Goal: Task Accomplishment & Management: Manage account settings

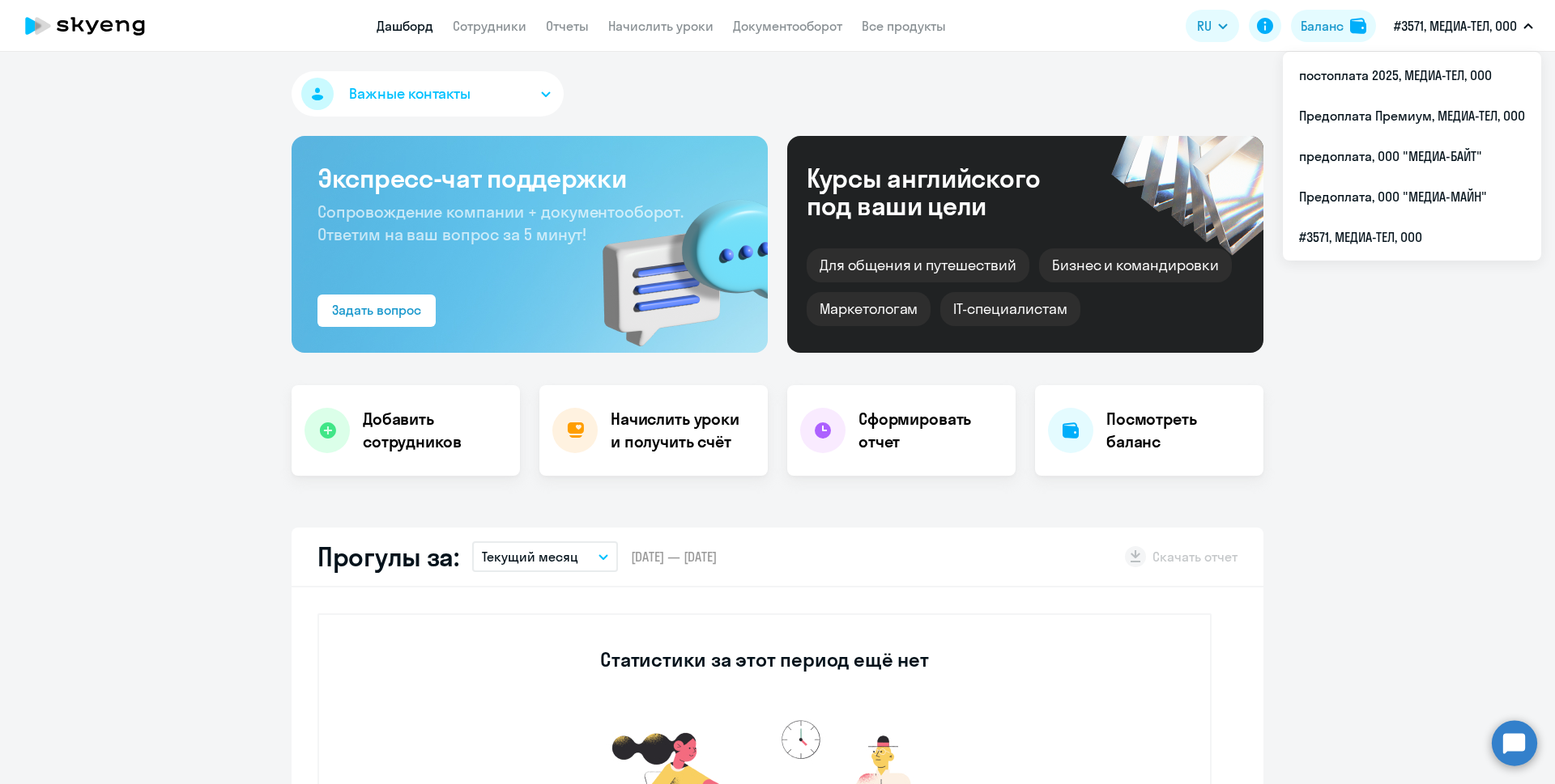
click at [1439, 35] on p "#3571, МЕДИА-ТЕЛ, ООО" at bounding box center [1455, 26] width 123 height 19
select select "30"
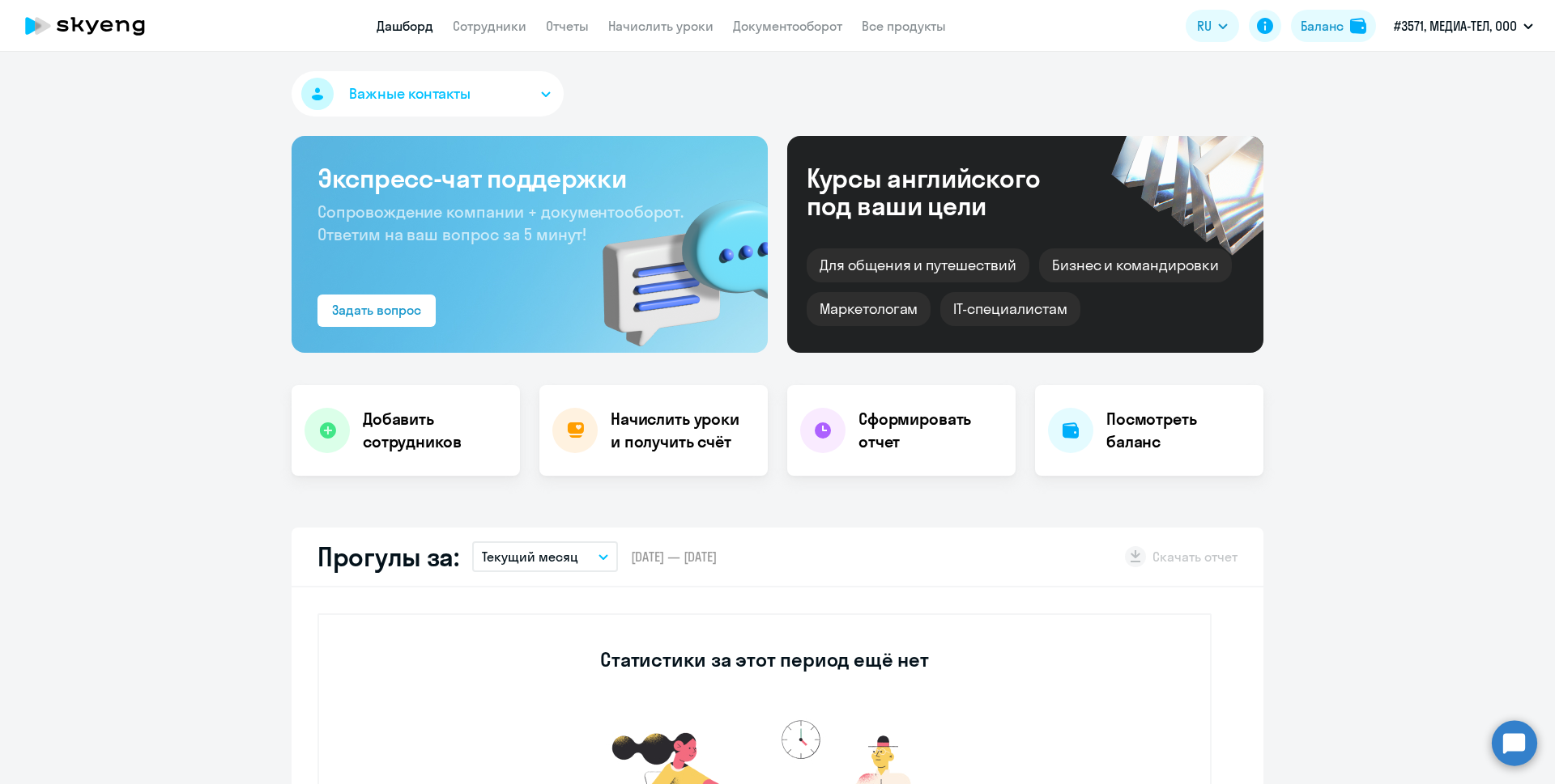
click at [1439, 35] on p "#3571, МЕДИА-ТЕЛ, ООО" at bounding box center [1455, 26] width 123 height 19
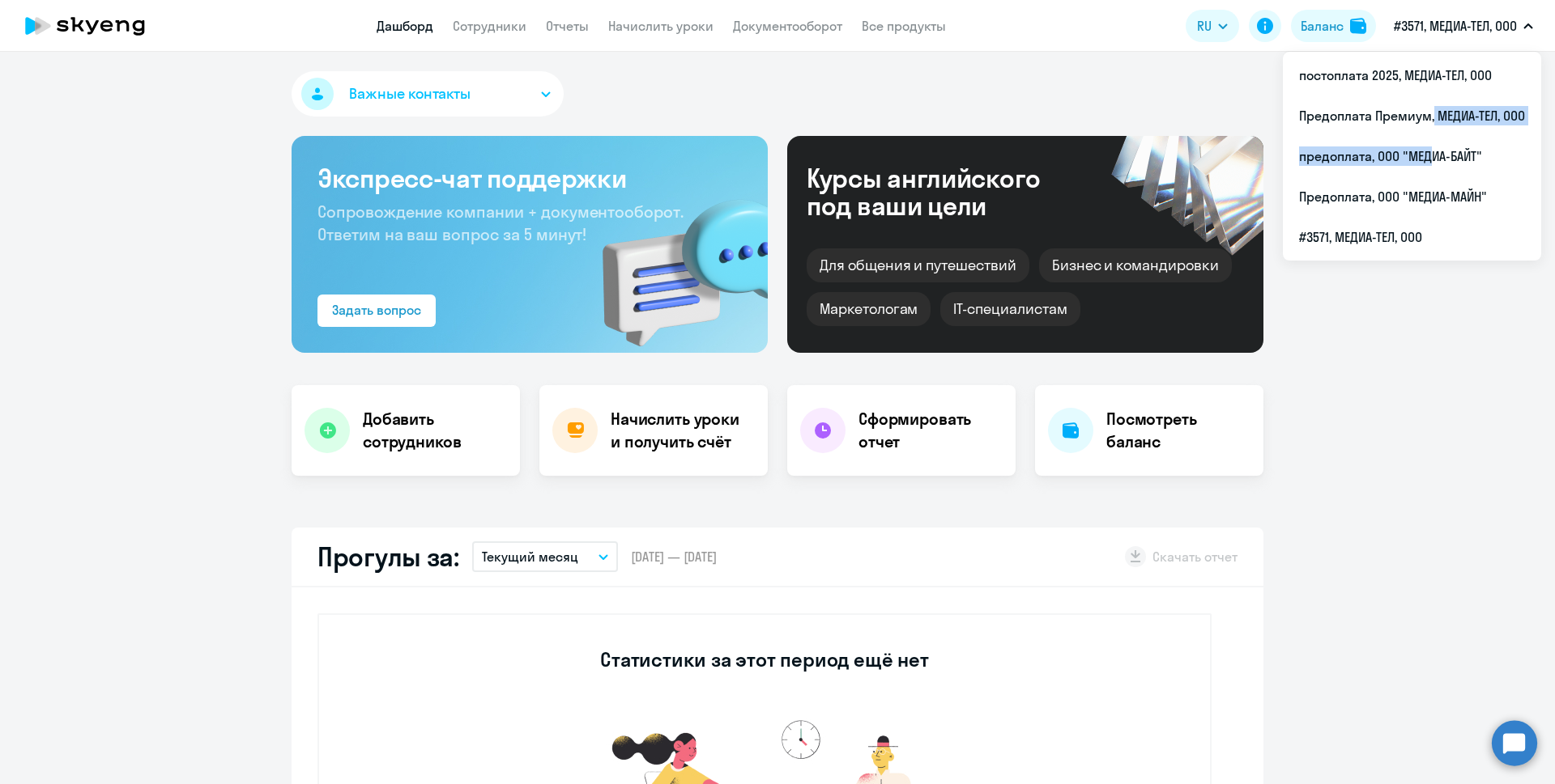
drag, startPoint x: 1428, startPoint y: 114, endPoint x: 1426, endPoint y: 154, distance: 40.0
click at [1426, 154] on ul "постоплата 2025, МЕДИА-ТЕЛ, ООО Предоплата [GEOGRAPHIC_DATA], МЕДИА-ТЕЛ, ООО пр…" at bounding box center [1412, 155] width 258 height 208
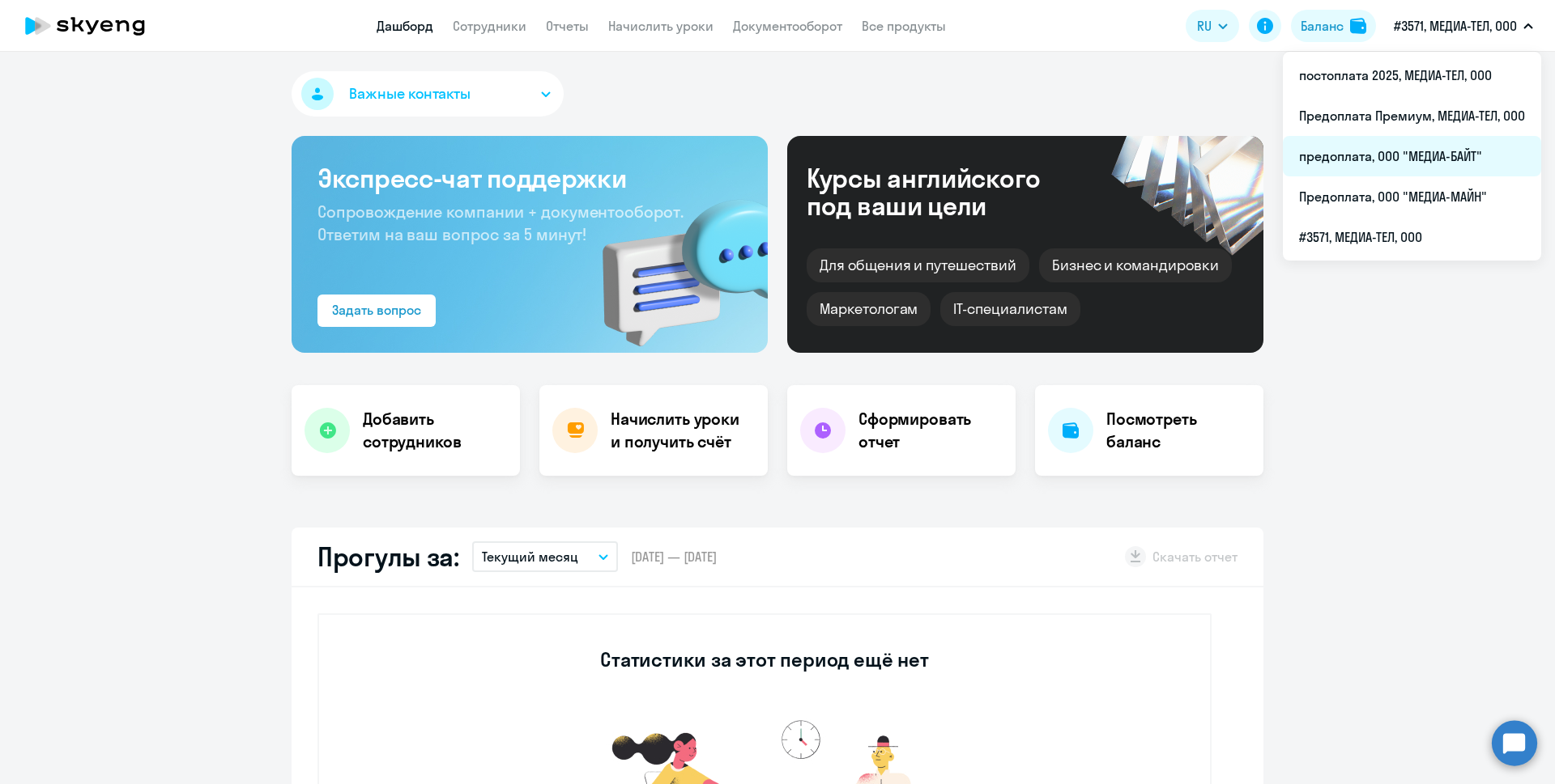
click at [1449, 152] on li "предоплата, ООО "МЕДИА-БАЙТ"" at bounding box center [1412, 156] width 258 height 40
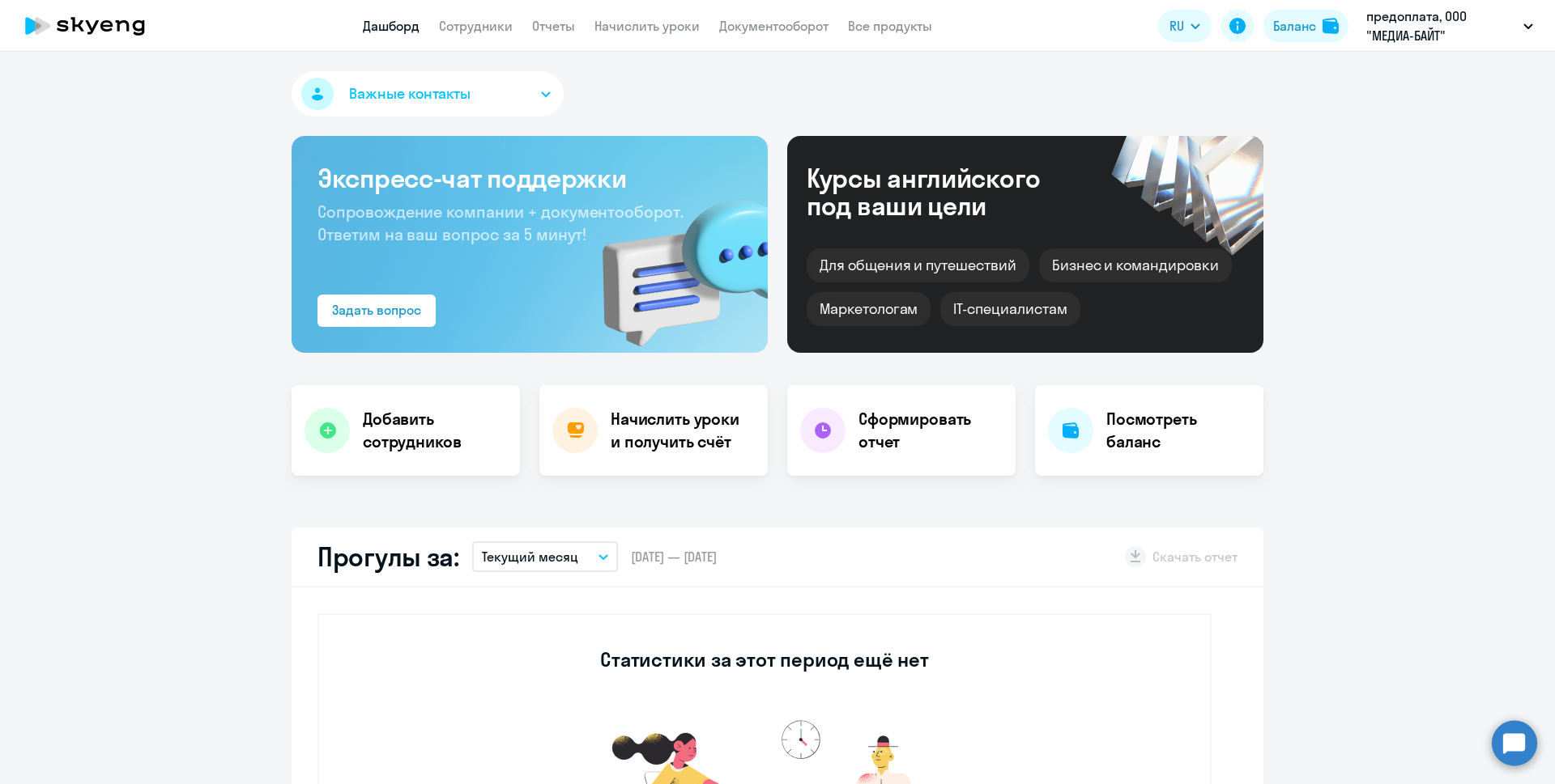
select select "30"
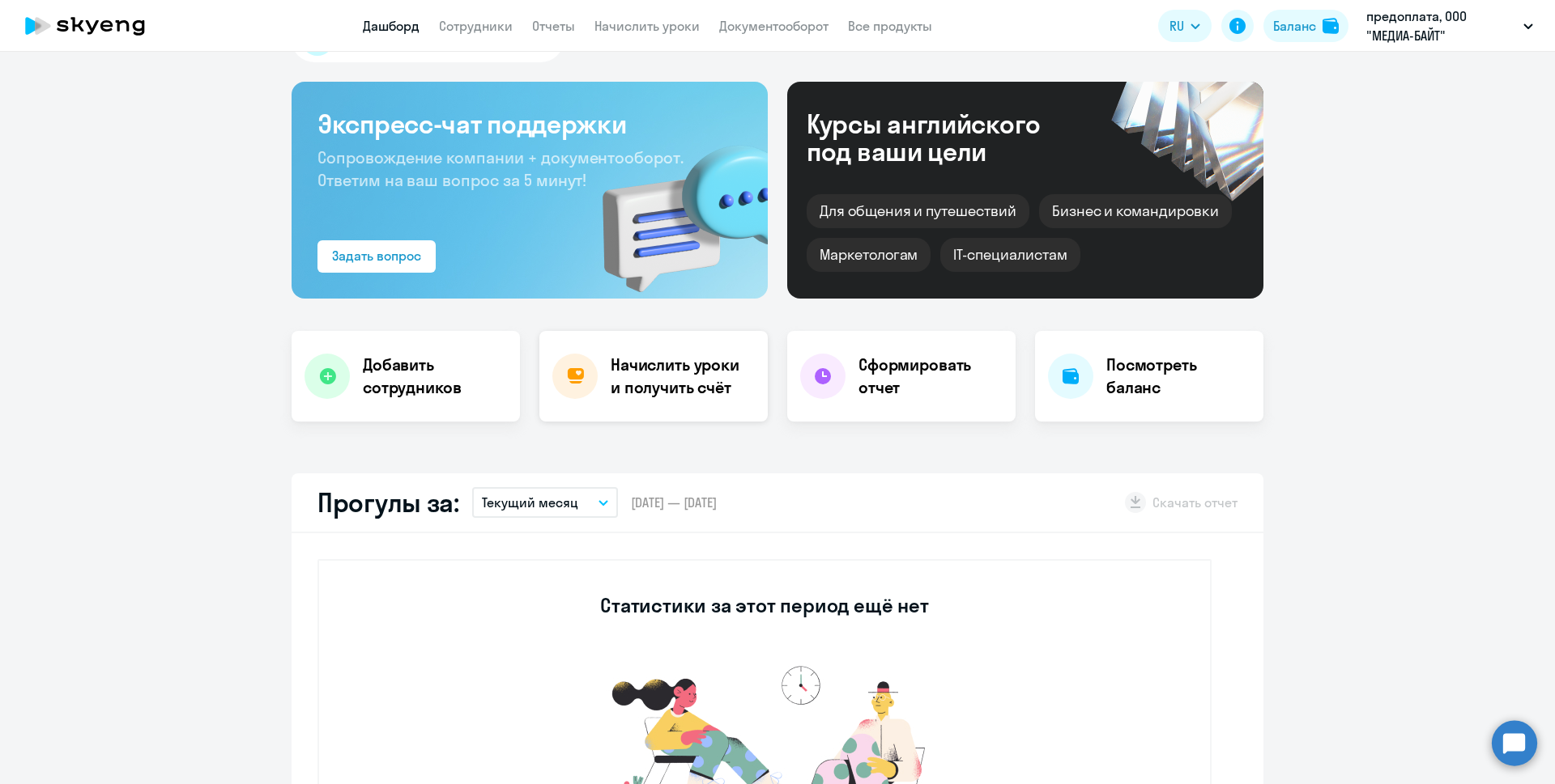
scroll to position [56, 0]
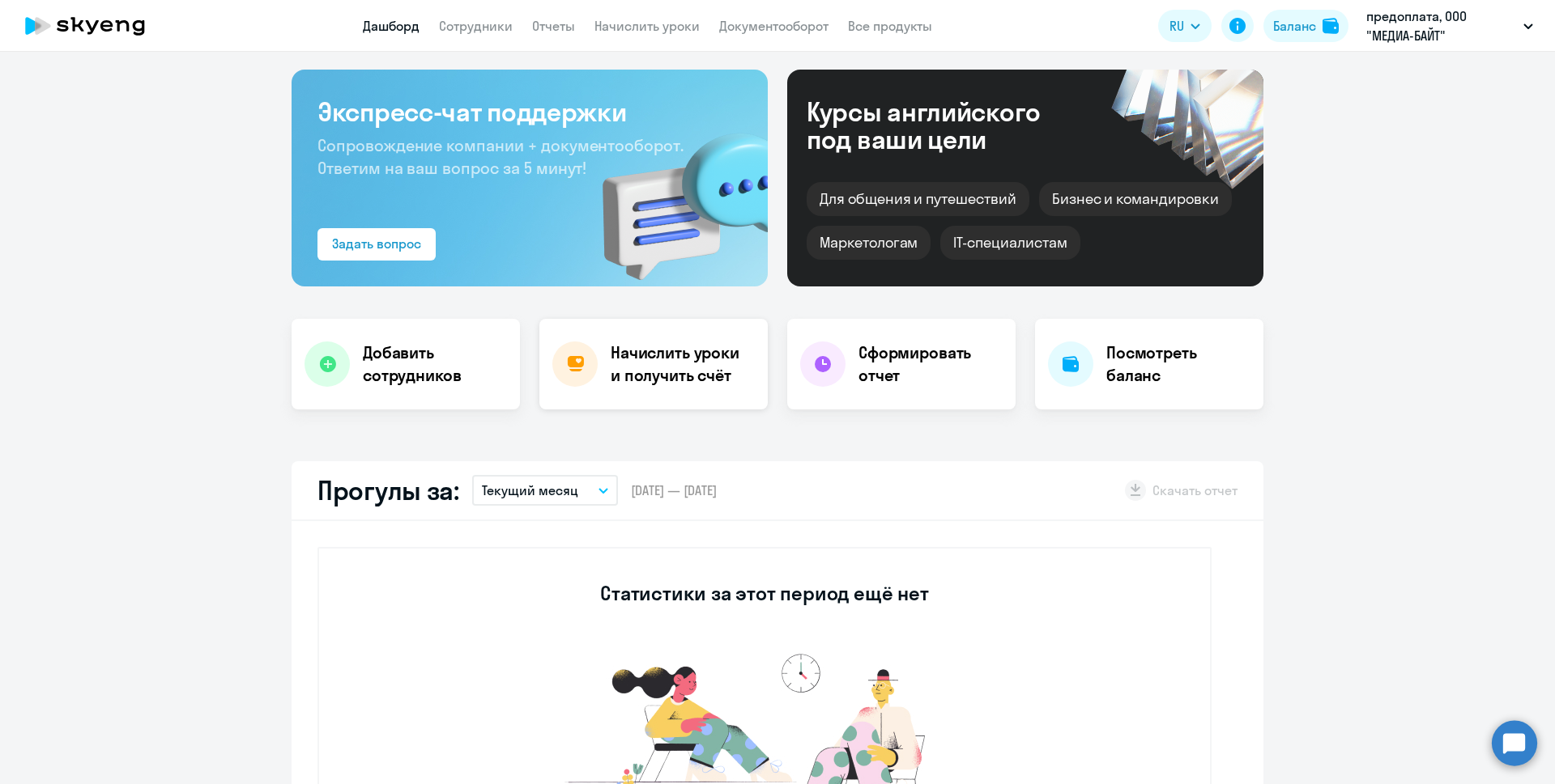
click at [692, 382] on h4 "Начислить уроки и получить счёт" at bounding box center [682, 365] width 141 height 45
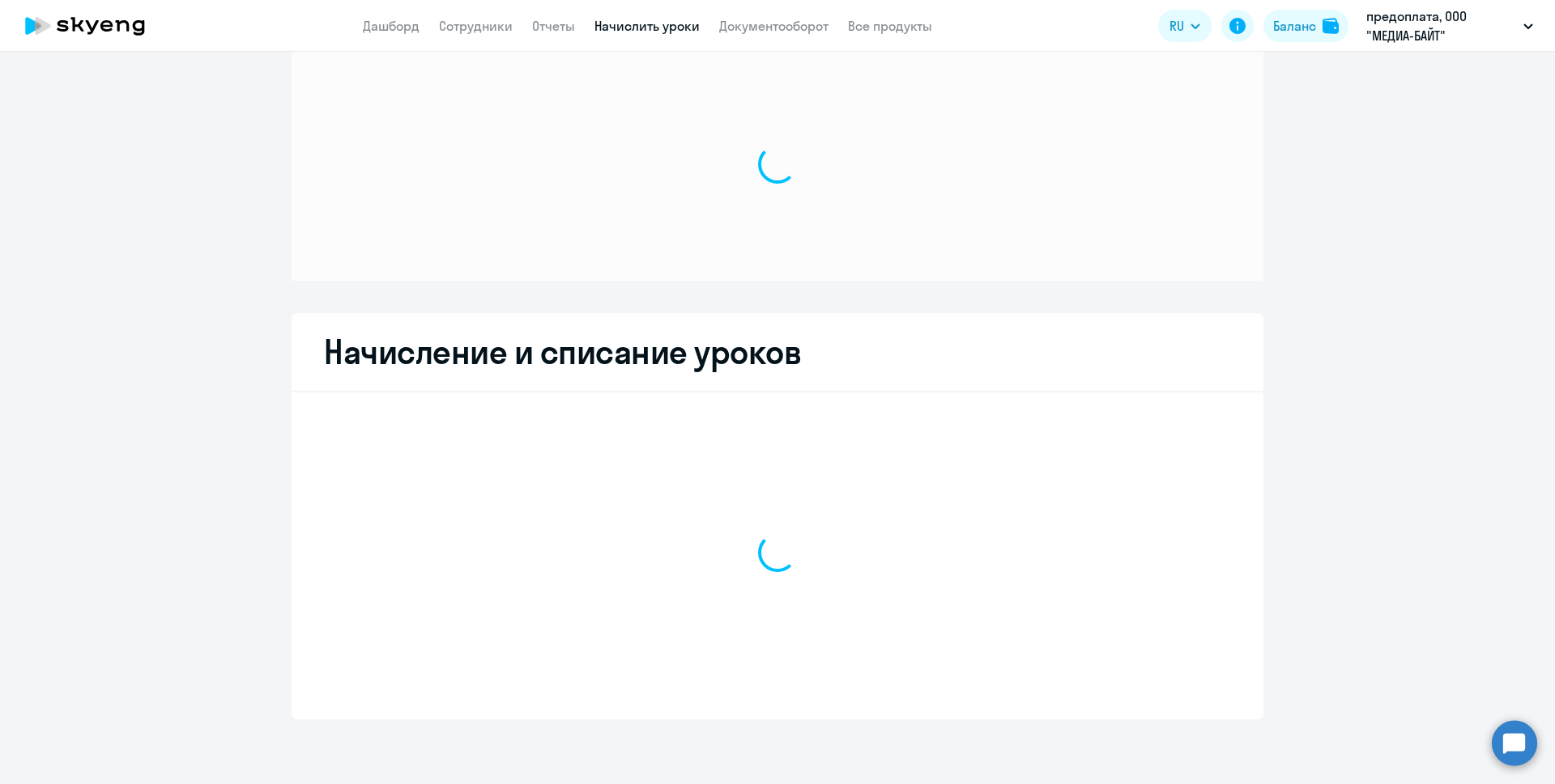
scroll to position [28, 0]
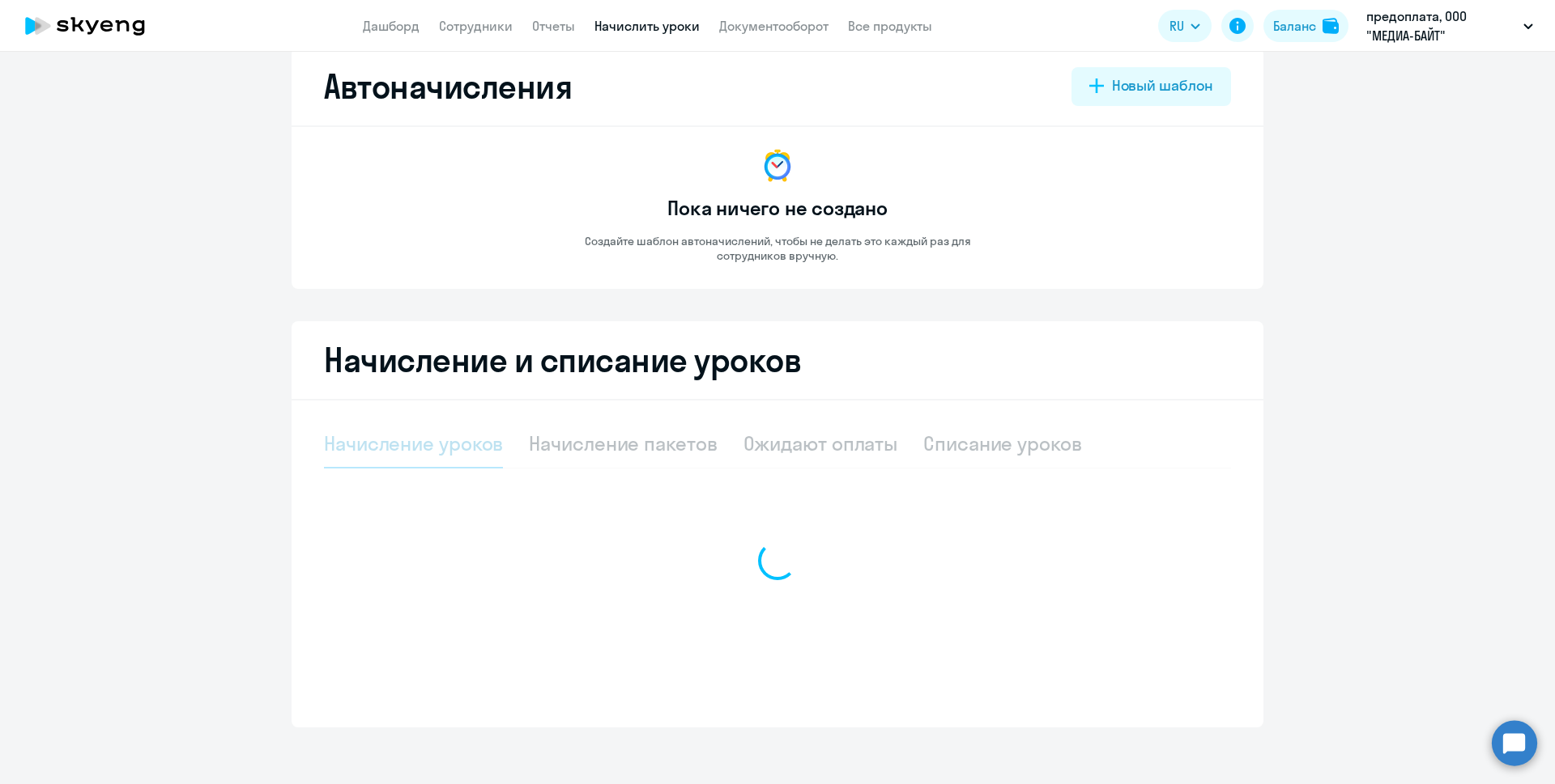
select select "10"
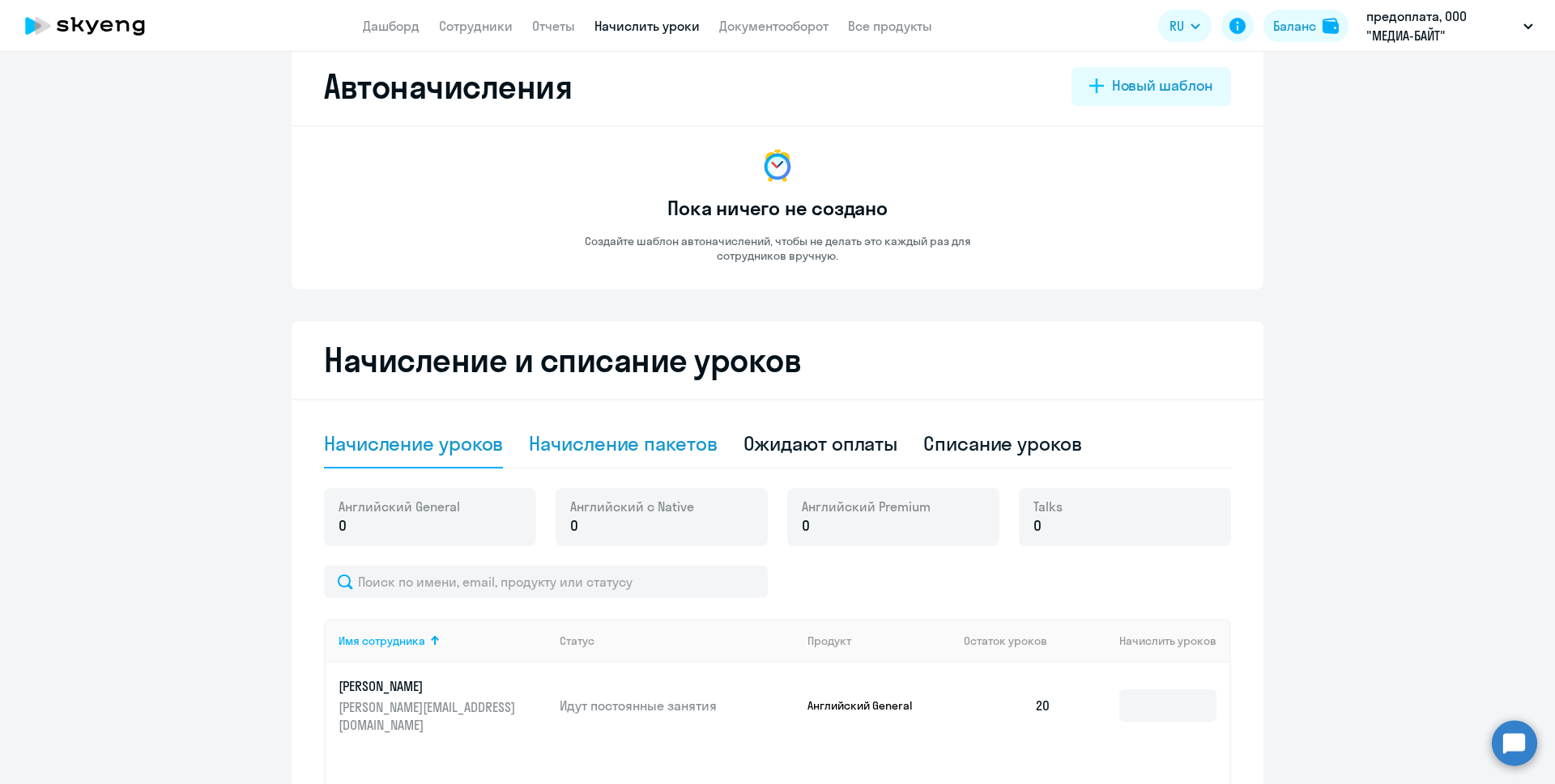
click at [666, 453] on div "Начисление пакетов" at bounding box center [622, 444] width 188 height 26
select select "10"
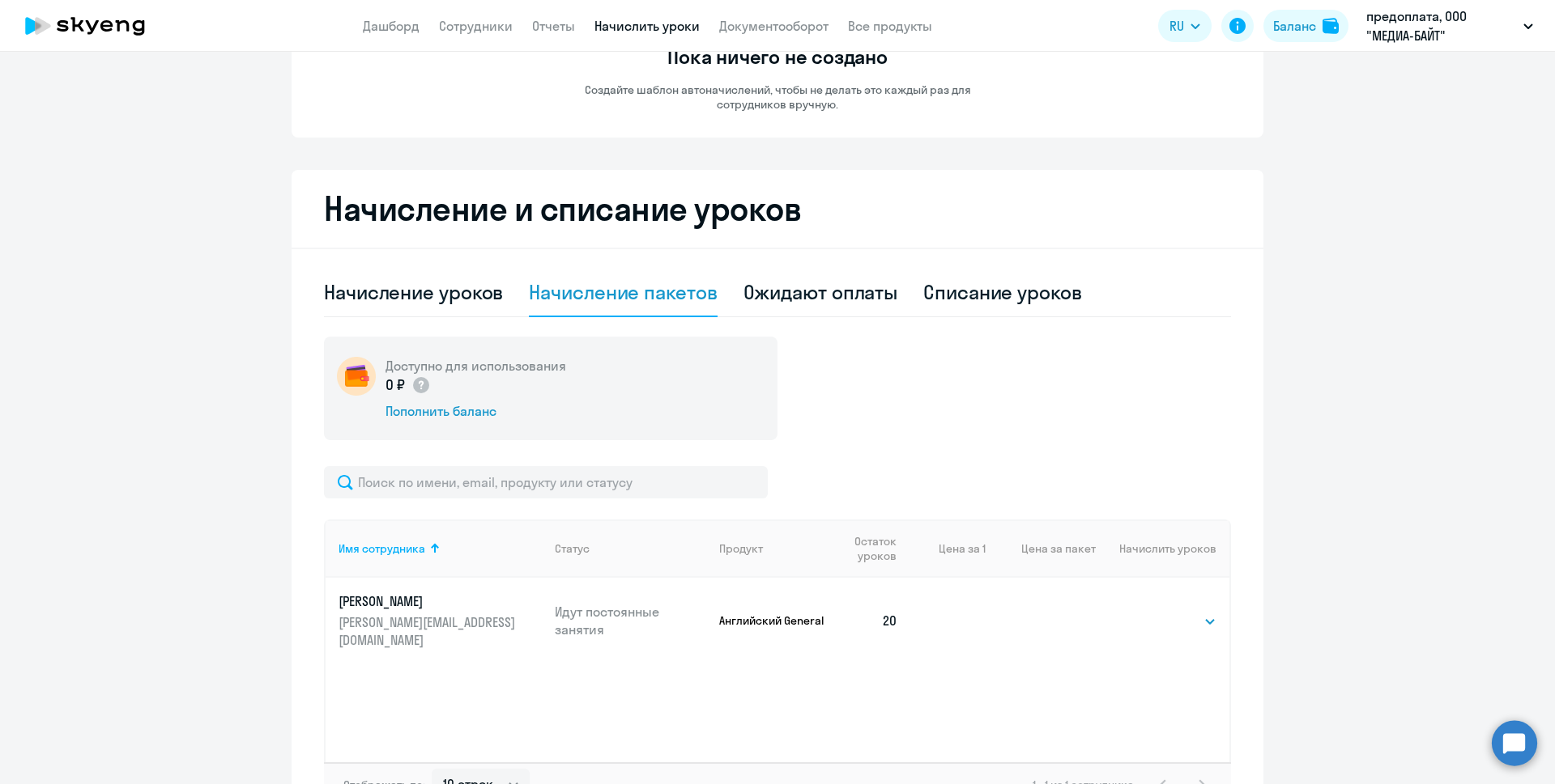
scroll to position [187, 0]
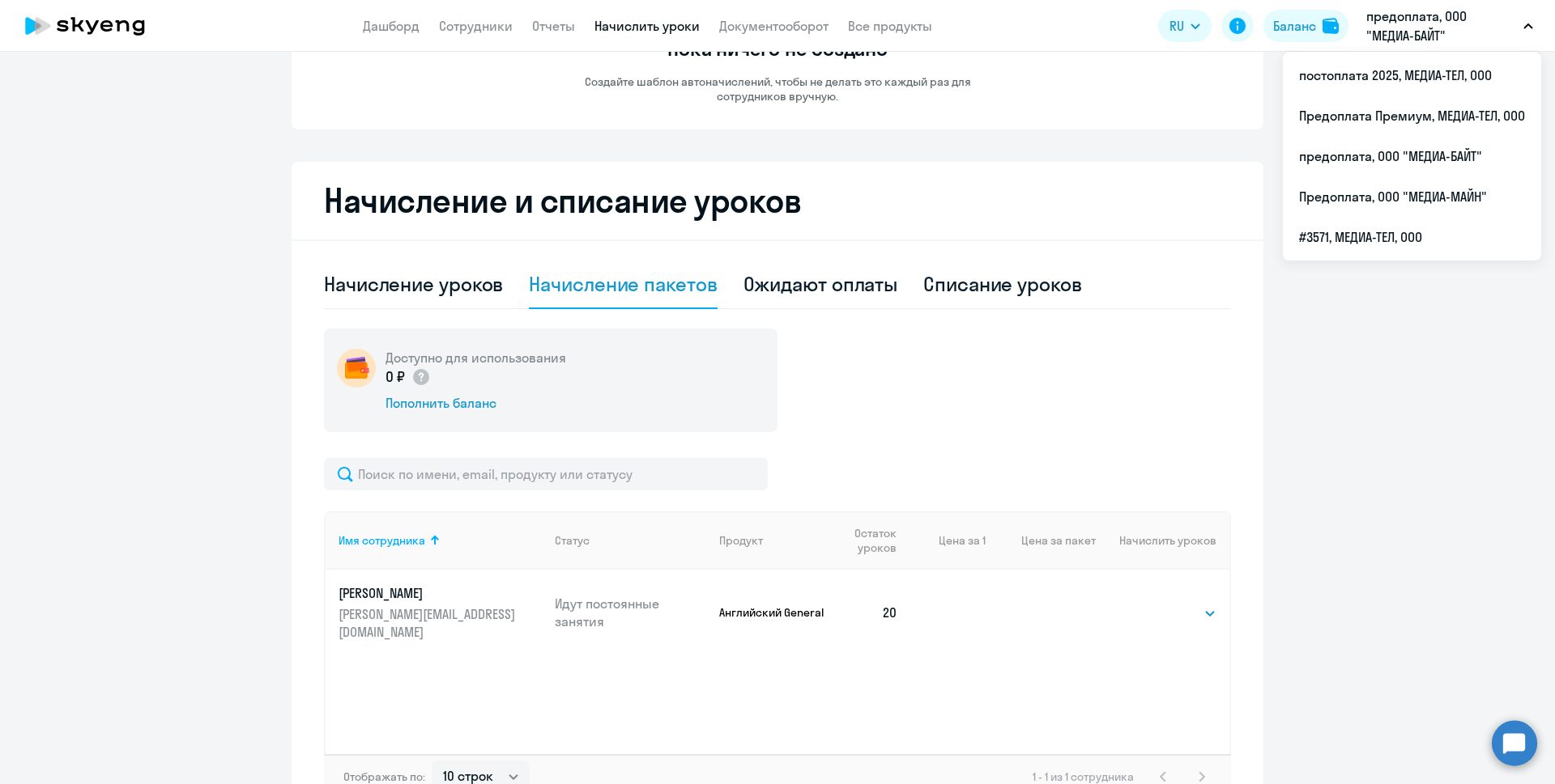
click at [1421, 31] on p "предоплата, ООО "МЕДИА-БАЙТ"" at bounding box center [1442, 25] width 151 height 39
click at [1414, 35] on p "предоплата, ООО "МЕДИА-БАЙТ"" at bounding box center [1442, 25] width 151 height 39
click at [1385, 30] on p "предоплата, ООО "МЕДИА-БАЙТ"" at bounding box center [1442, 25] width 151 height 39
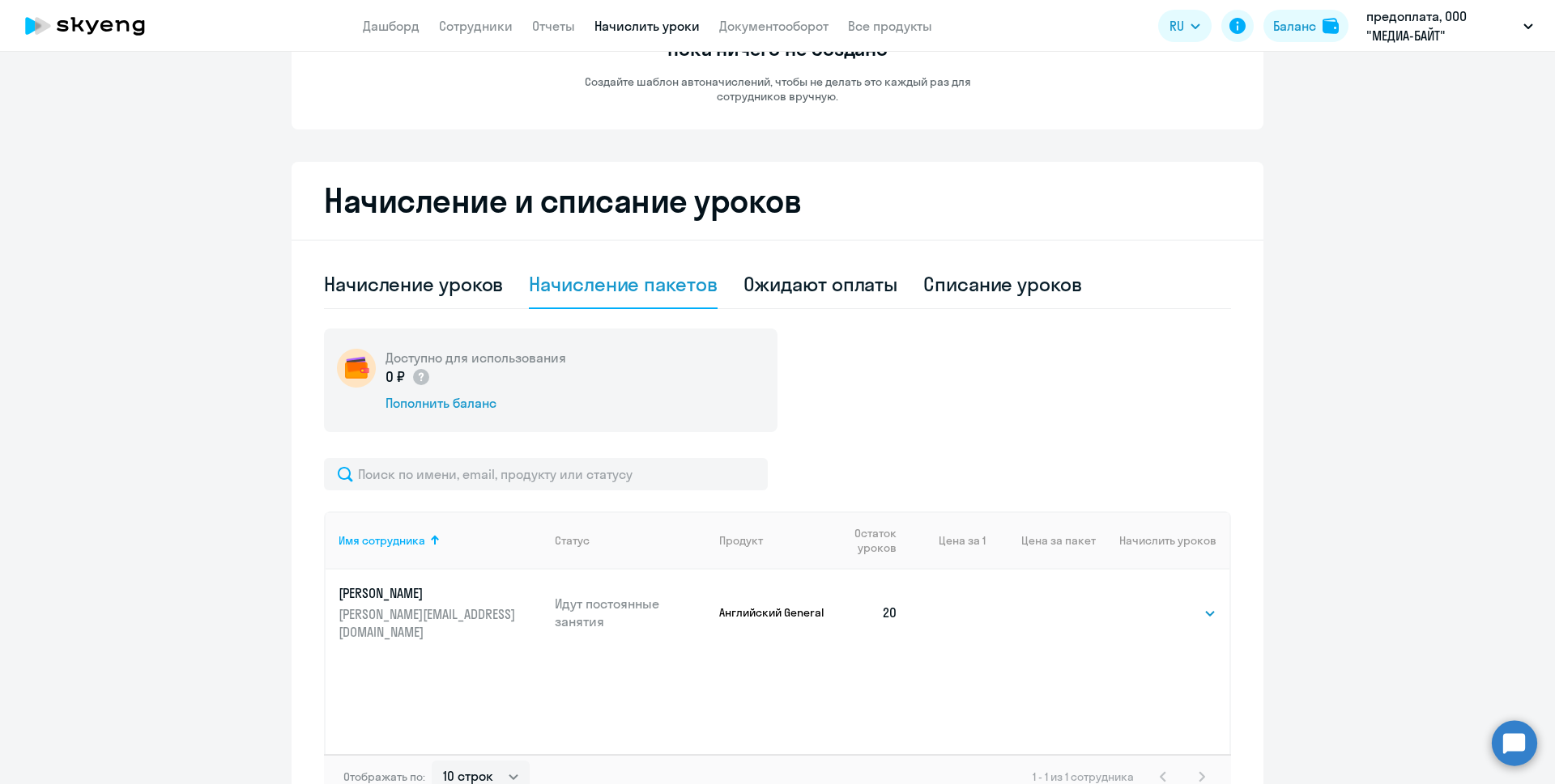
click at [1385, 30] on p "предоплата, ООО "МЕДИА-БАЙТ"" at bounding box center [1442, 25] width 151 height 39
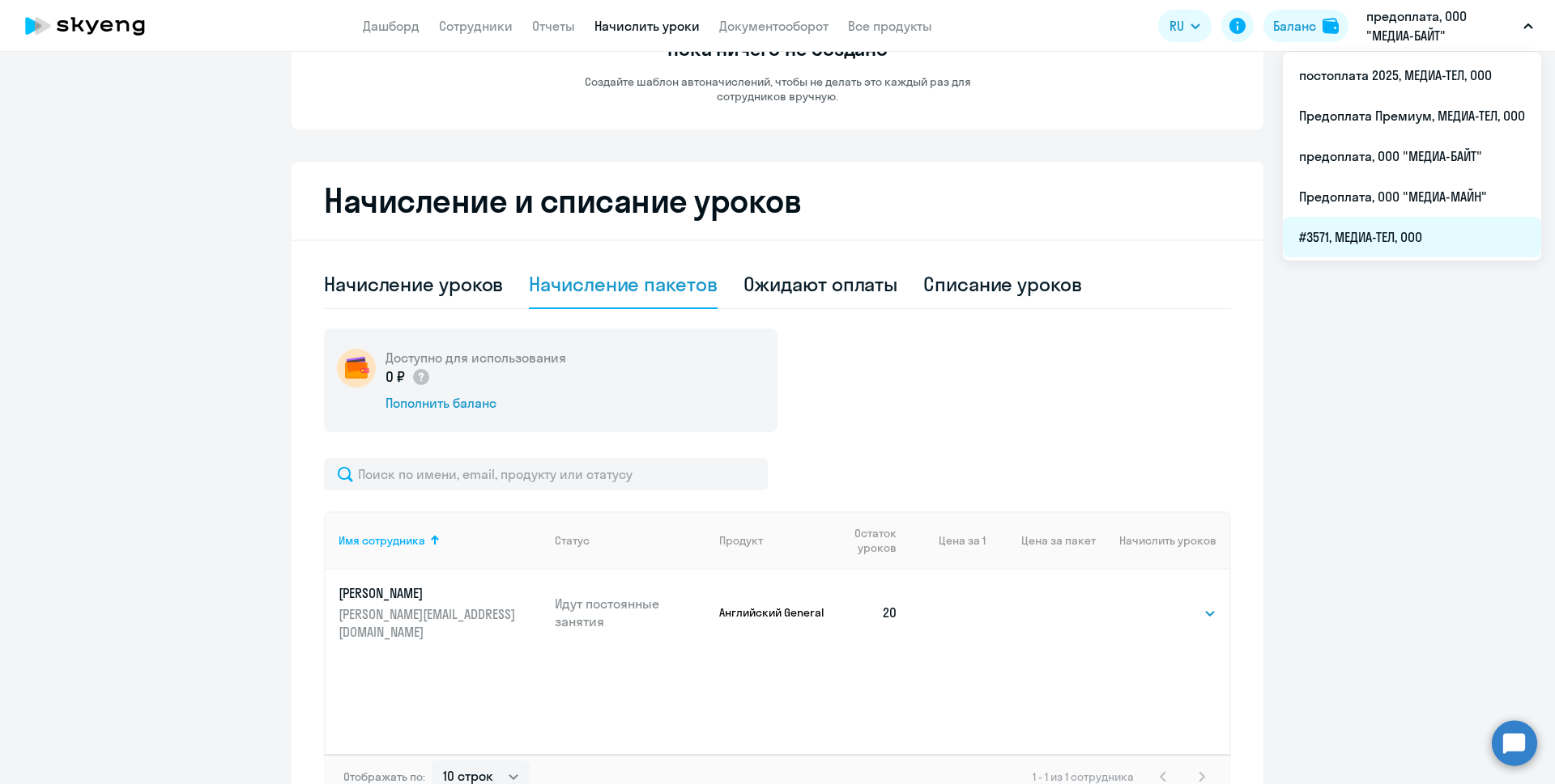
click at [1397, 232] on li "#3571, МЕДИА-ТЕЛ, ООО" at bounding box center [1412, 237] width 258 height 40
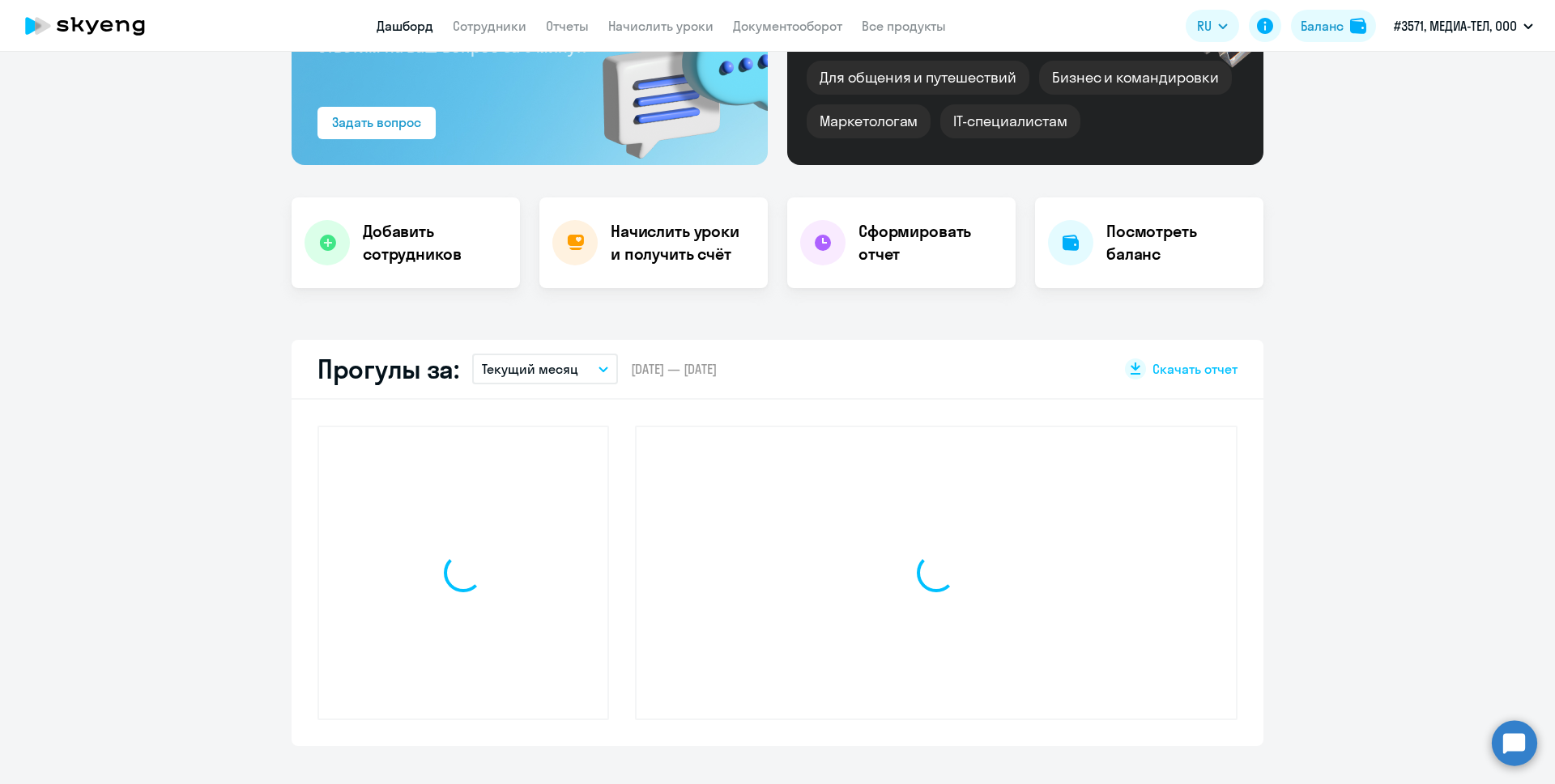
scroll to position [333, 0]
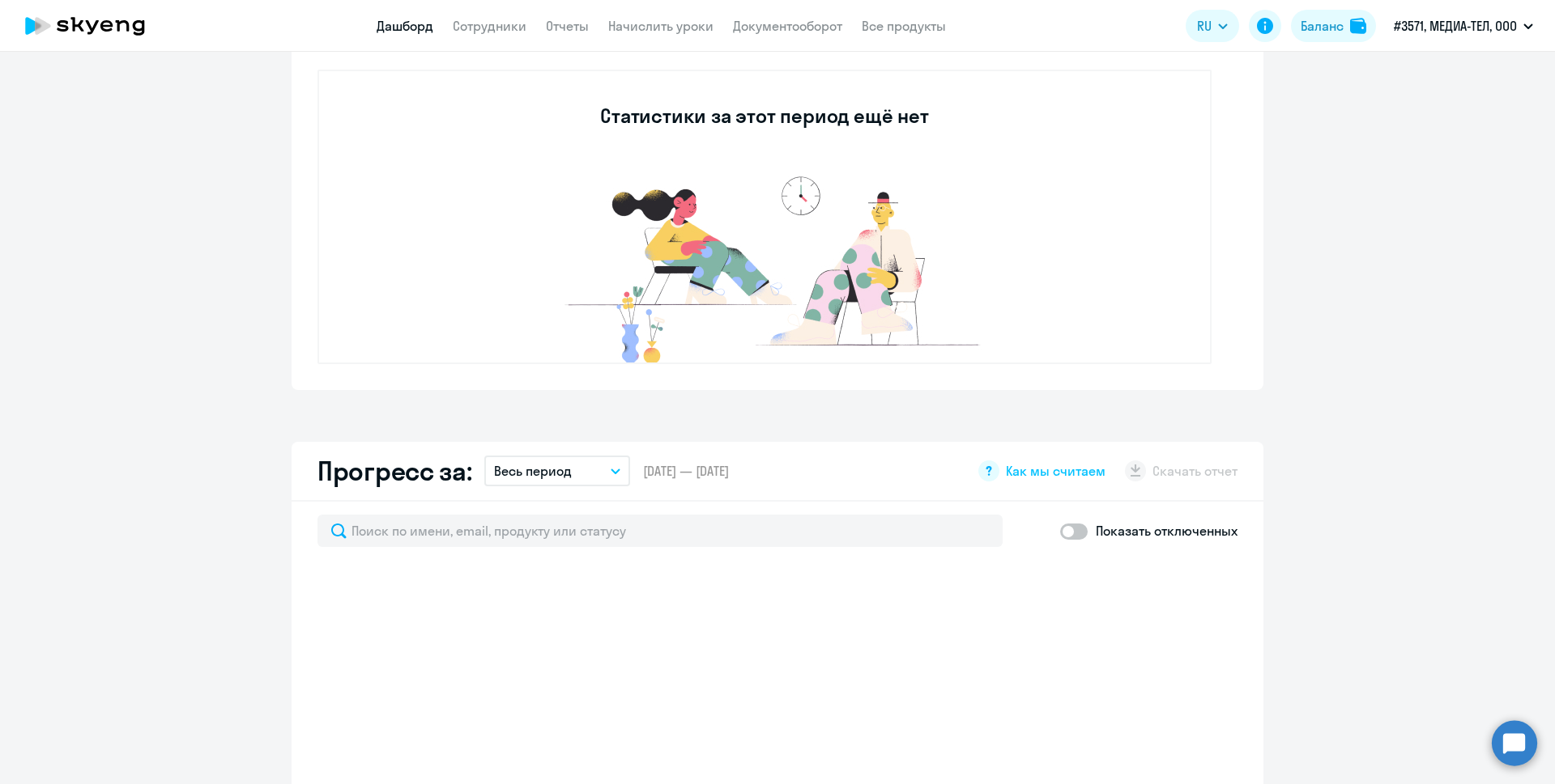
select select "30"
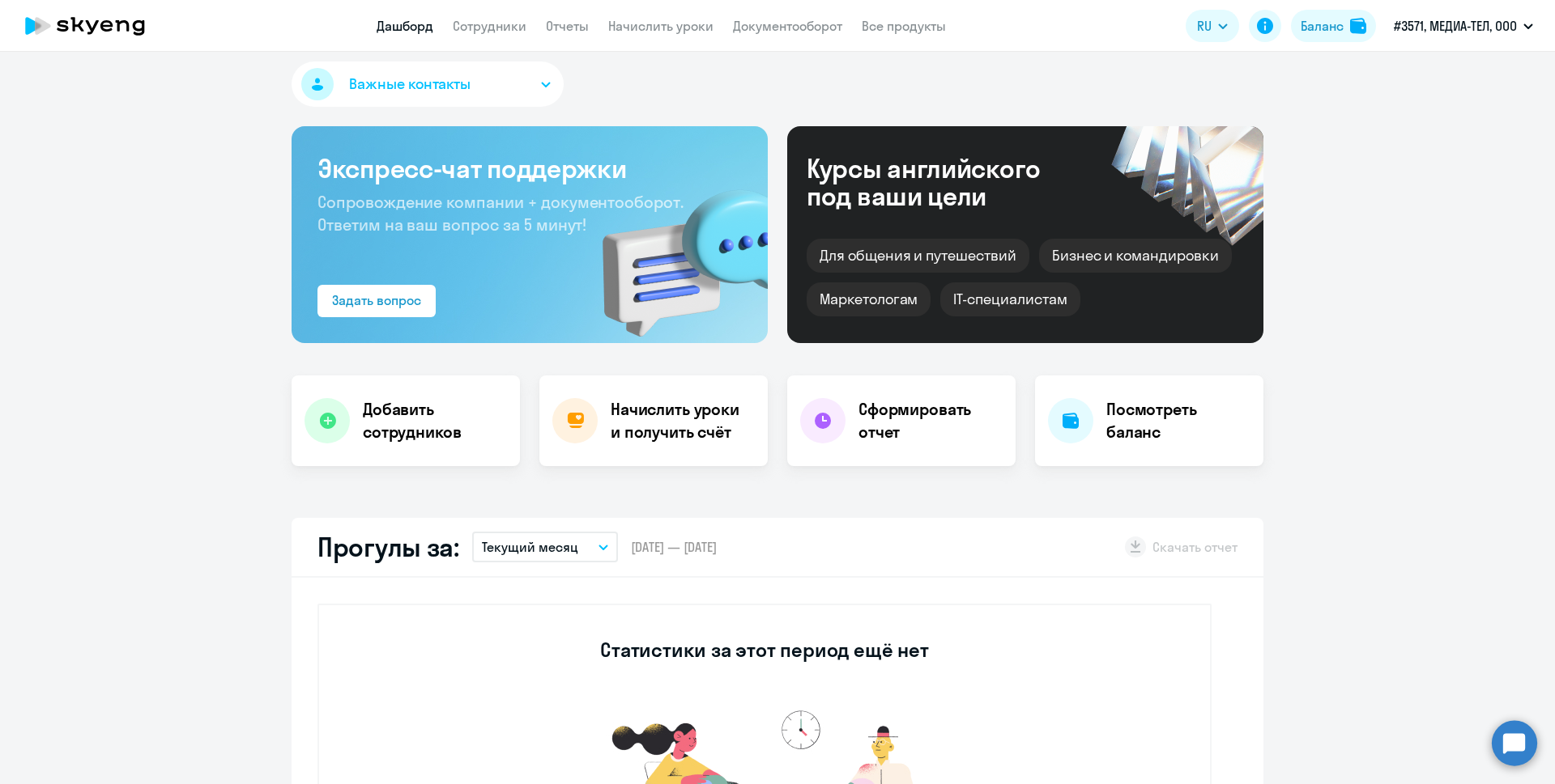
scroll to position [0, 0]
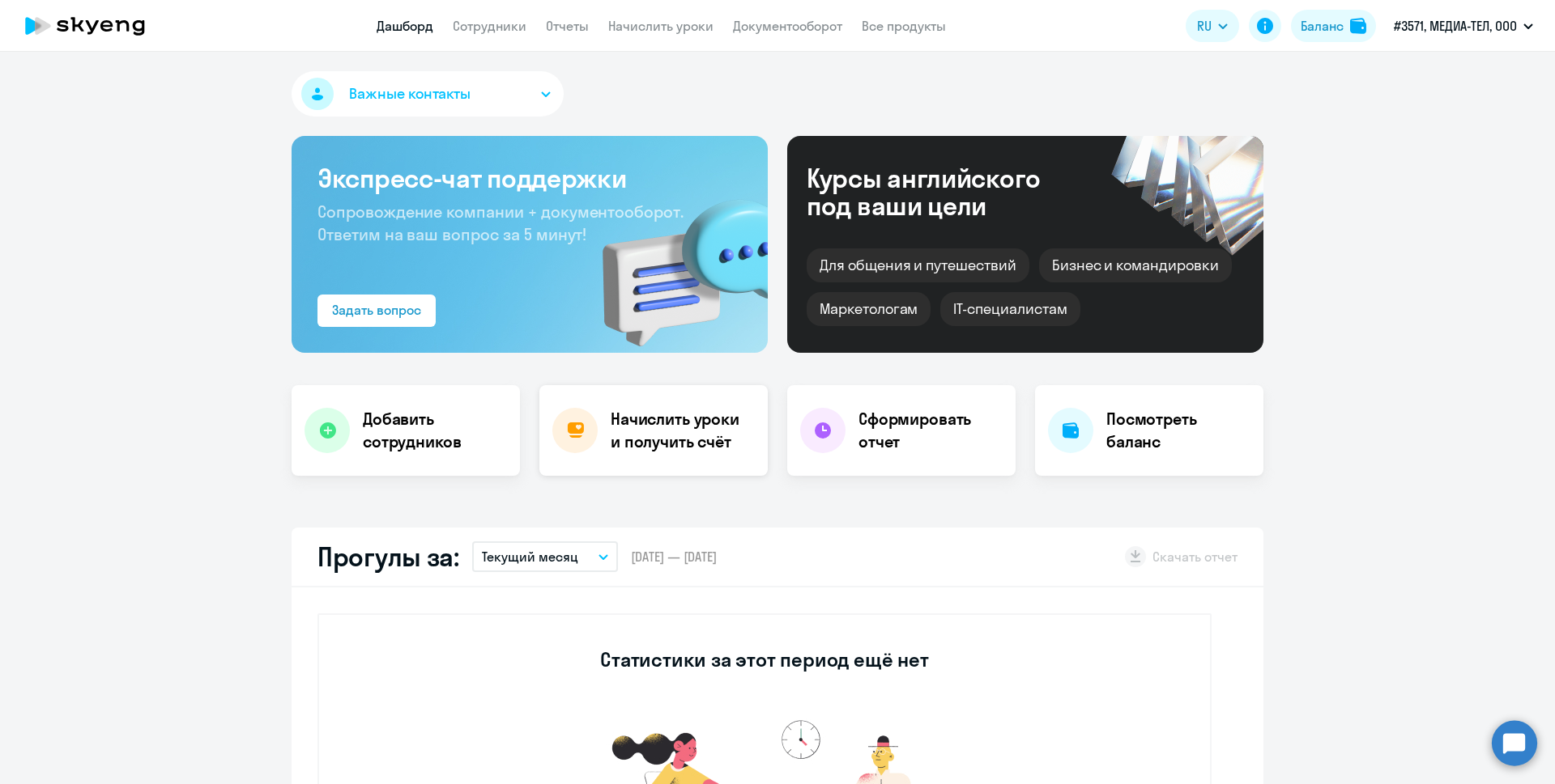
click at [641, 419] on h4 "Начислить уроки и получить счёт" at bounding box center [682, 431] width 141 height 45
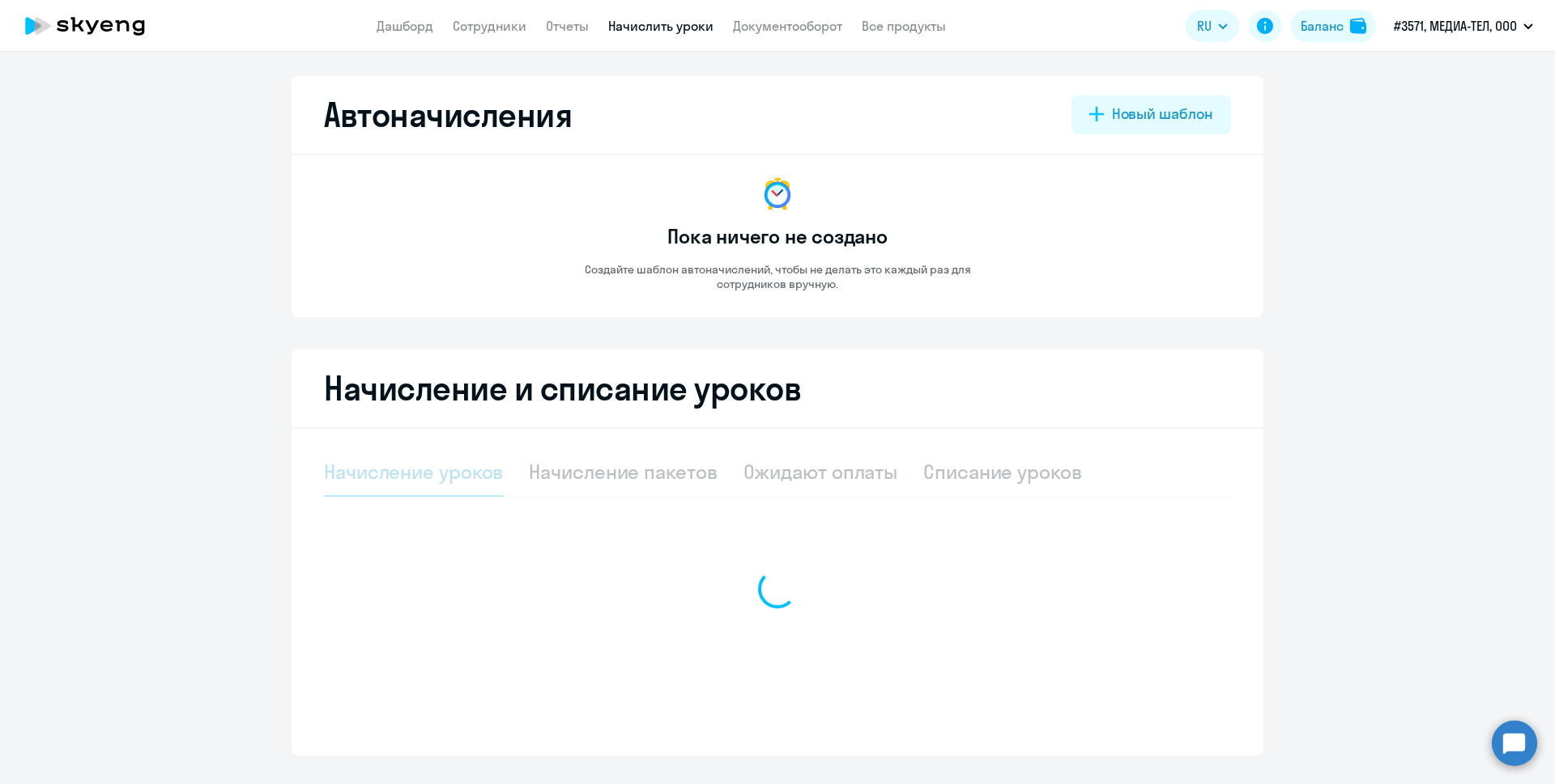
select select "10"
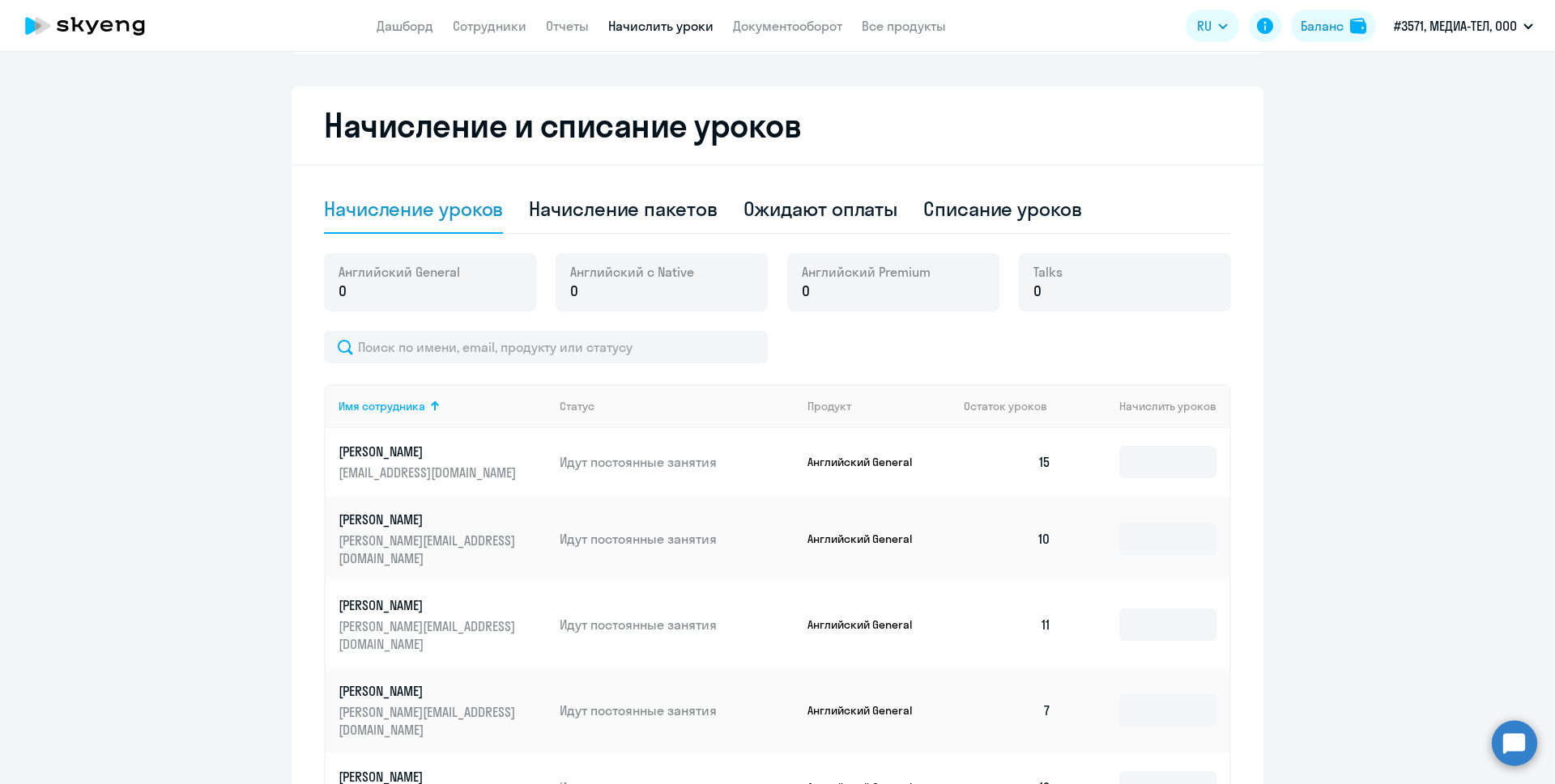
scroll to position [290, 0]
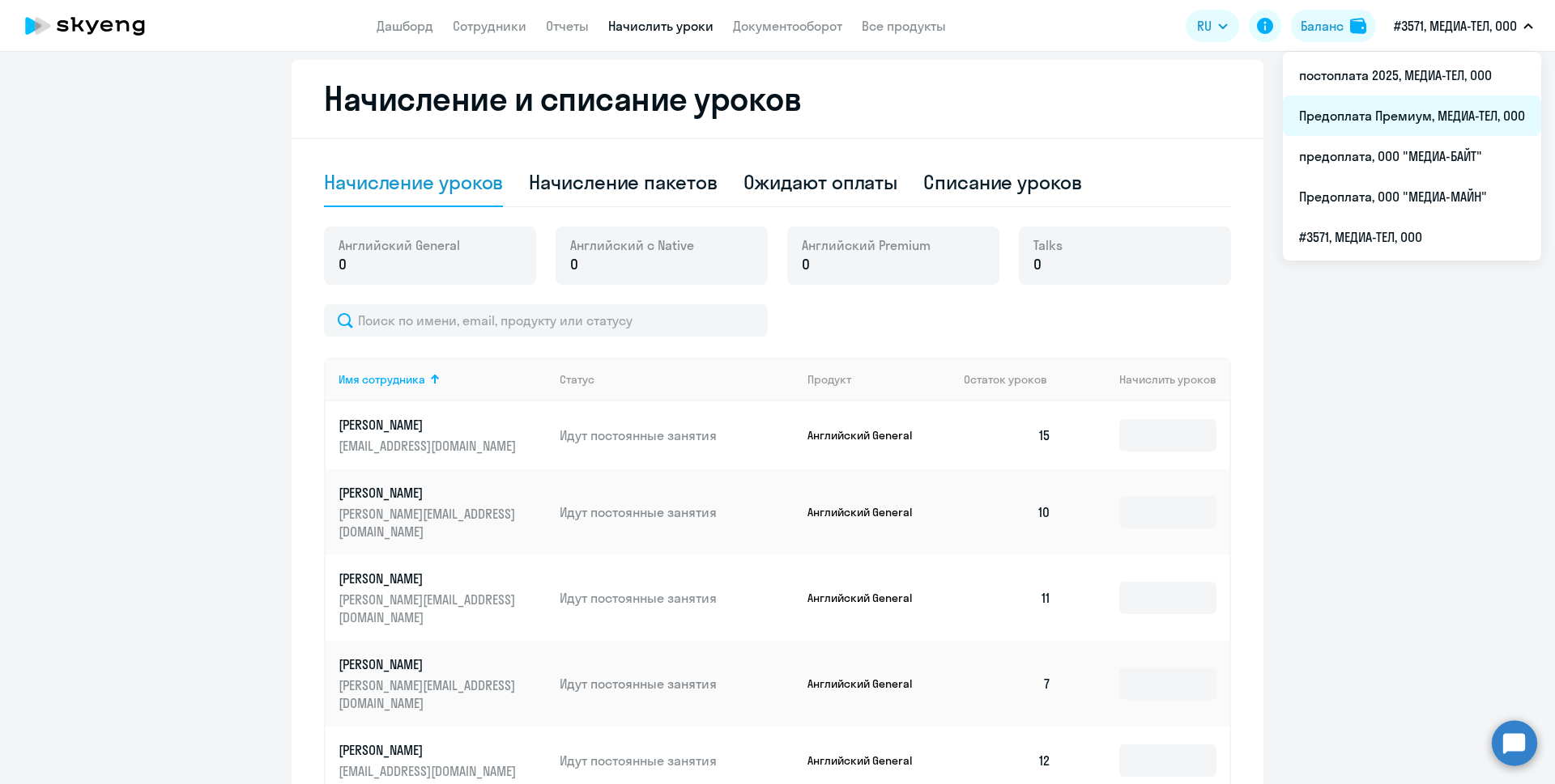
click at [1427, 113] on li "Предоплата Премиум, МЕДИА-ТЕЛ, ООО" at bounding box center [1412, 116] width 258 height 40
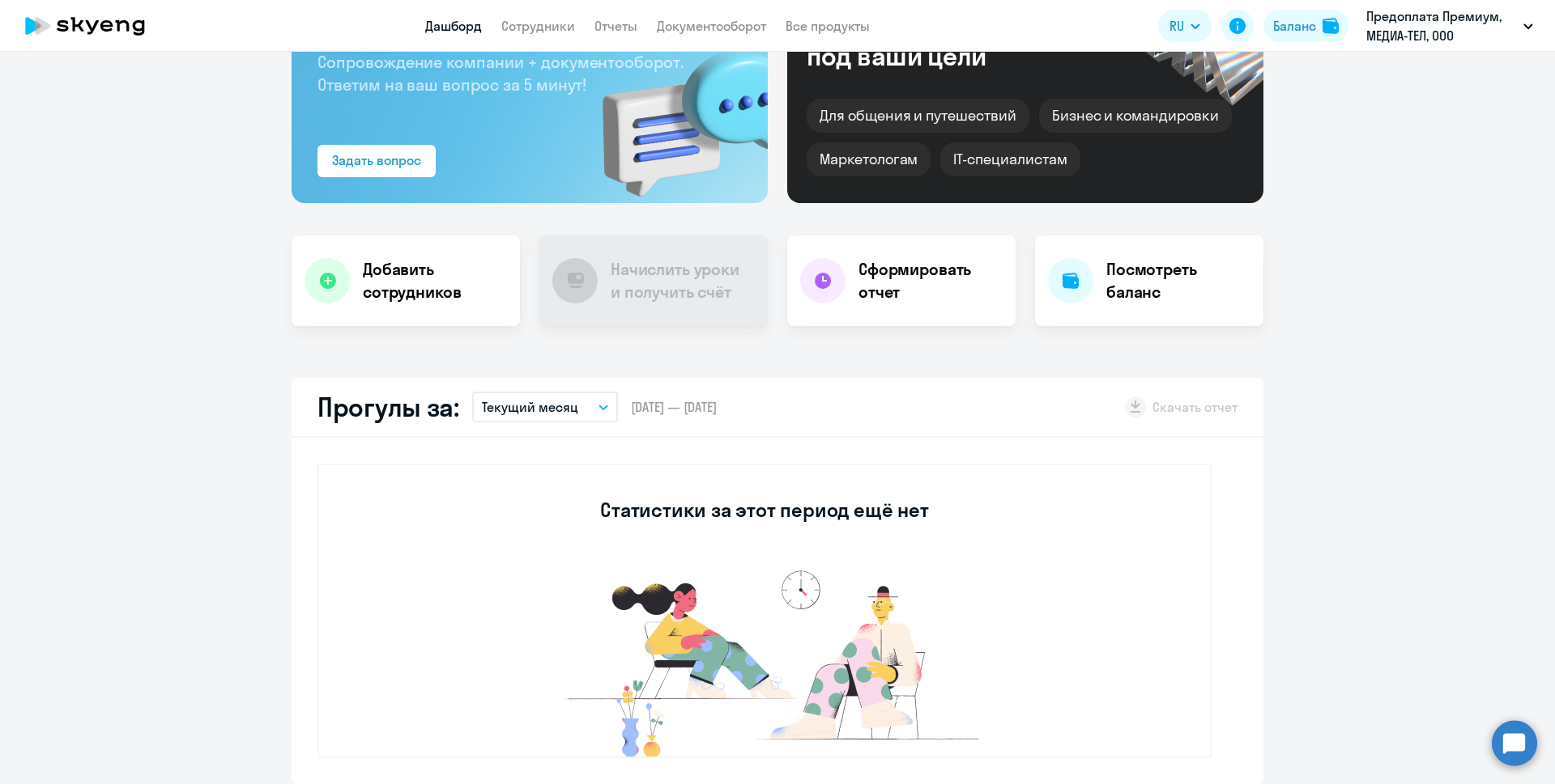
scroll to position [130, 0]
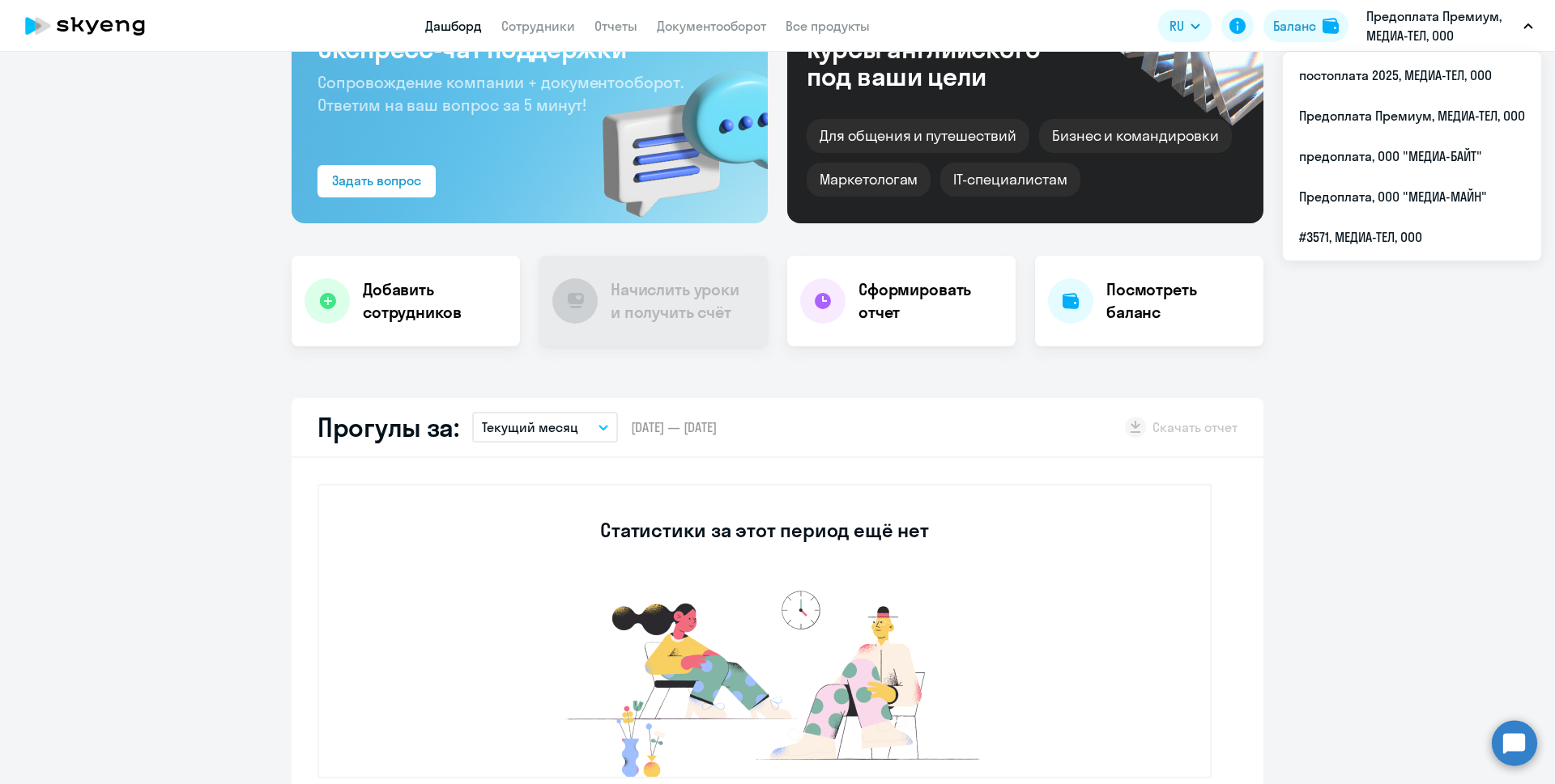
click at [1390, 35] on p "Предоплата Премиум, МЕДИА-ТЕЛ, ООО" at bounding box center [1442, 25] width 151 height 39
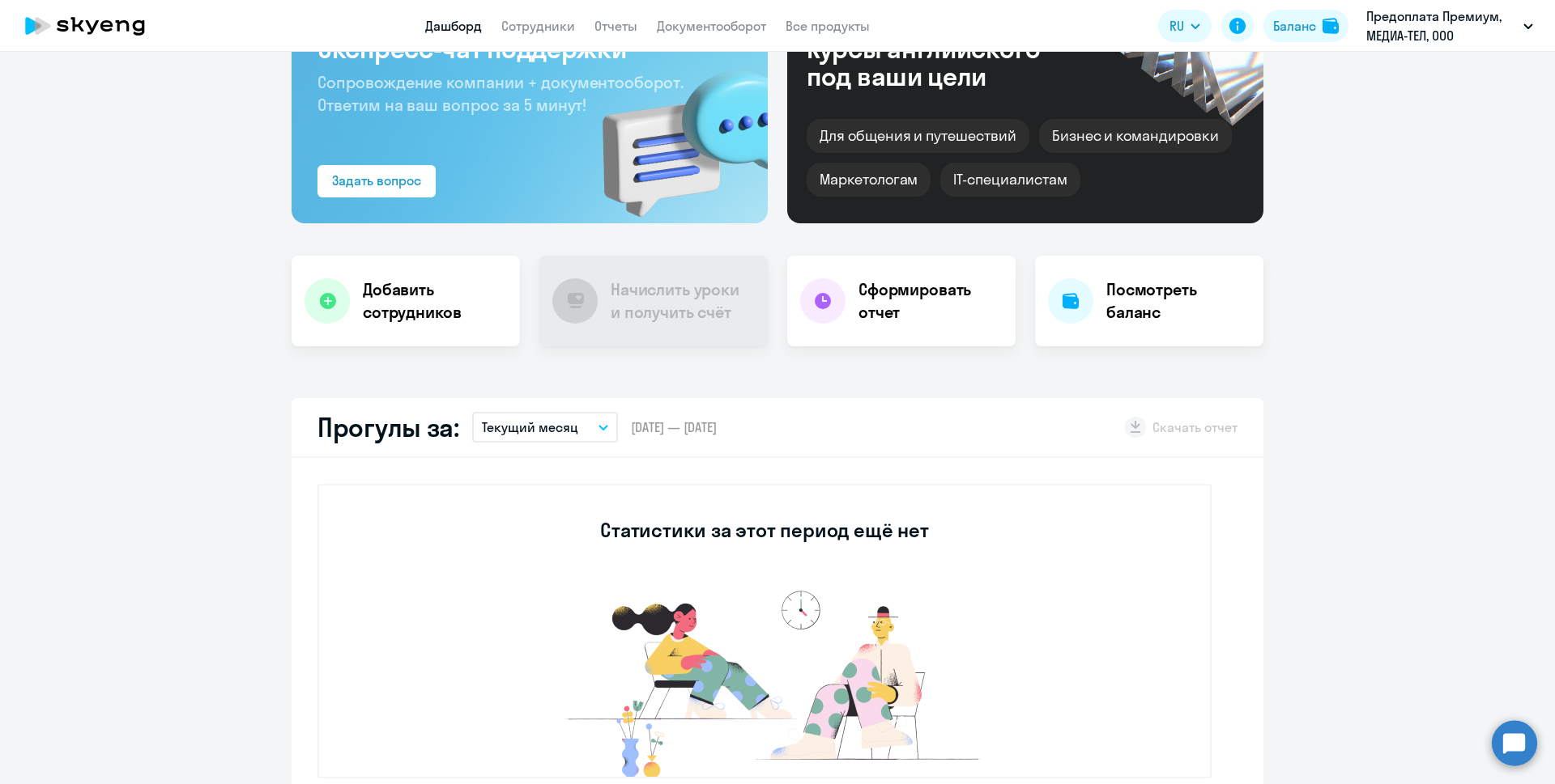
click at [1390, 35] on p "Предоплата Премиум, МЕДИА-ТЕЛ, ООО" at bounding box center [1442, 25] width 151 height 39
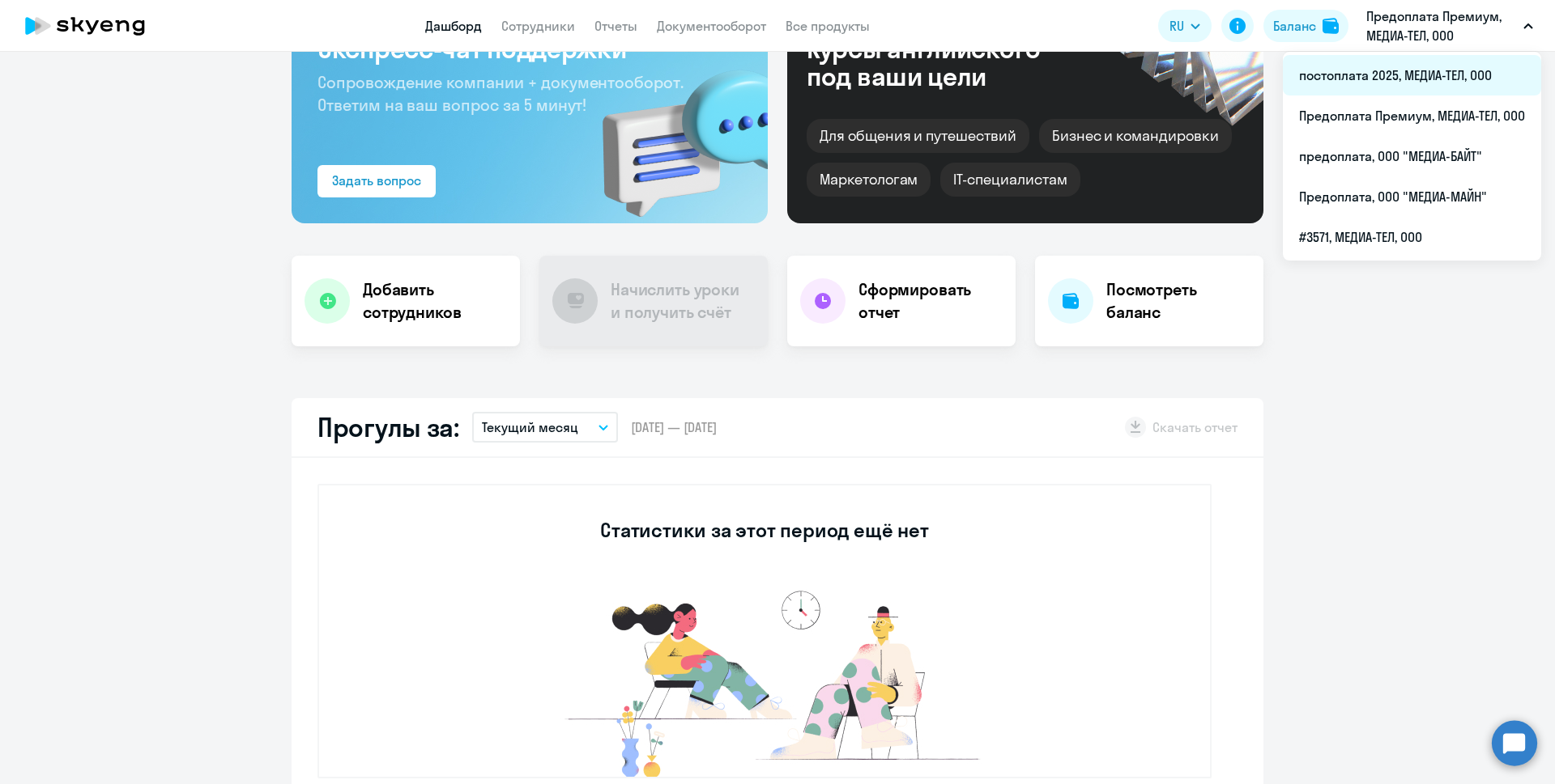
click at [1374, 80] on li "постоплата 2025, МЕДИА-ТЕЛ, ООО" at bounding box center [1412, 75] width 258 height 40
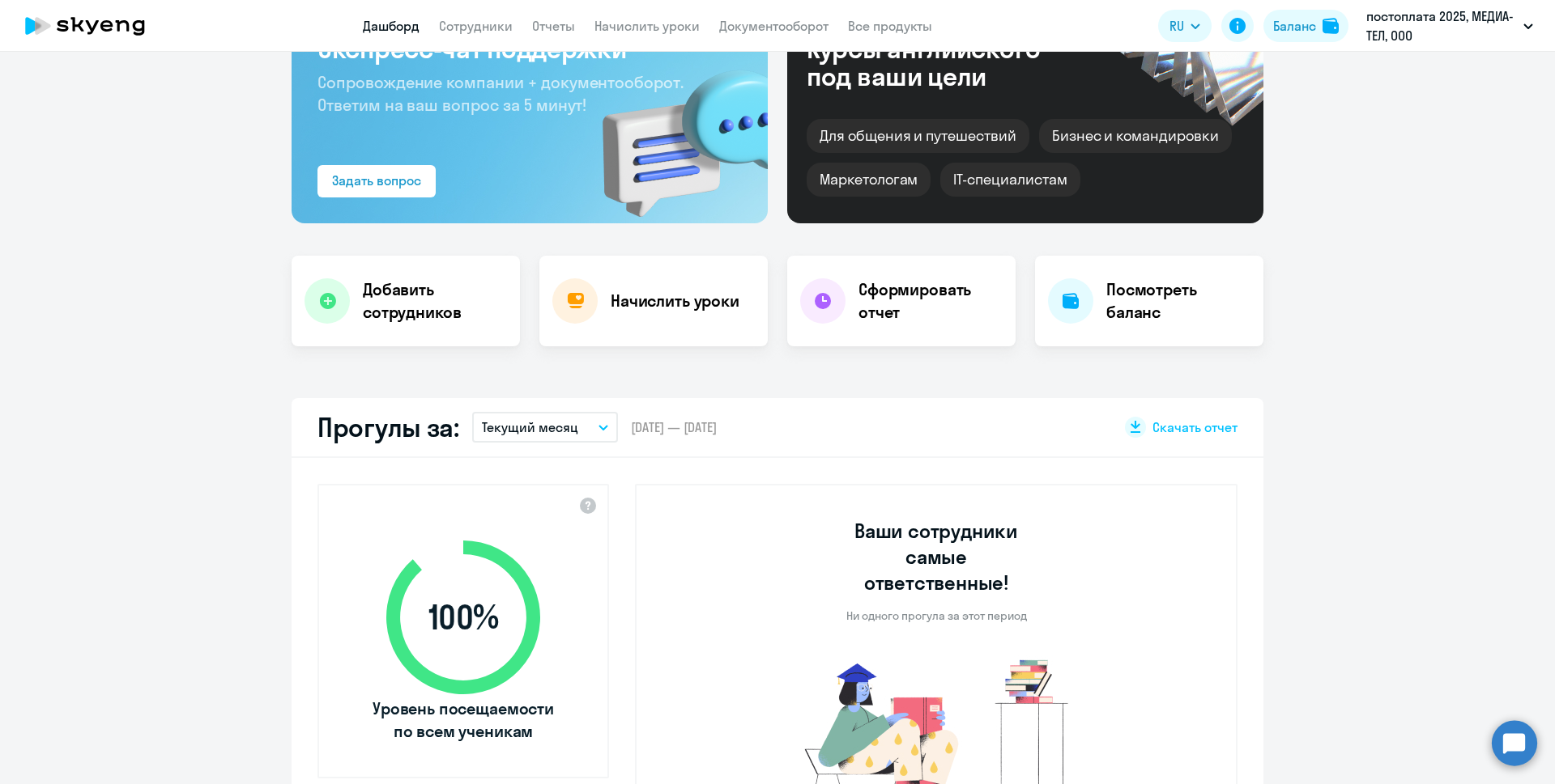
select select "30"
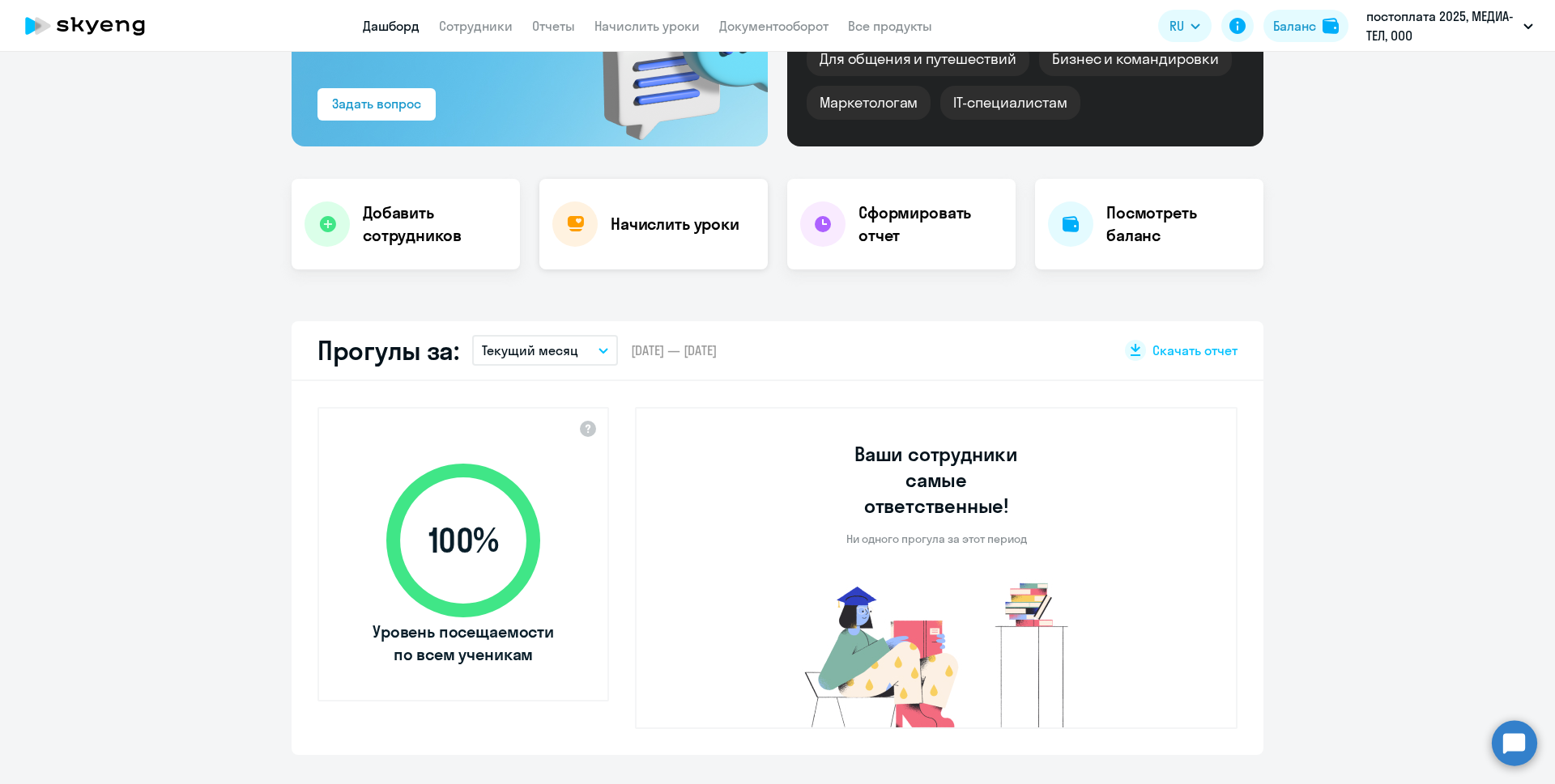
click at [689, 245] on div "Начислить уроки" at bounding box center [654, 224] width 229 height 91
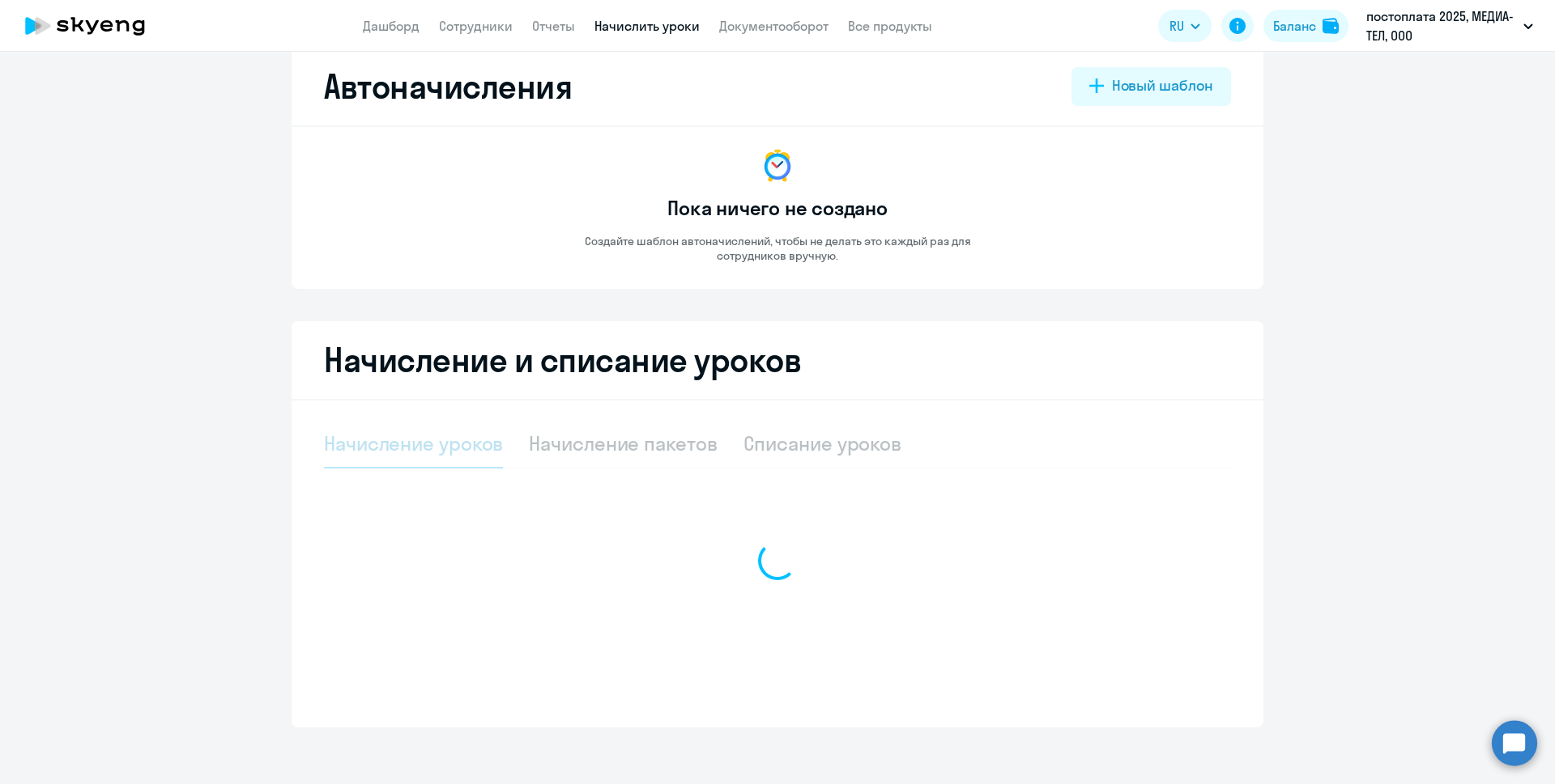
select select "10"
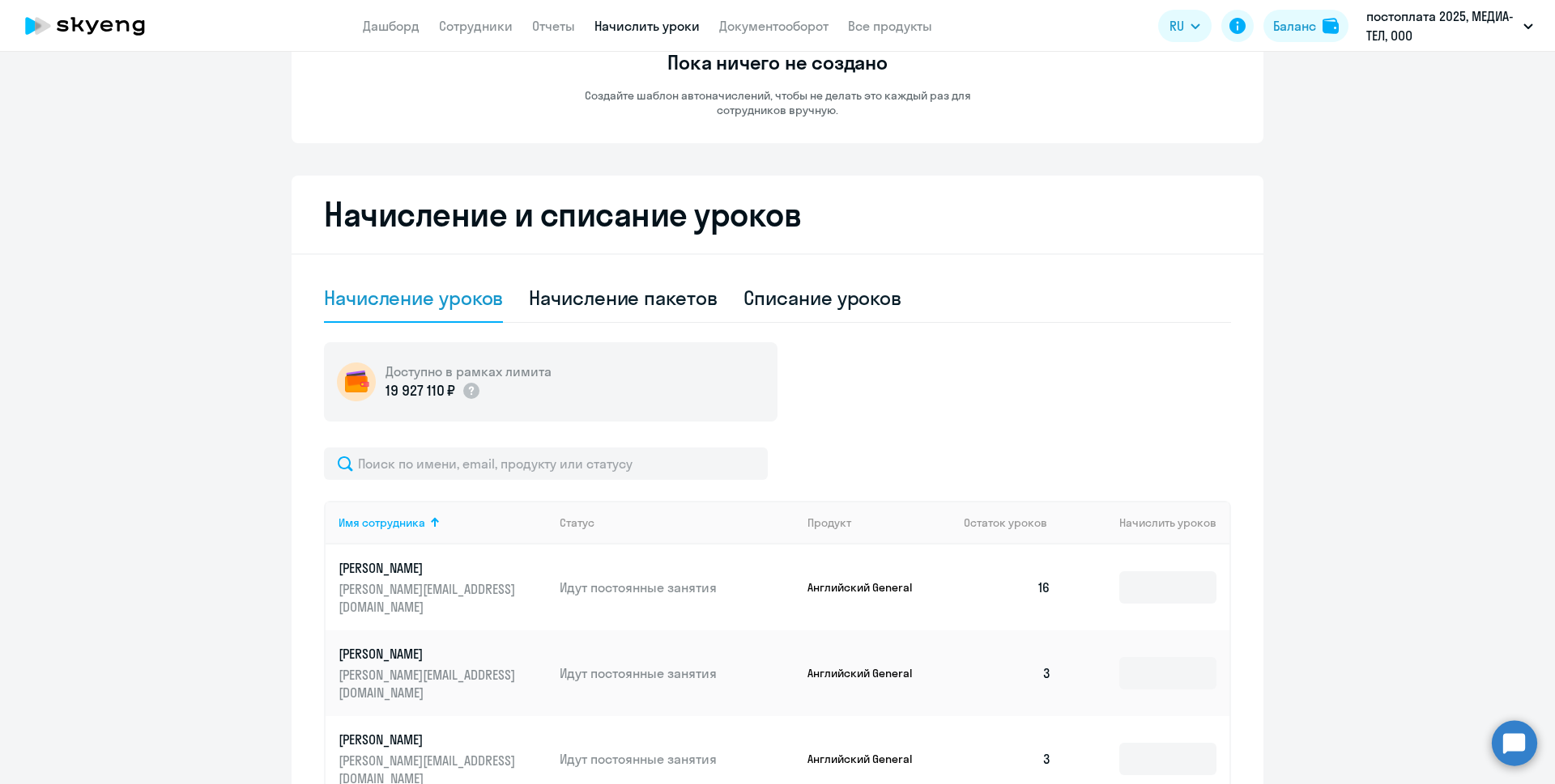
scroll to position [194, 0]
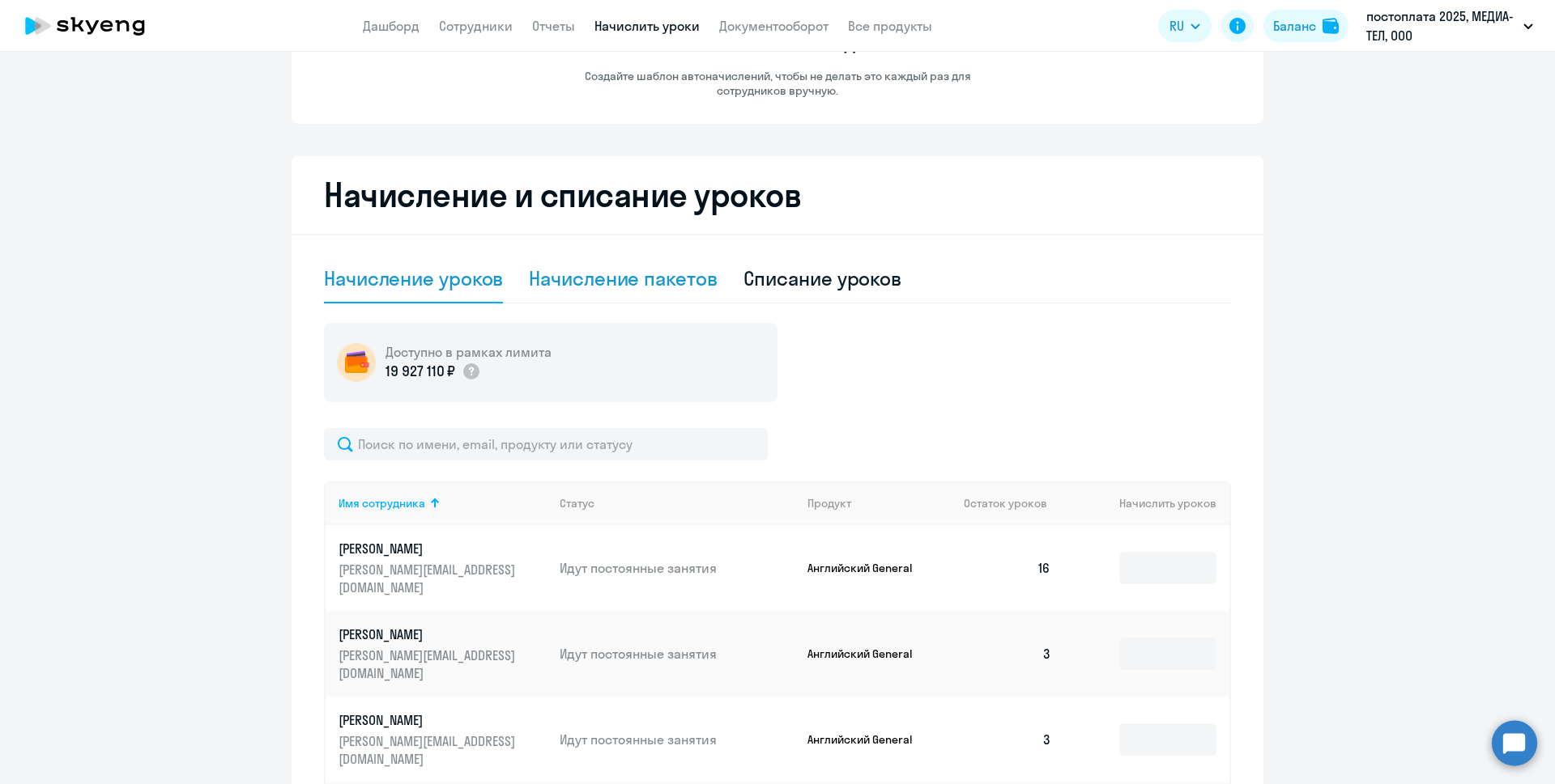
click at [585, 276] on div "Начисление пакетов" at bounding box center [622, 278] width 188 height 26
select select "10"
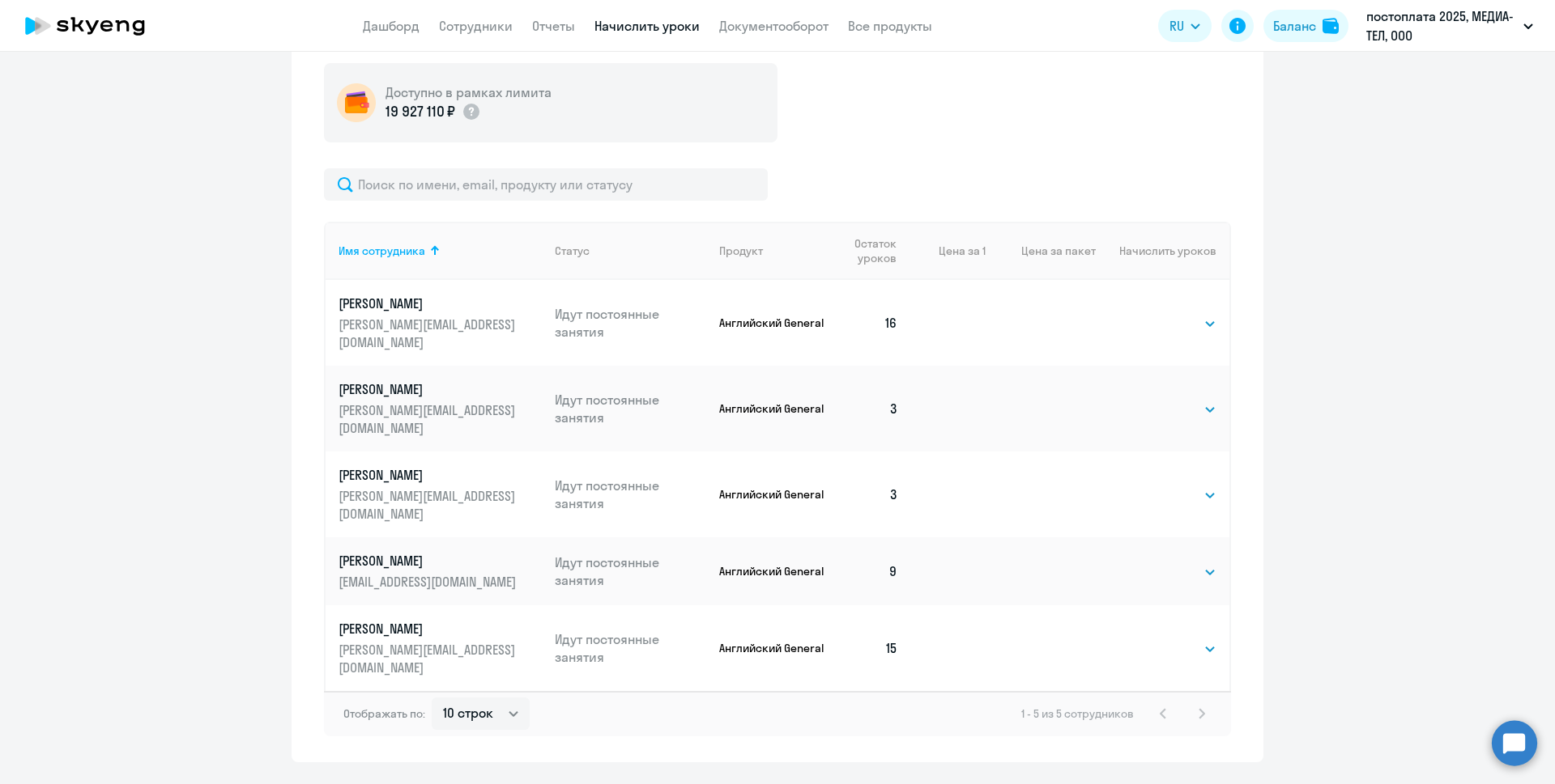
scroll to position [458, 0]
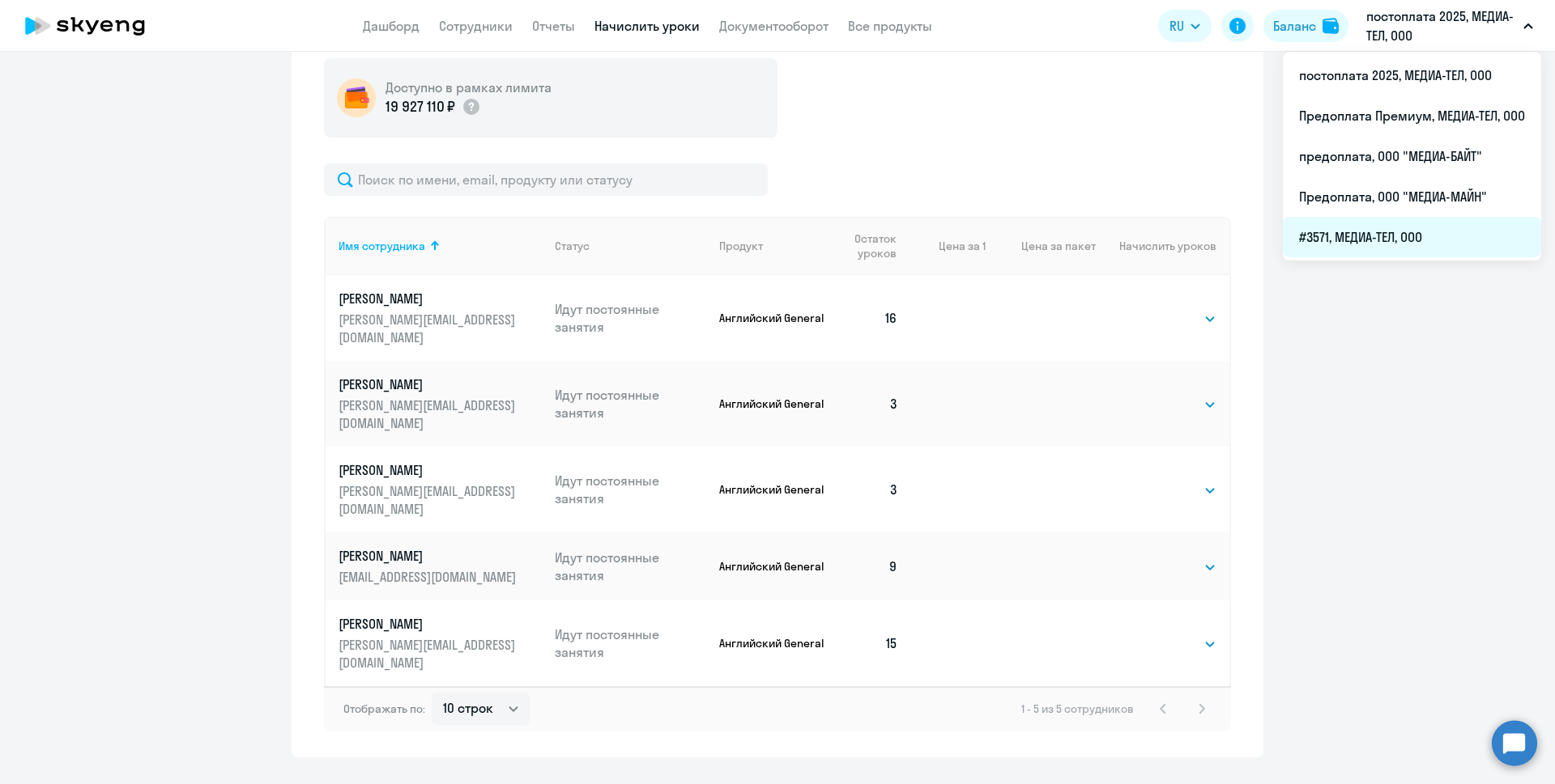
click at [1406, 226] on li "#3571, МЕДИА-ТЕЛ, ООО" at bounding box center [1412, 237] width 258 height 40
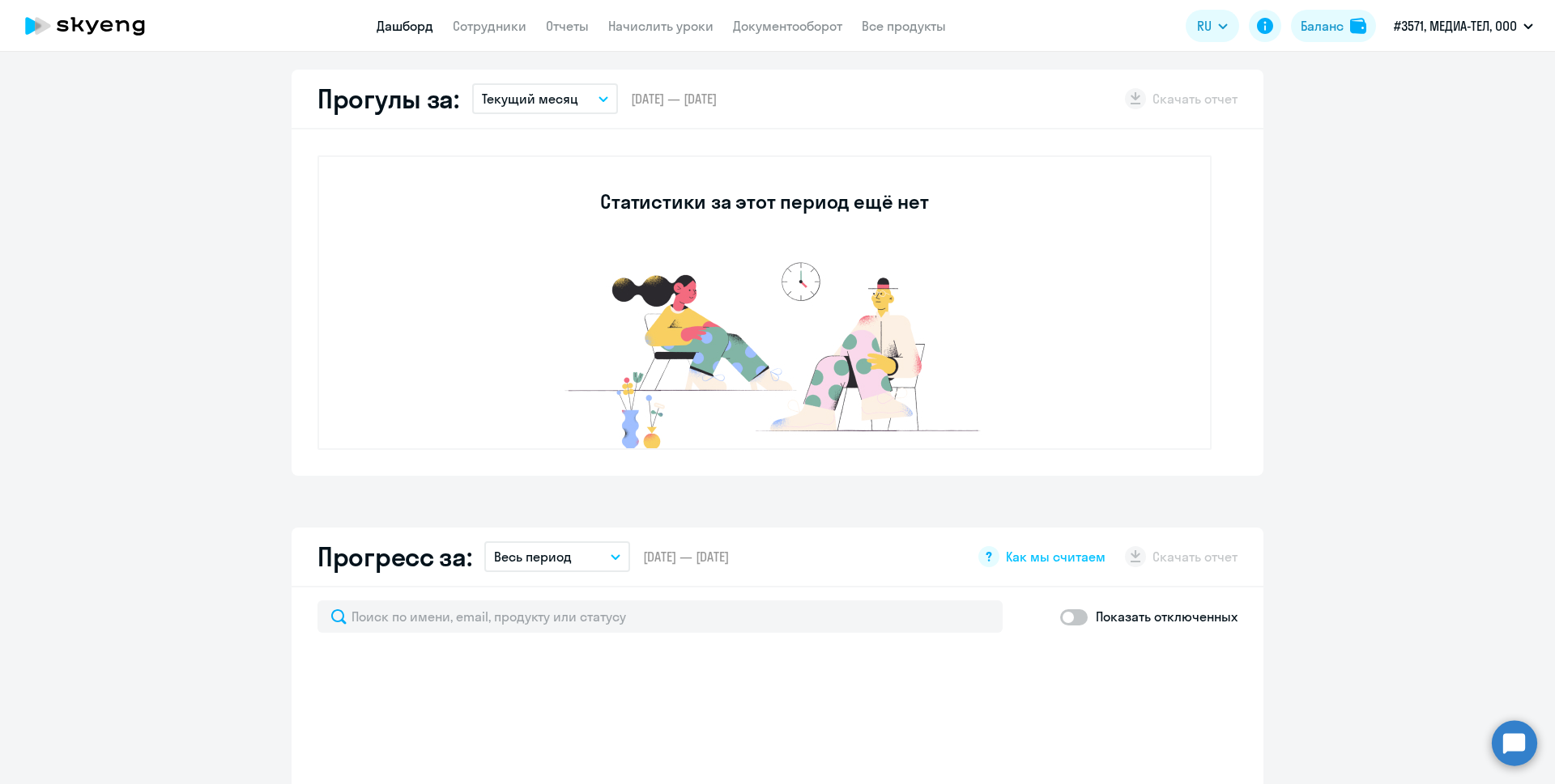
select select "30"
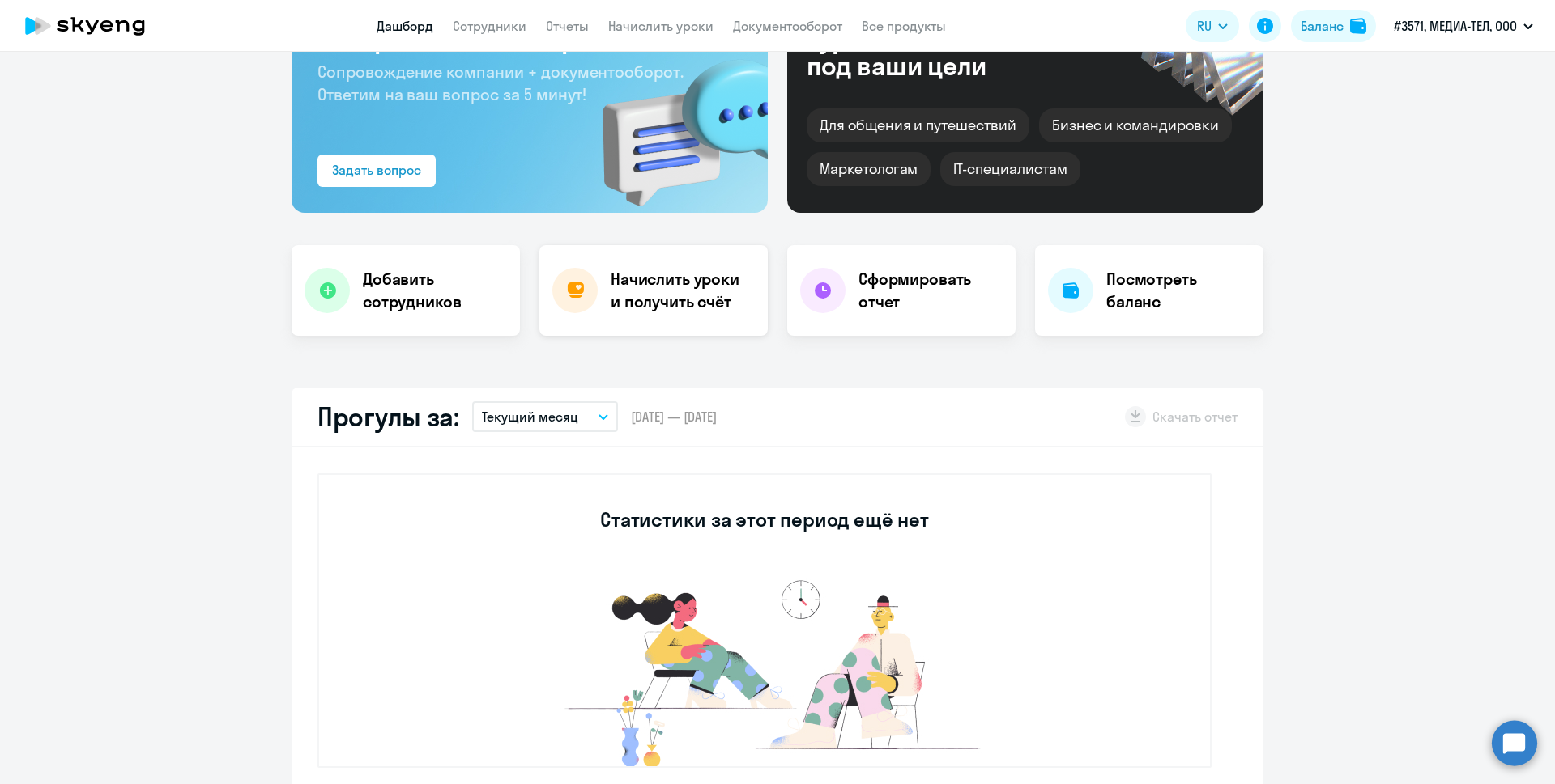
click at [687, 291] on h4 "Начислить уроки и получить счёт" at bounding box center [682, 290] width 141 height 45
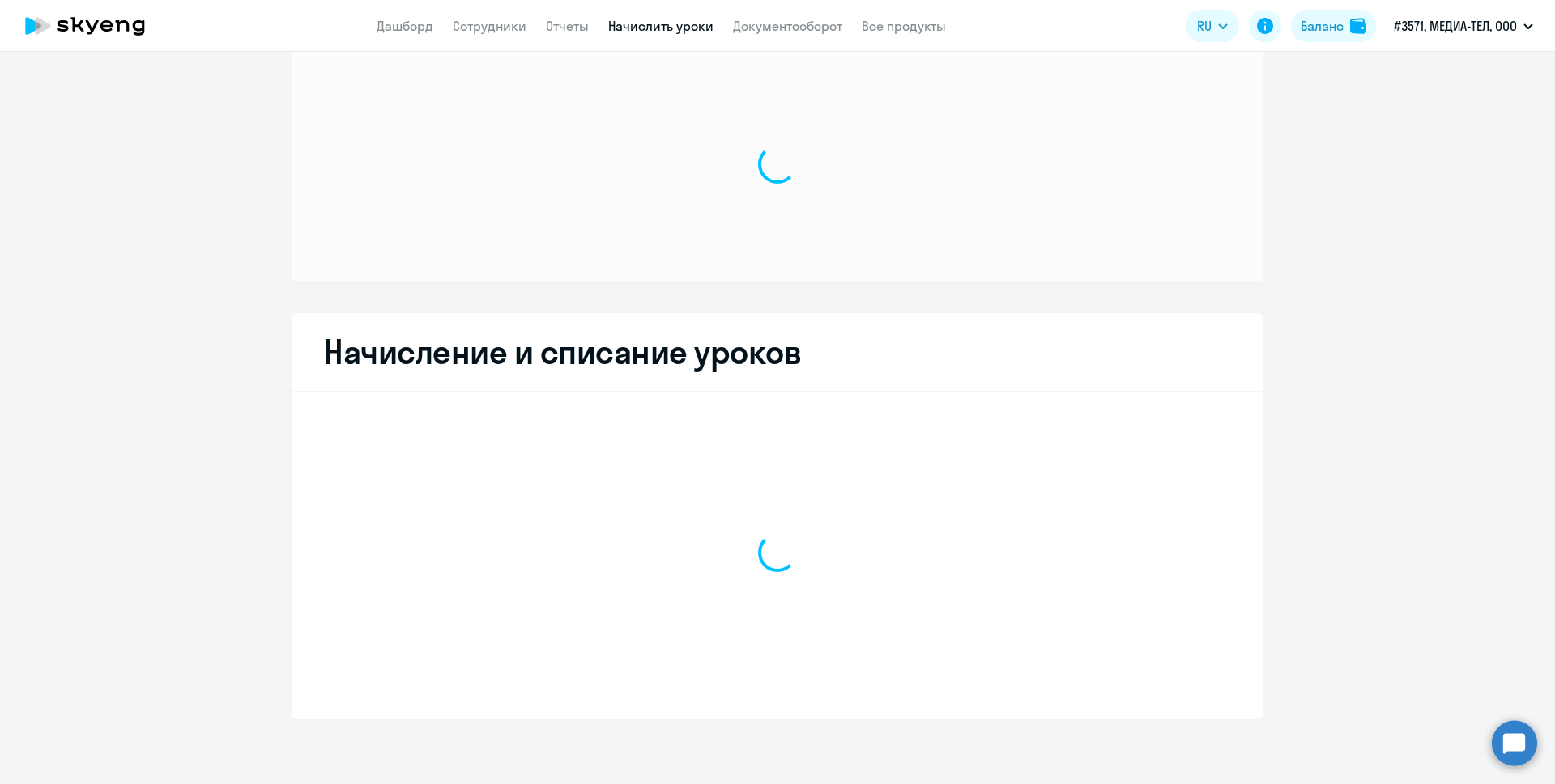
scroll to position [28, 0]
select select "10"
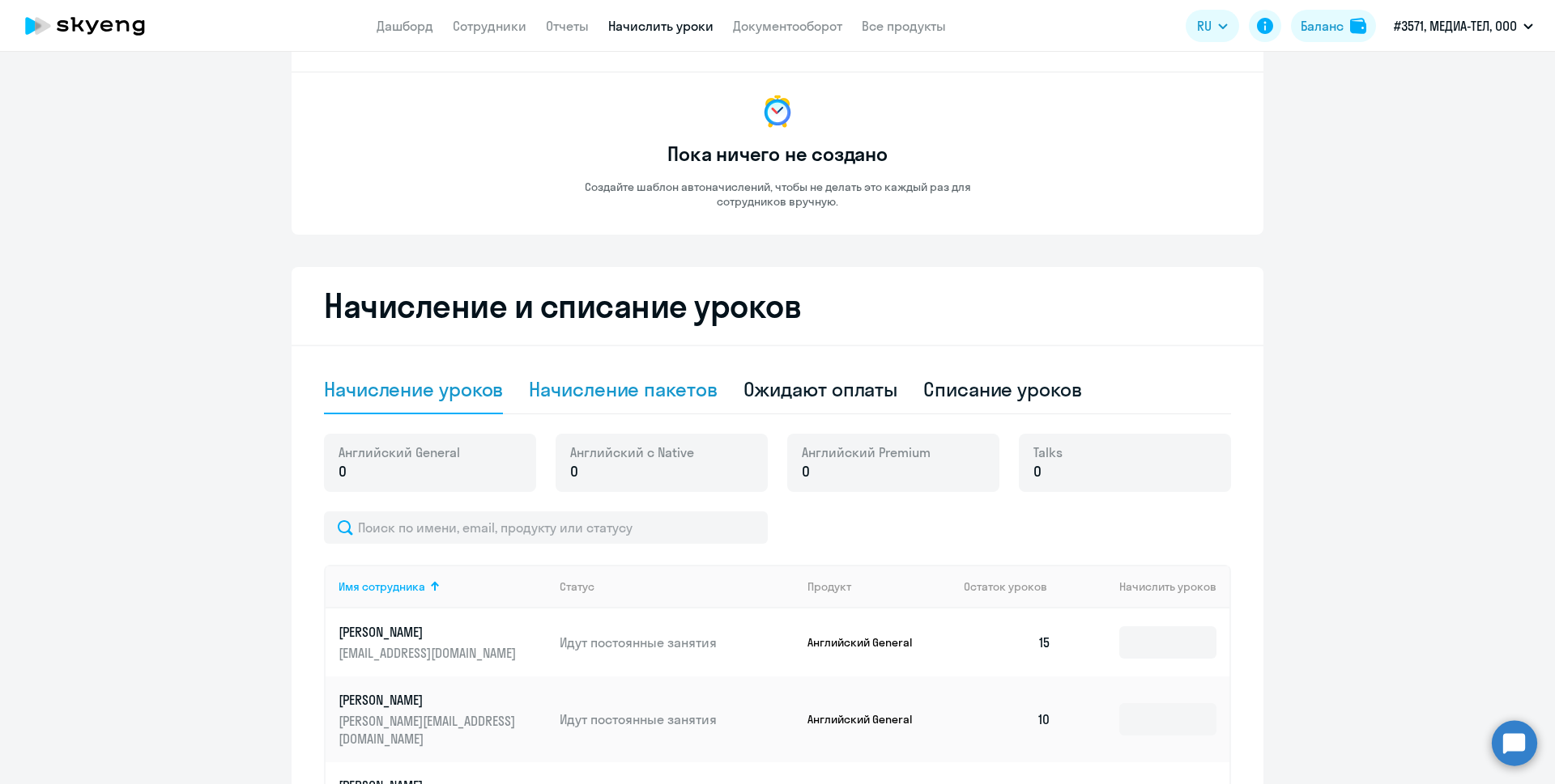
scroll to position [103, 0]
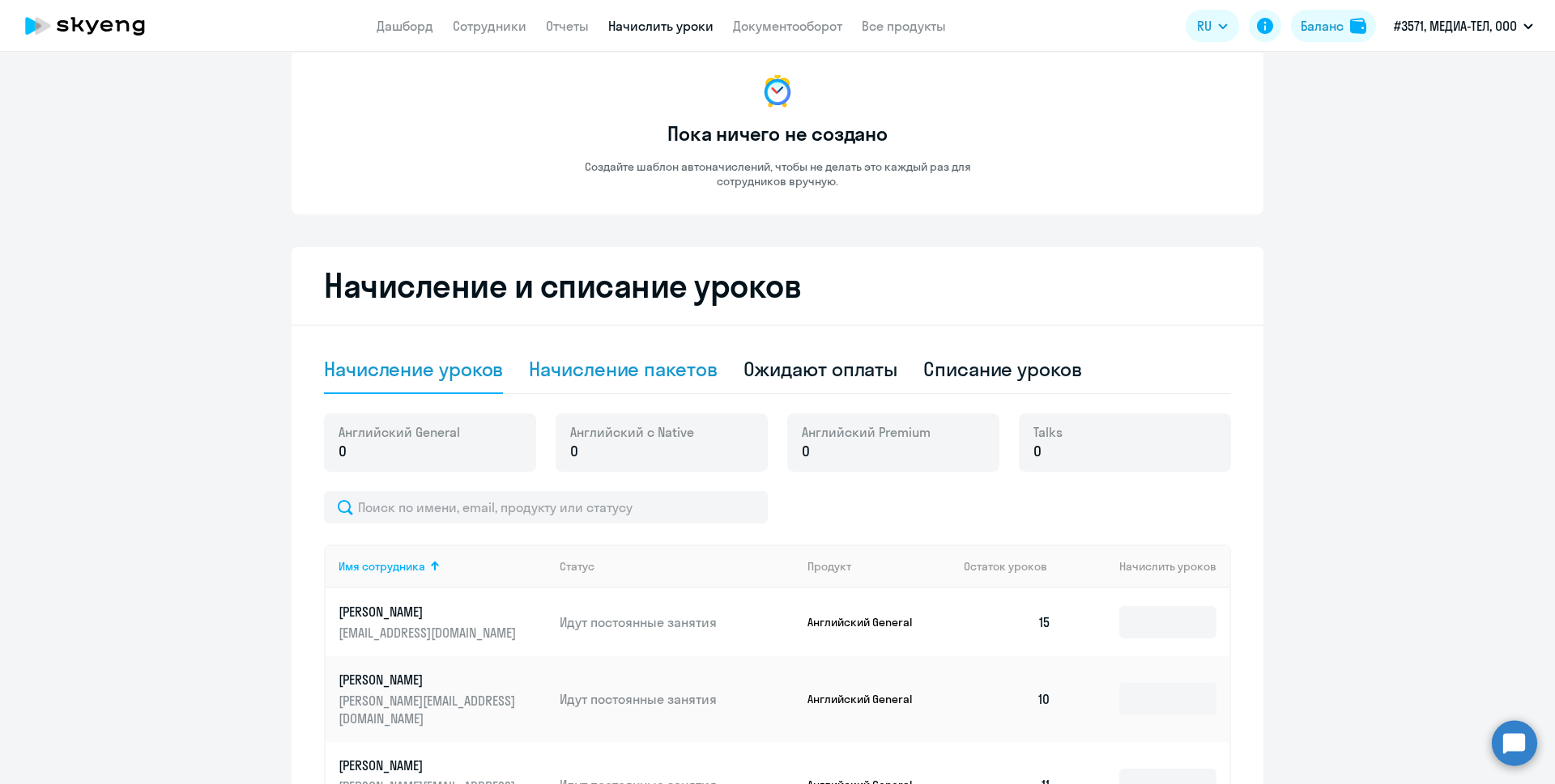
click at [618, 379] on div "Начисление пакетов" at bounding box center [622, 369] width 188 height 26
select select "10"
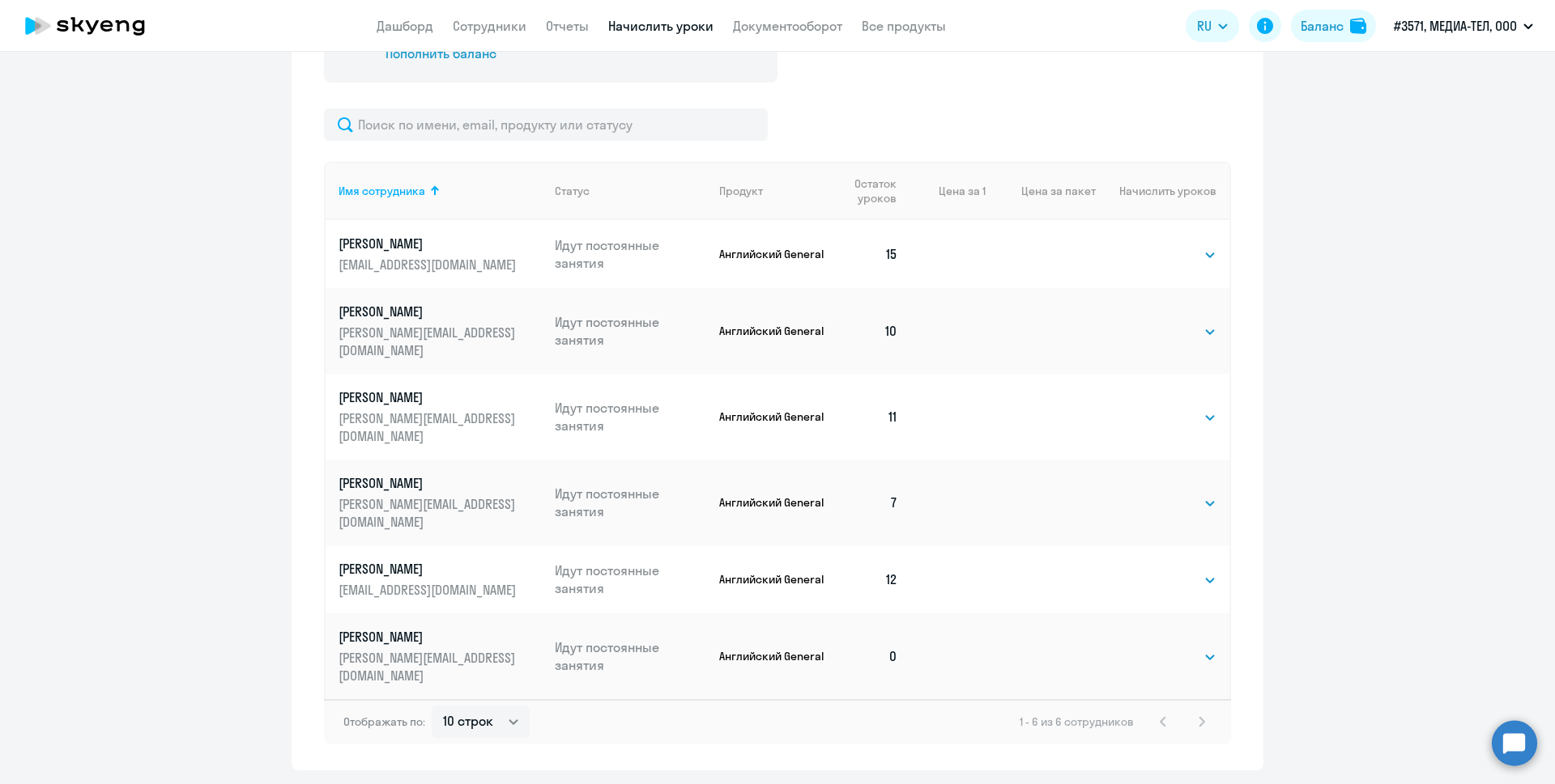
scroll to position [538, 0]
click at [1518, 747] on circle at bounding box center [1515, 743] width 45 height 45
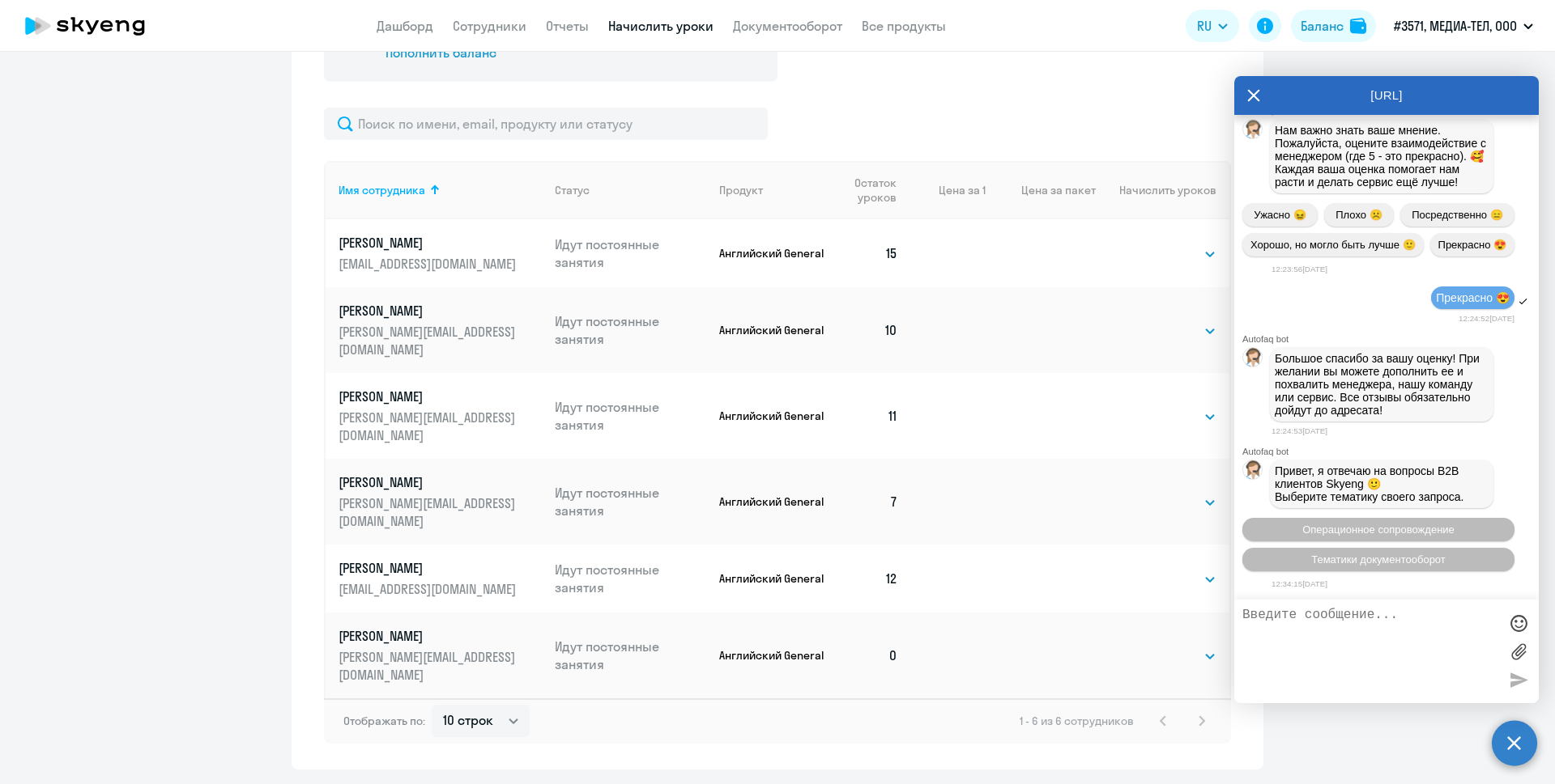
scroll to position [24416, 0]
click at [1442, 565] on button "Тематики документооборот" at bounding box center [1379, 559] width 272 height 24
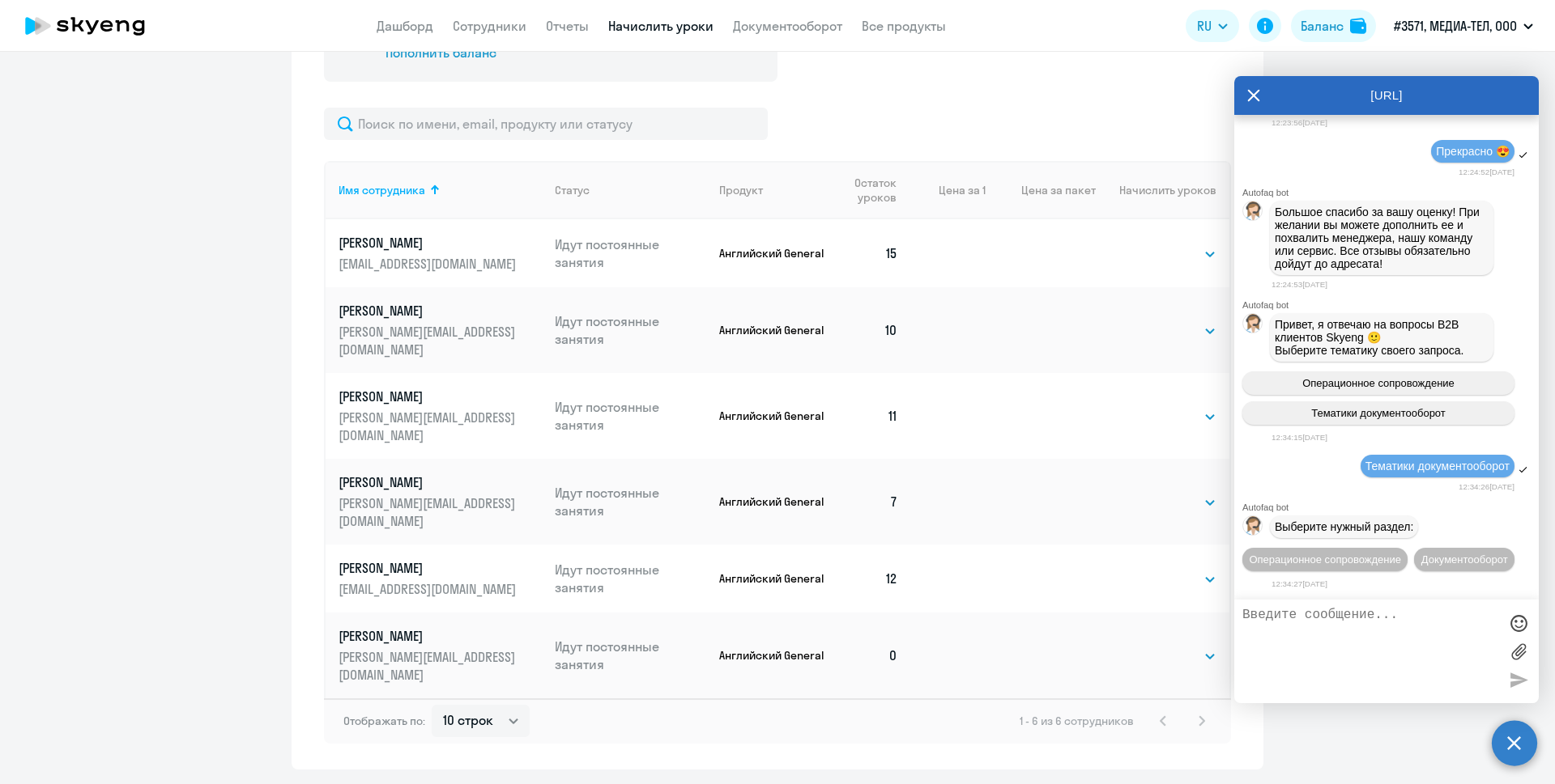
scroll to position [24593, 0]
click at [1370, 378] on span "Операционное сопровождение" at bounding box center [1379, 384] width 153 height 12
click at [1248, 91] on icon at bounding box center [1254, 96] width 12 height 12
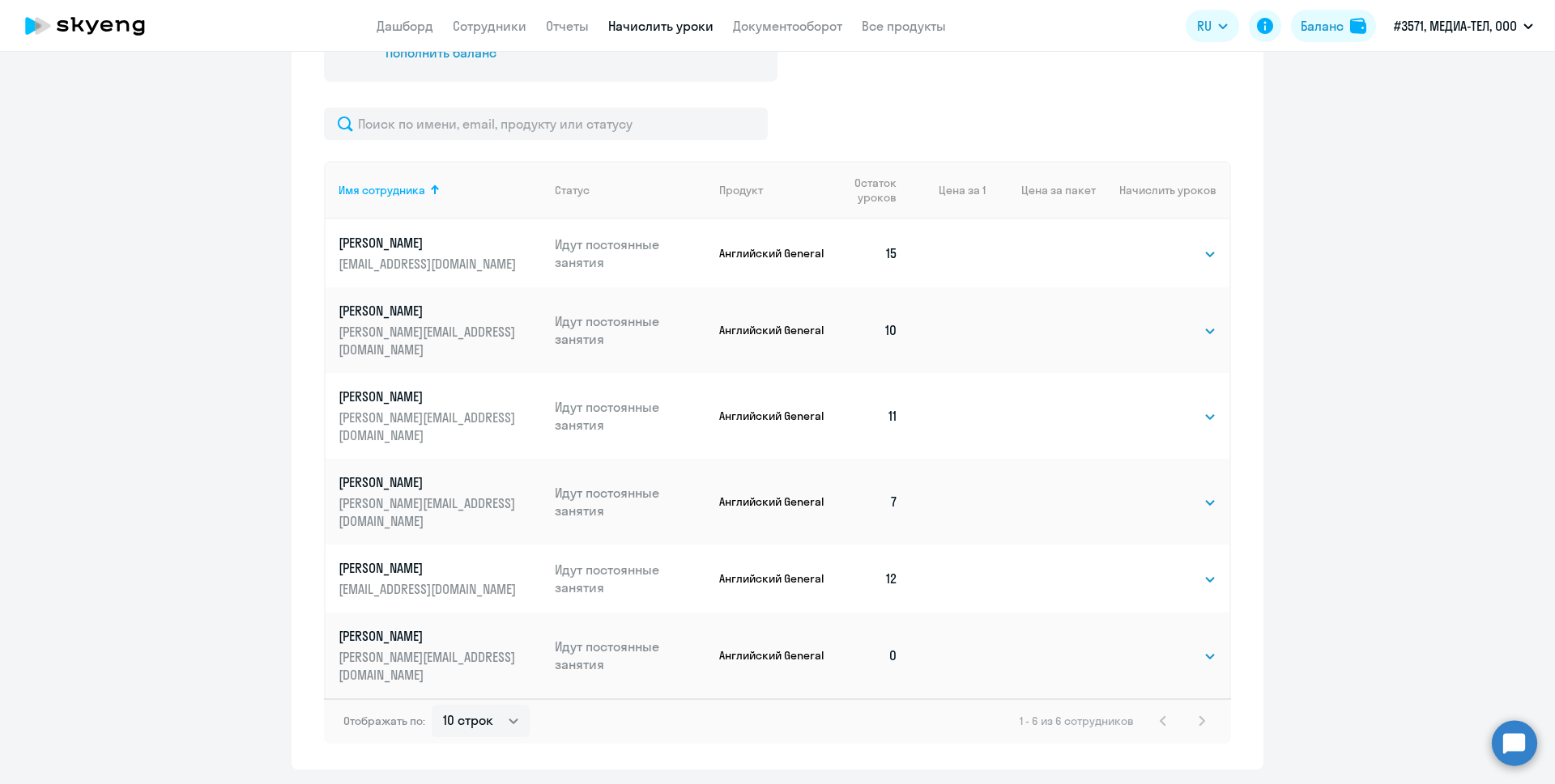
click at [1510, 751] on circle at bounding box center [1515, 743] width 45 height 45
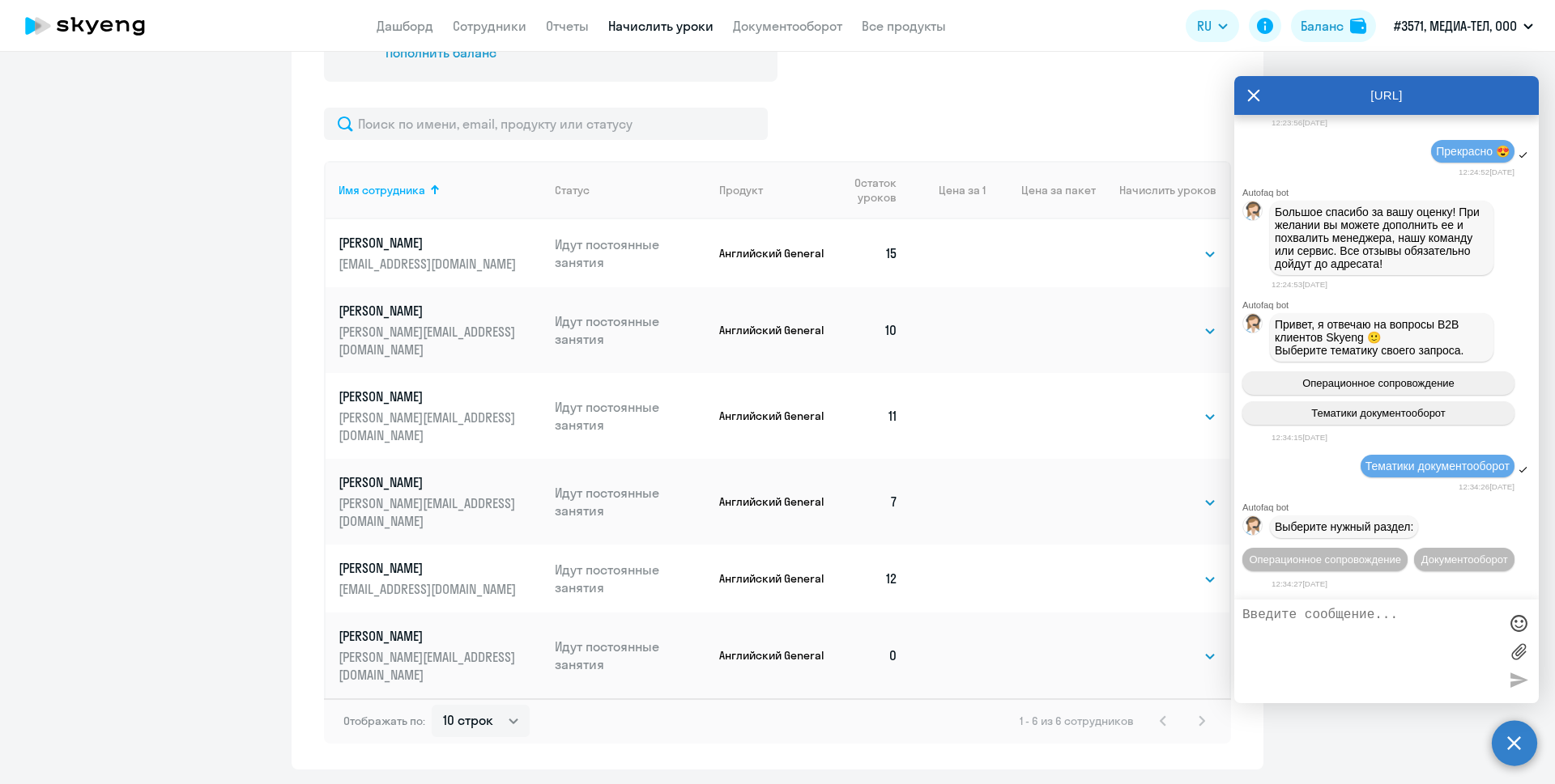
scroll to position [0, 0]
click at [1401, 554] on span "Операционное сопровождение" at bounding box center [1325, 560] width 153 height 12
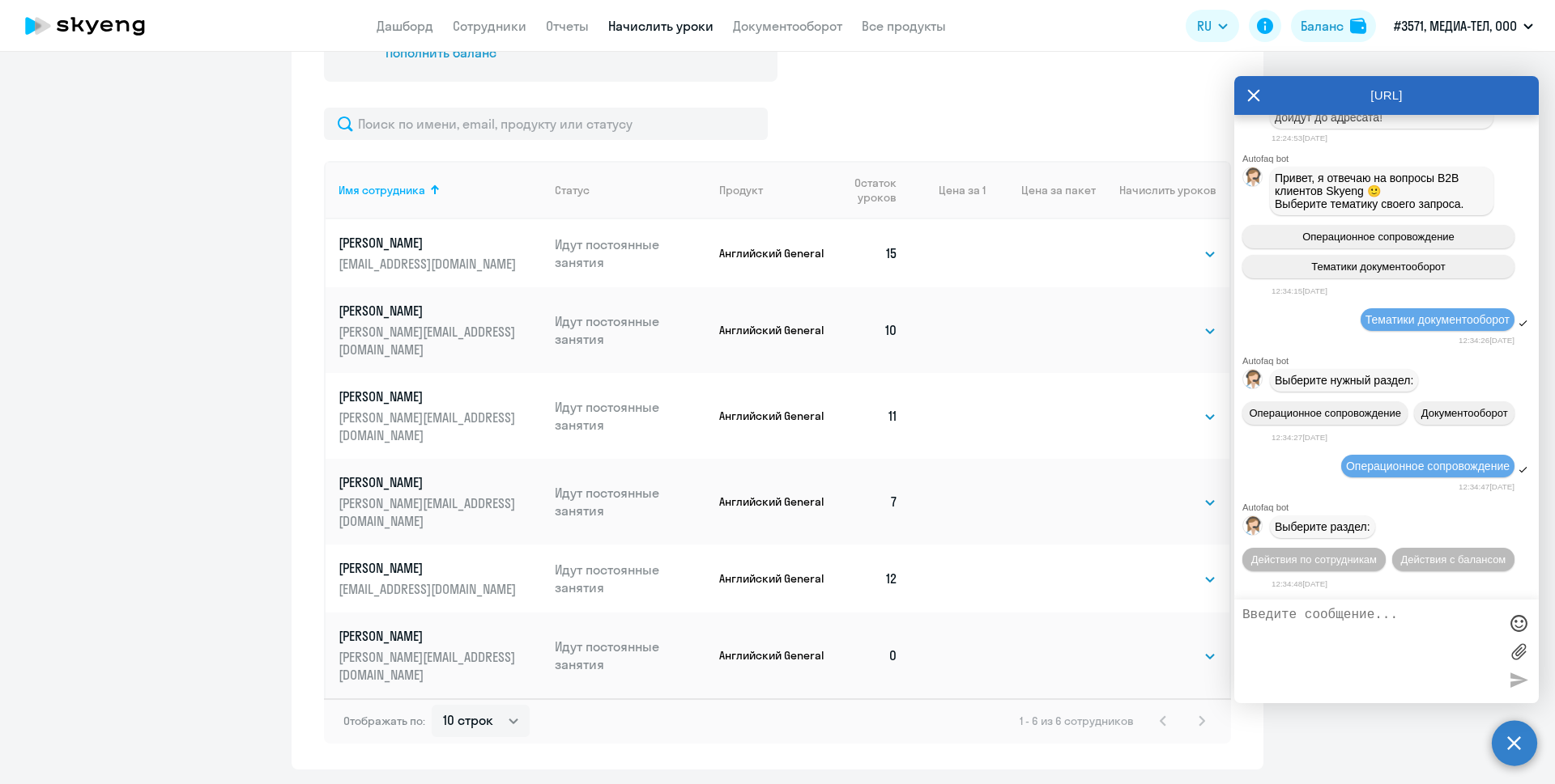
scroll to position [24769, 0]
click at [1377, 554] on span "Действия по сотрудникам" at bounding box center [1314, 560] width 126 height 12
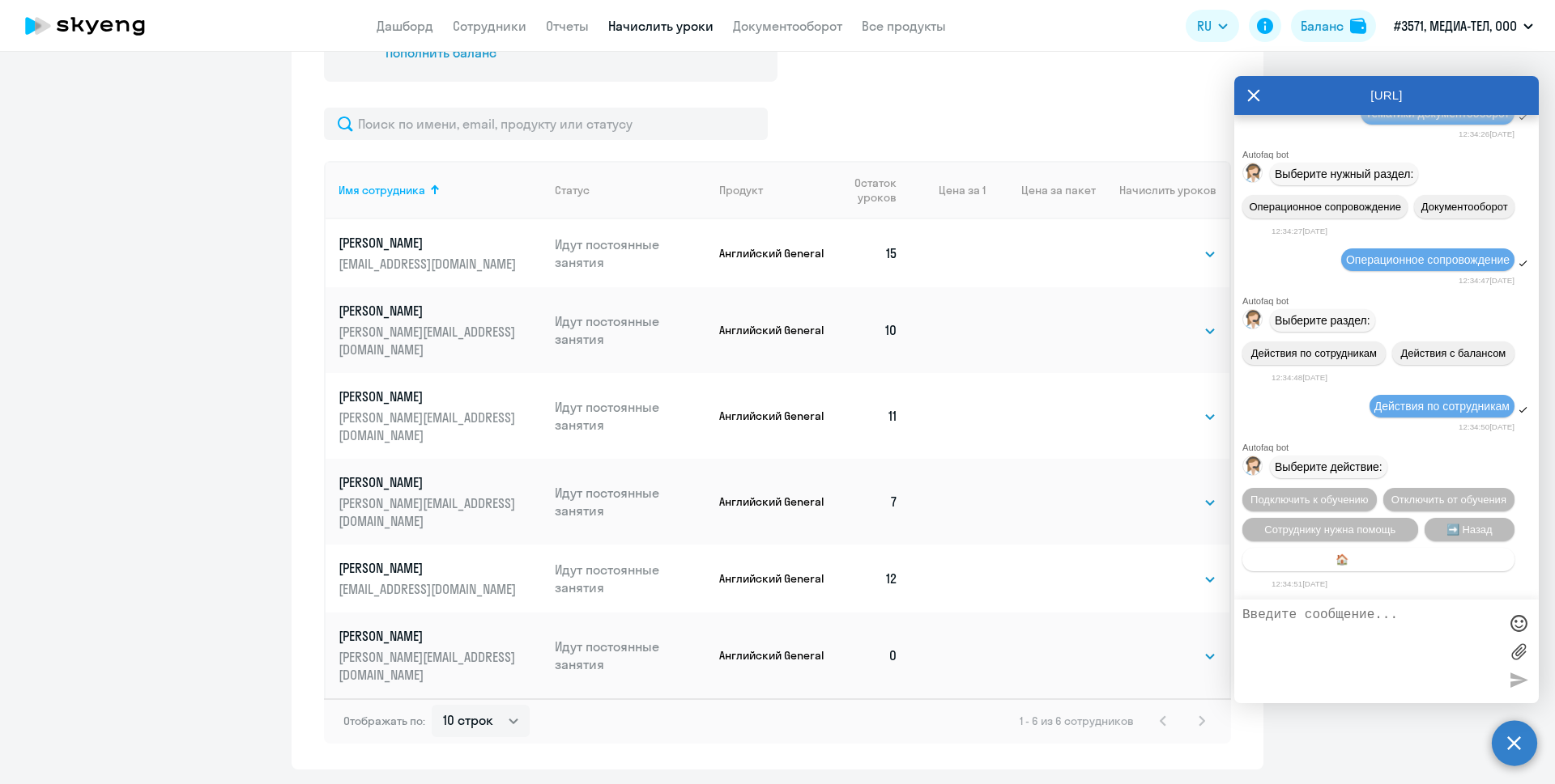
scroll to position [25009, 0]
click at [1382, 609] on textarea at bounding box center [1370, 651] width 256 height 87
type textarea "L"
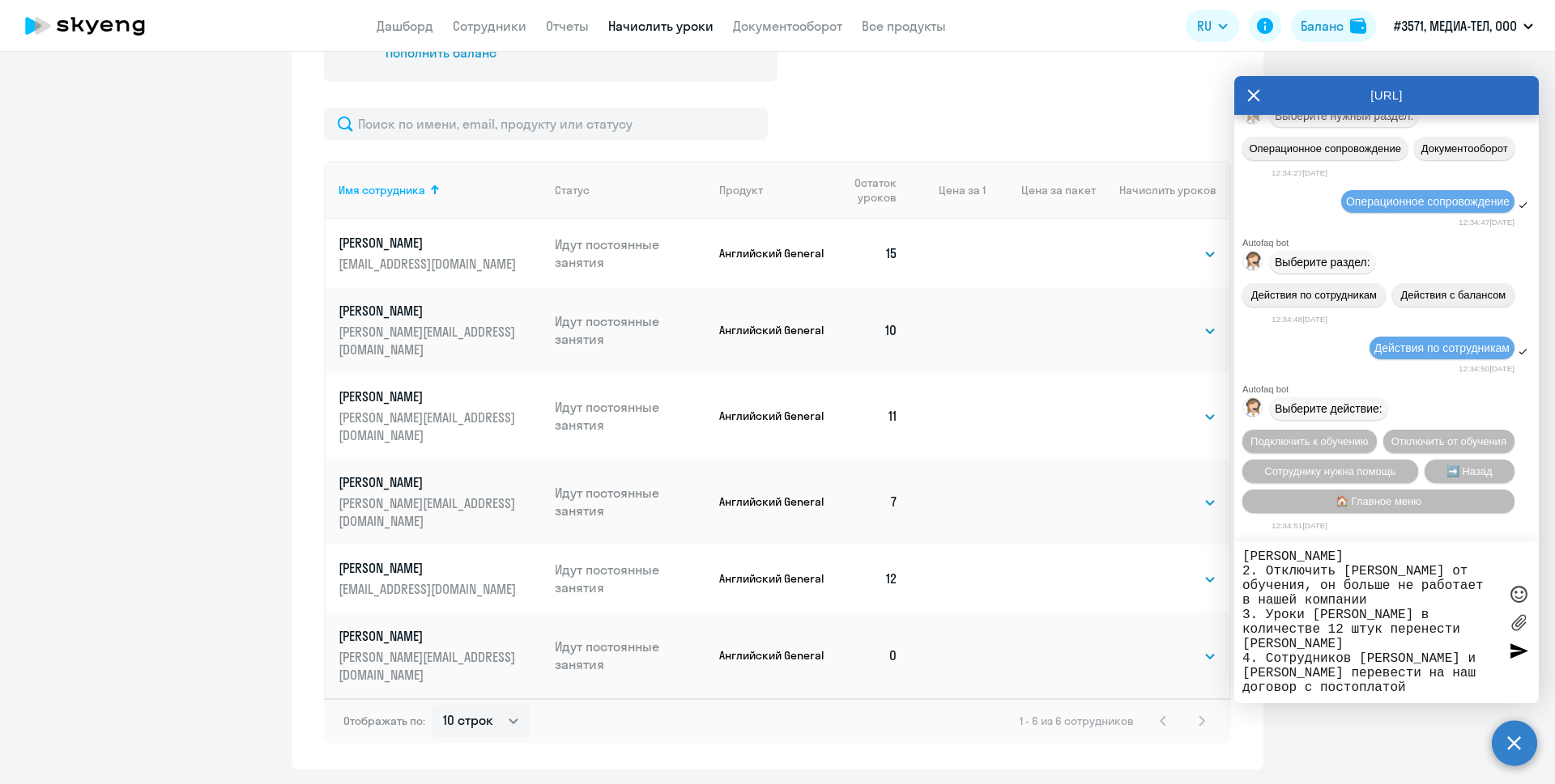
scroll to position [102, 0]
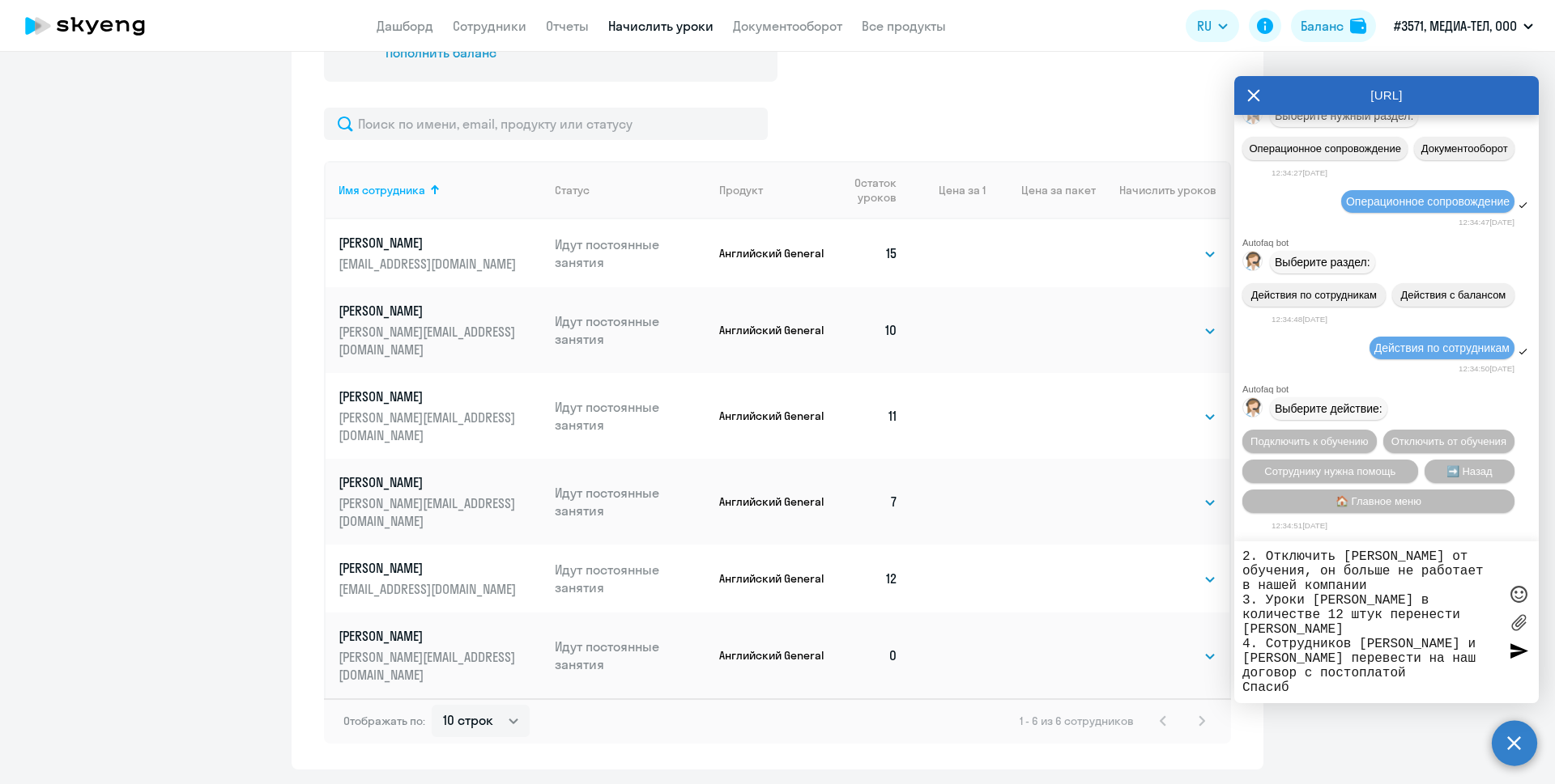
type textarea "Добрый день. Прошу вас произвести следующие действия по нашим сотрудникам по до…"
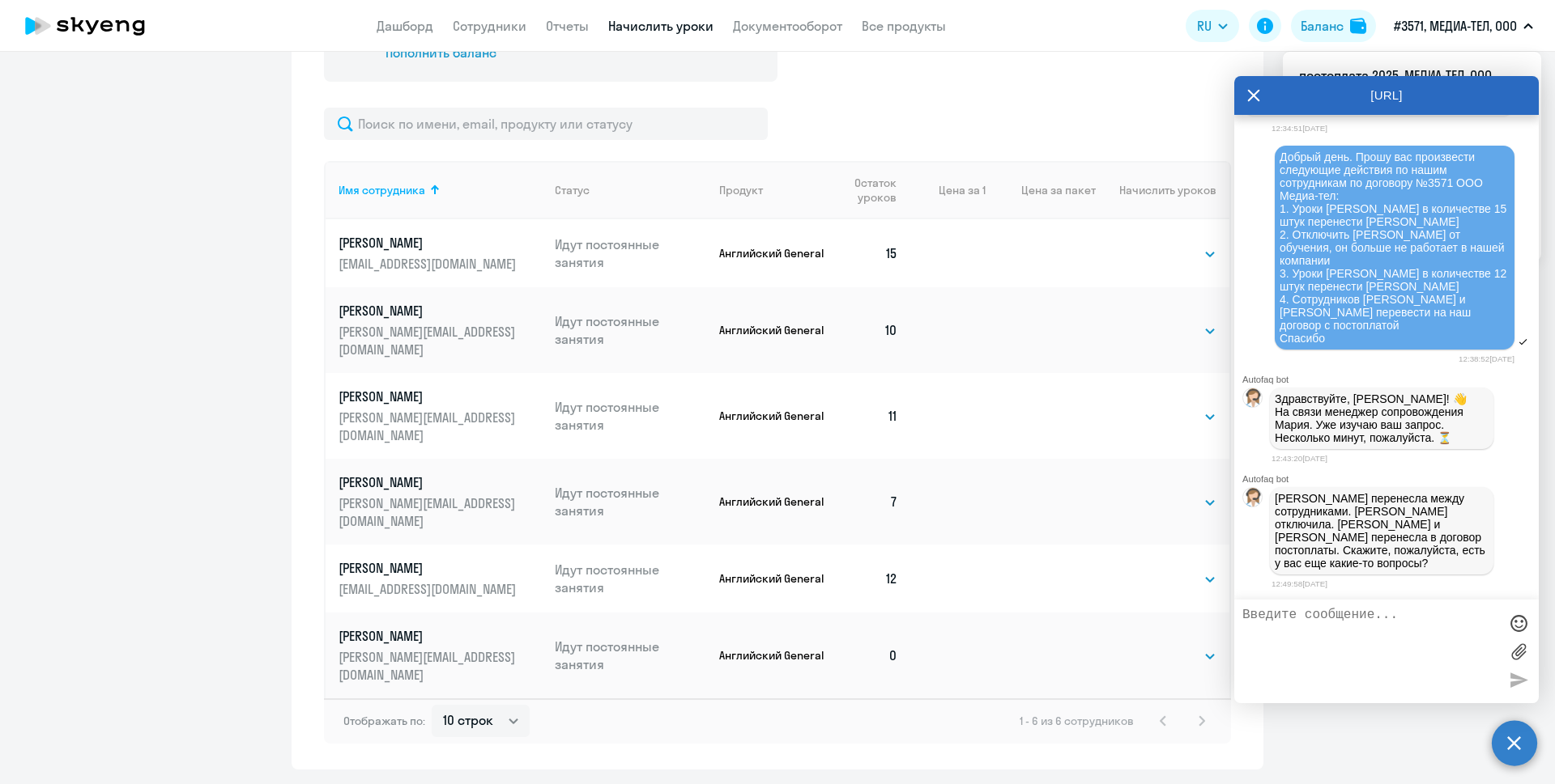
scroll to position [25495, 0]
type textarea "нет, спасибо за помощь"
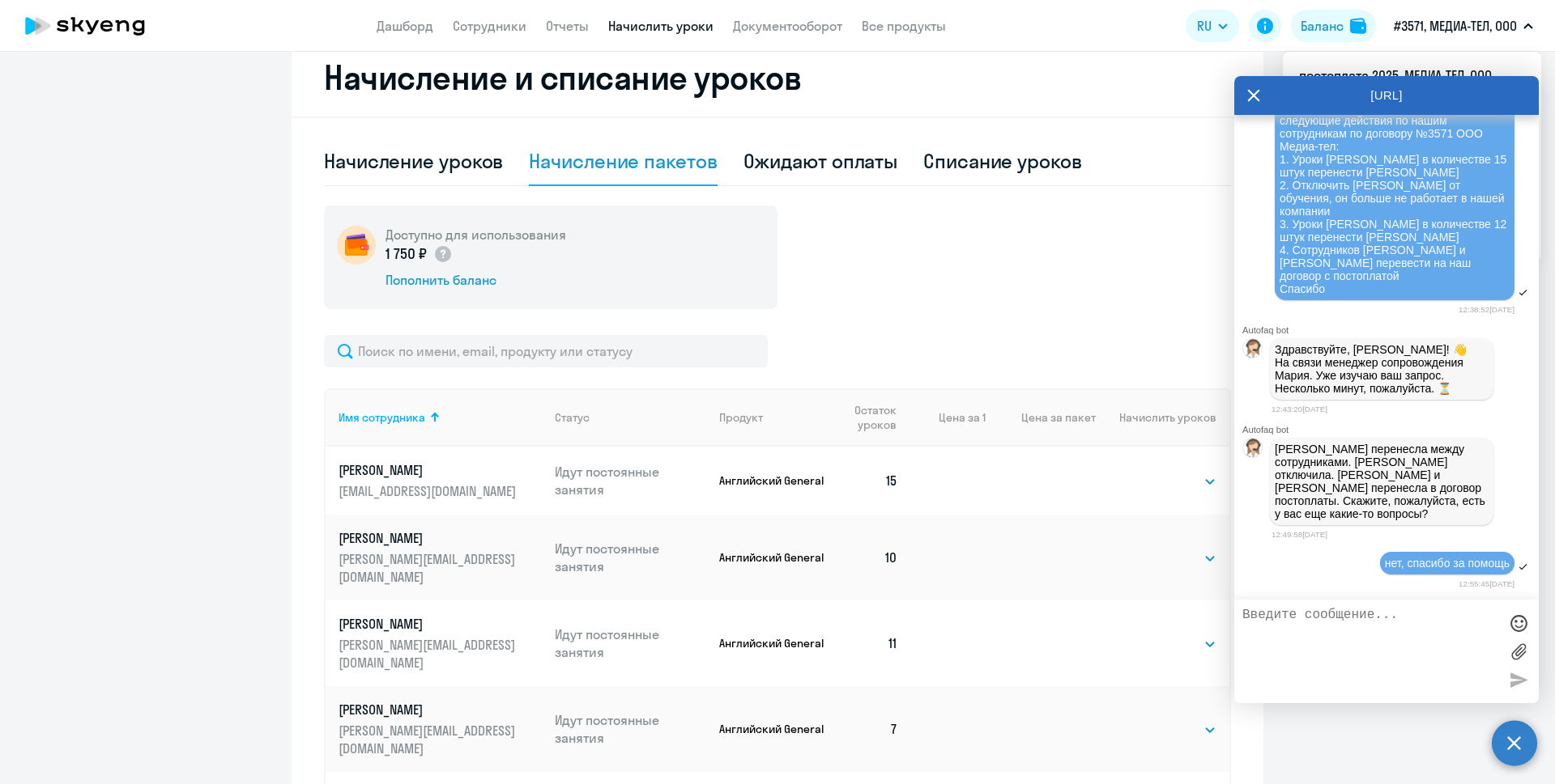
scroll to position [310, 0]
click at [572, 28] on link "Отчеты" at bounding box center [567, 25] width 43 height 17
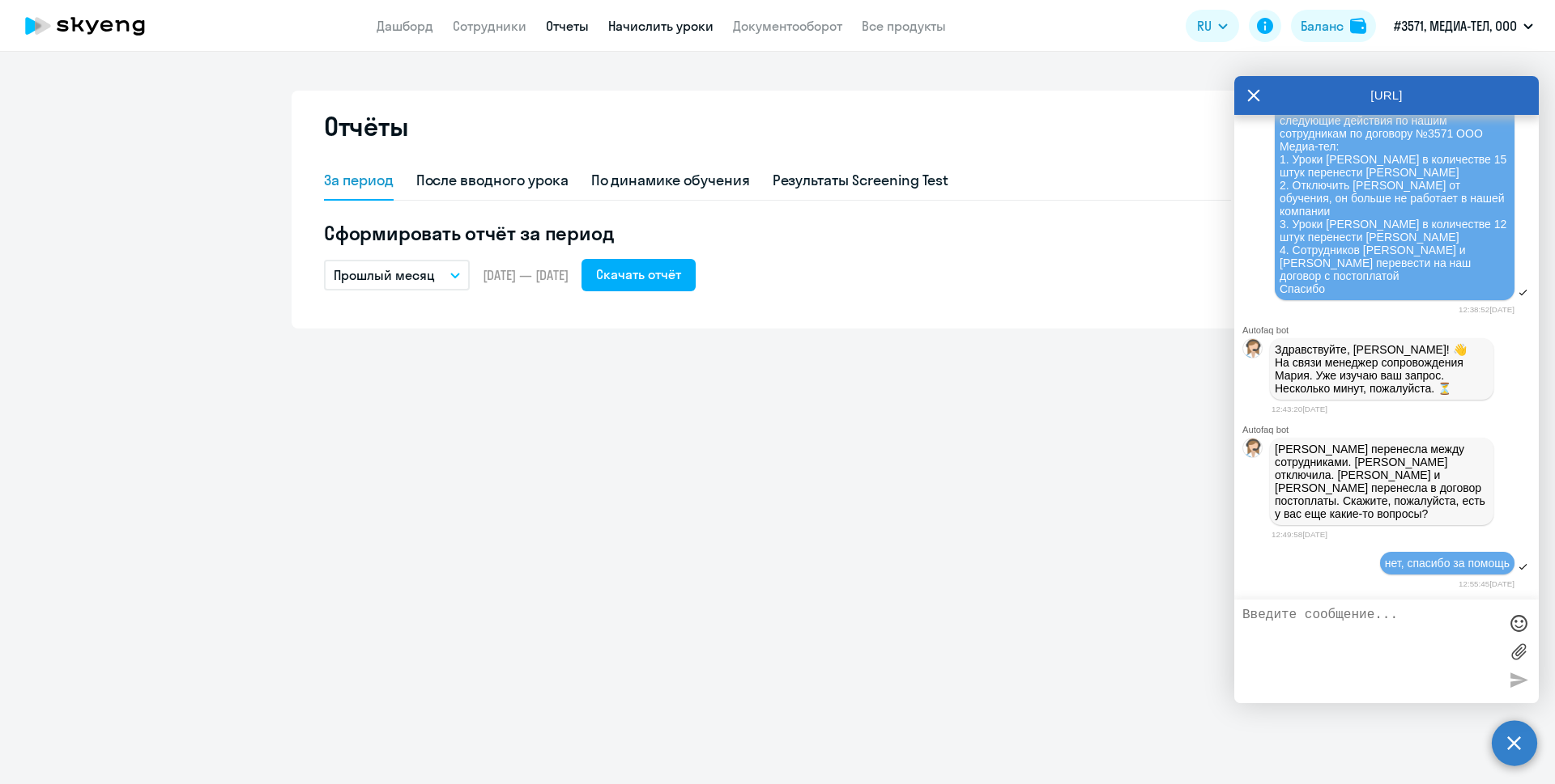
click at [640, 27] on link "Начислить уроки" at bounding box center [661, 25] width 106 height 17
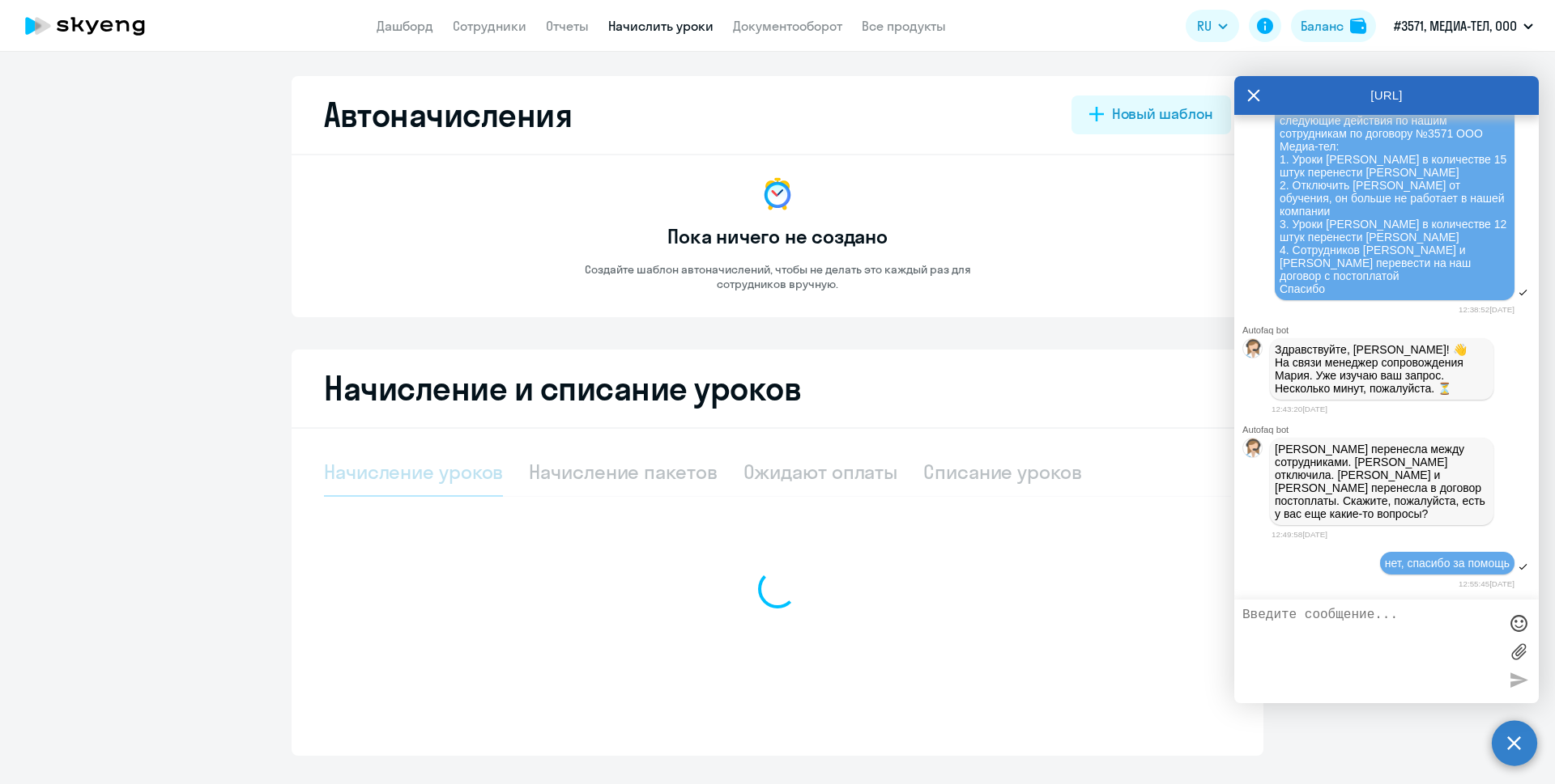
select select "10"
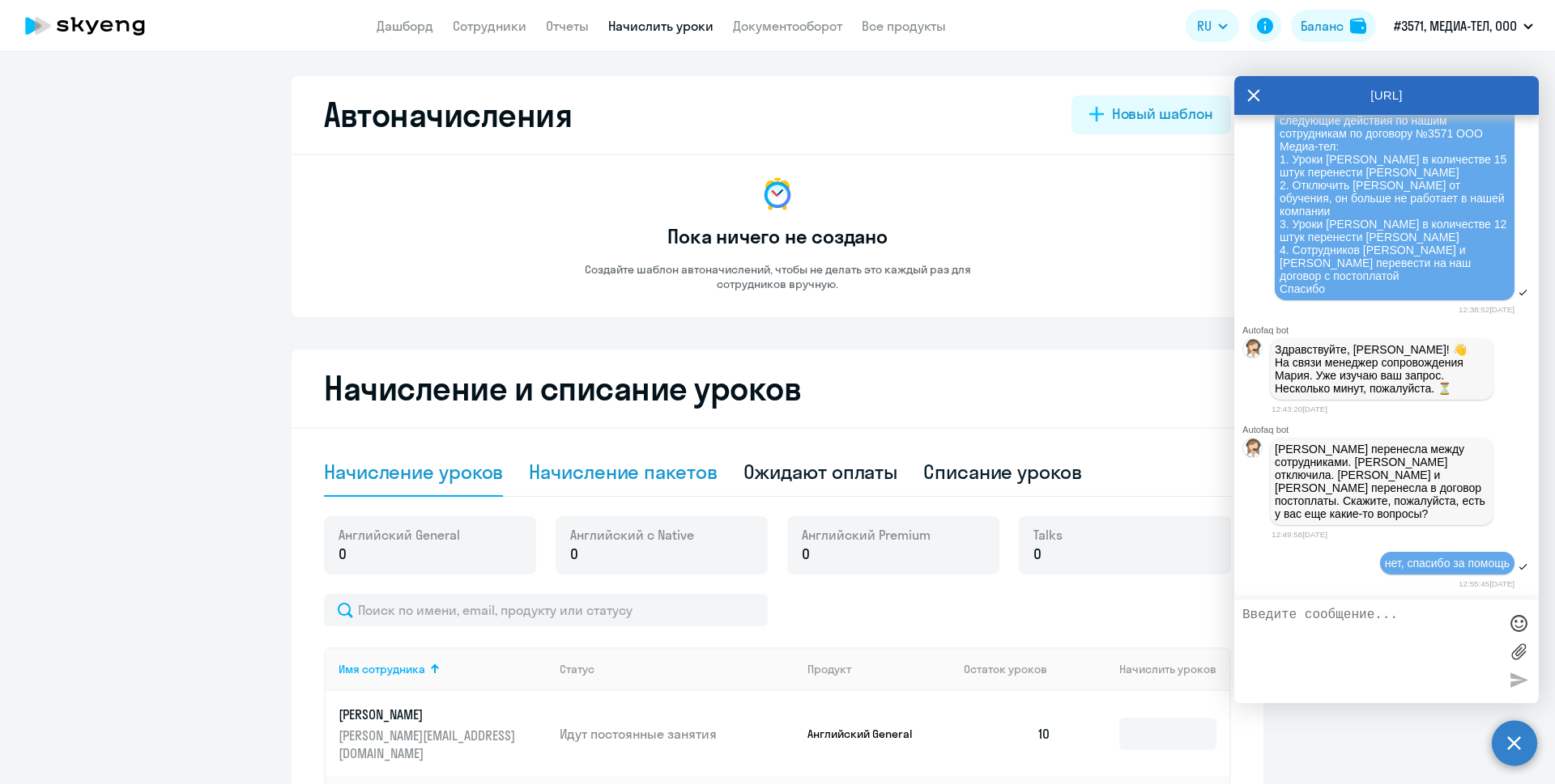
click at [691, 480] on div "Начисление пакетов" at bounding box center [622, 472] width 188 height 26
select select "10"
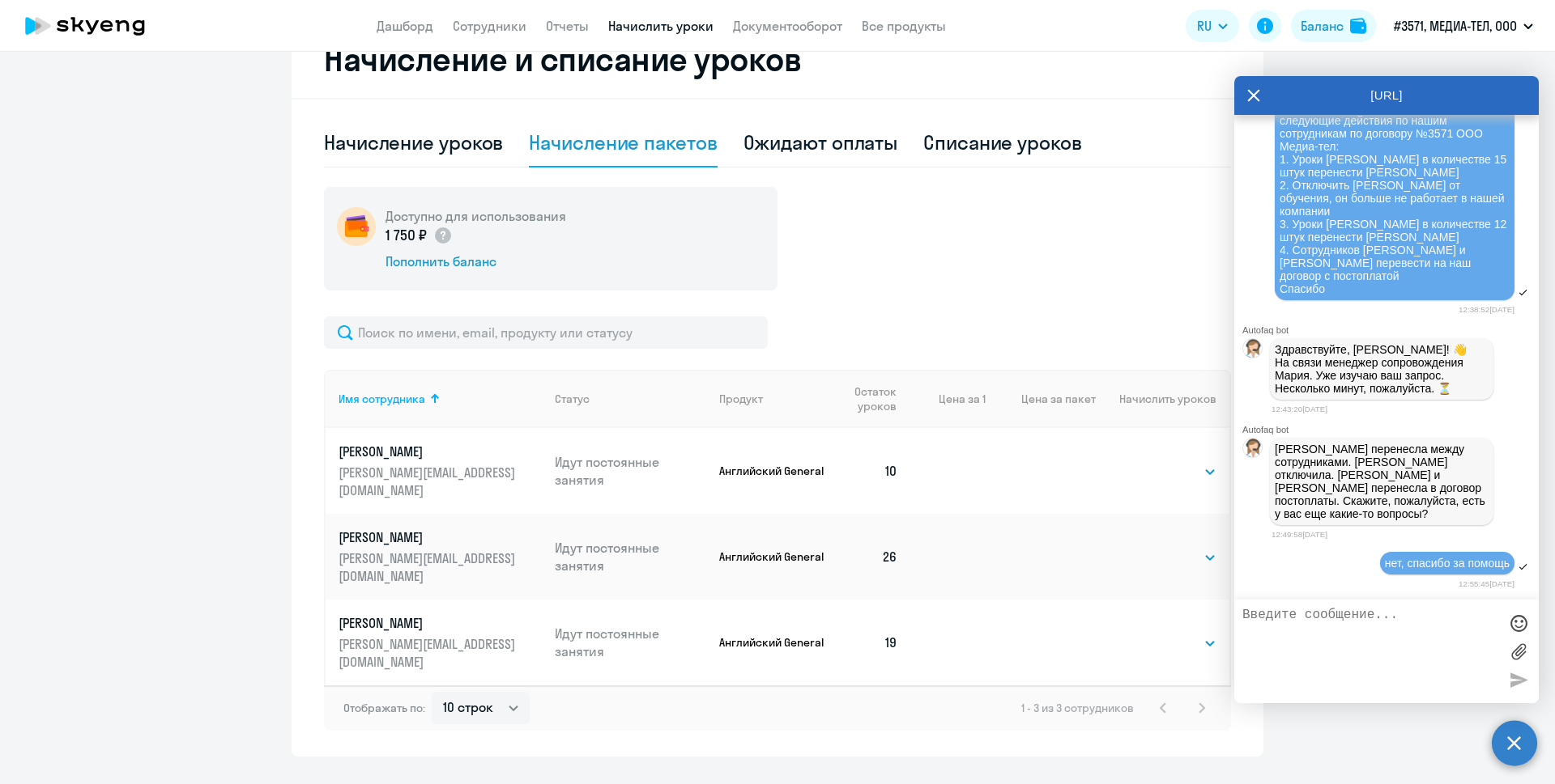
scroll to position [331, 0]
click at [1462, 25] on p "#3571, МЕДИА-ТЕЛ, ООО" at bounding box center [1455, 26] width 123 height 19
click at [1245, 93] on div "[URL]" at bounding box center [1387, 95] width 305 height 39
click at [1255, 93] on icon at bounding box center [1253, 95] width 13 height 39
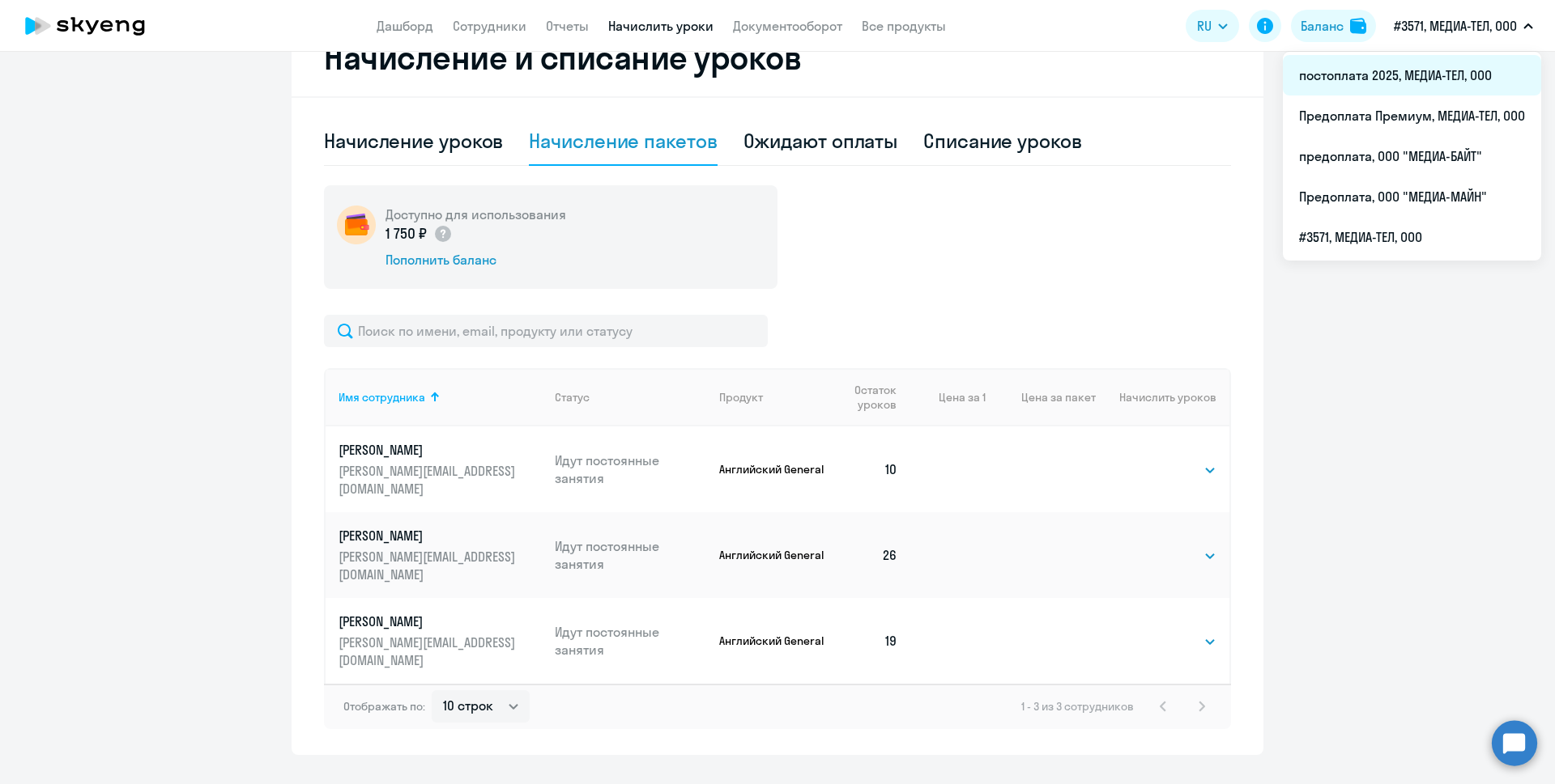
click at [1401, 80] on li "постоплата 2025, МЕДИА-ТЕЛ, ООО" at bounding box center [1412, 75] width 258 height 40
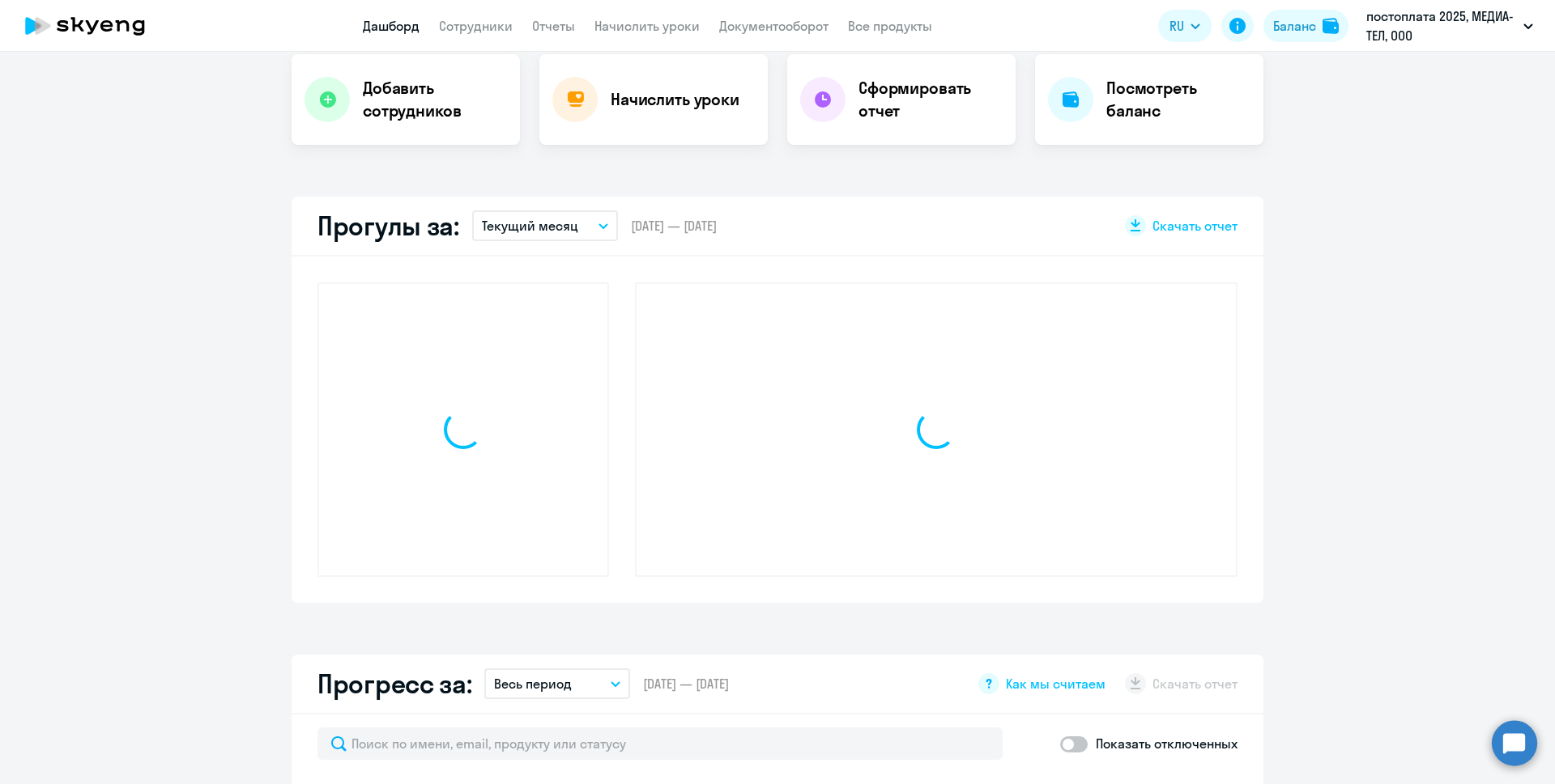
scroll to position [477, 0]
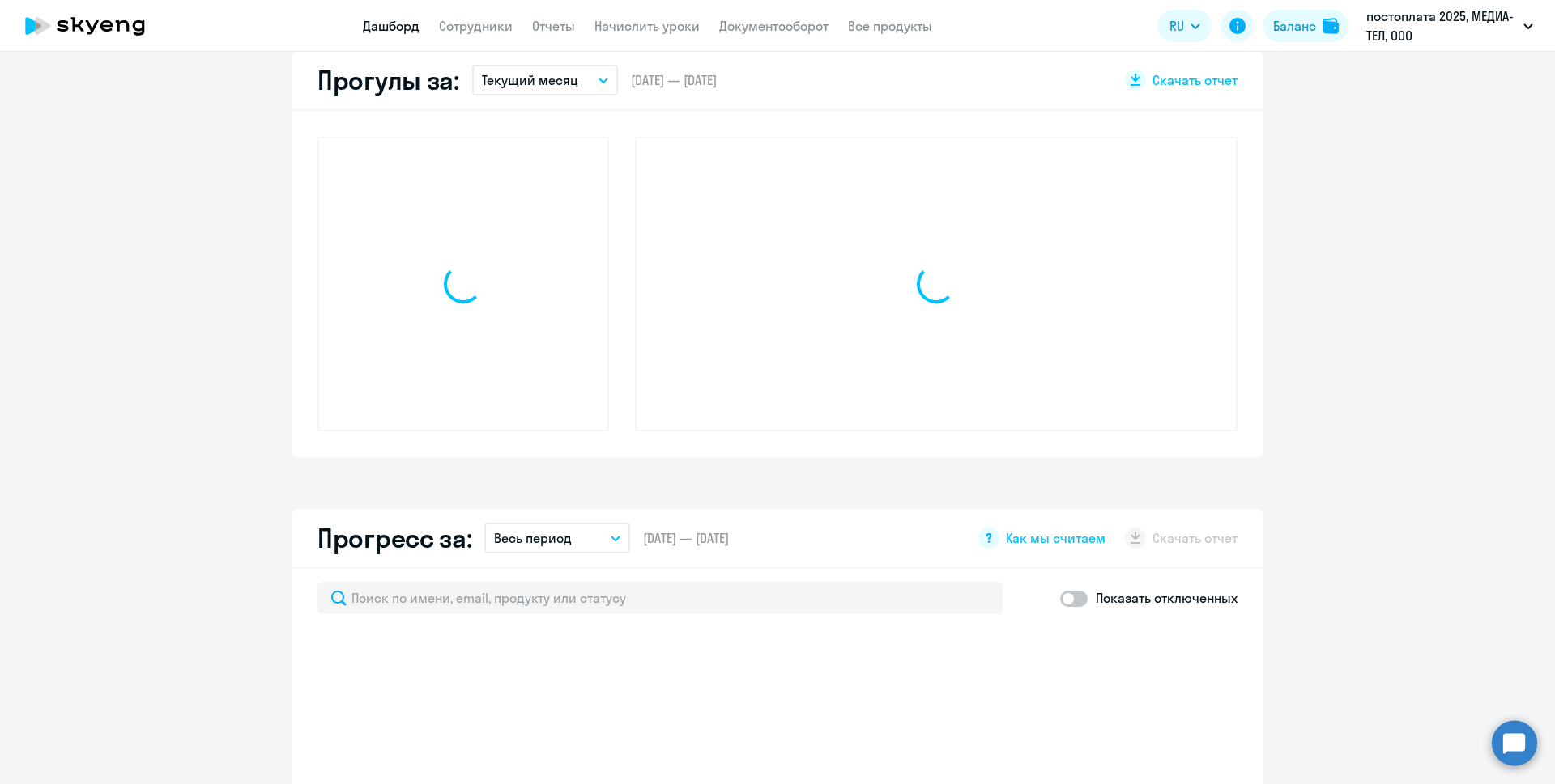
select select "30"
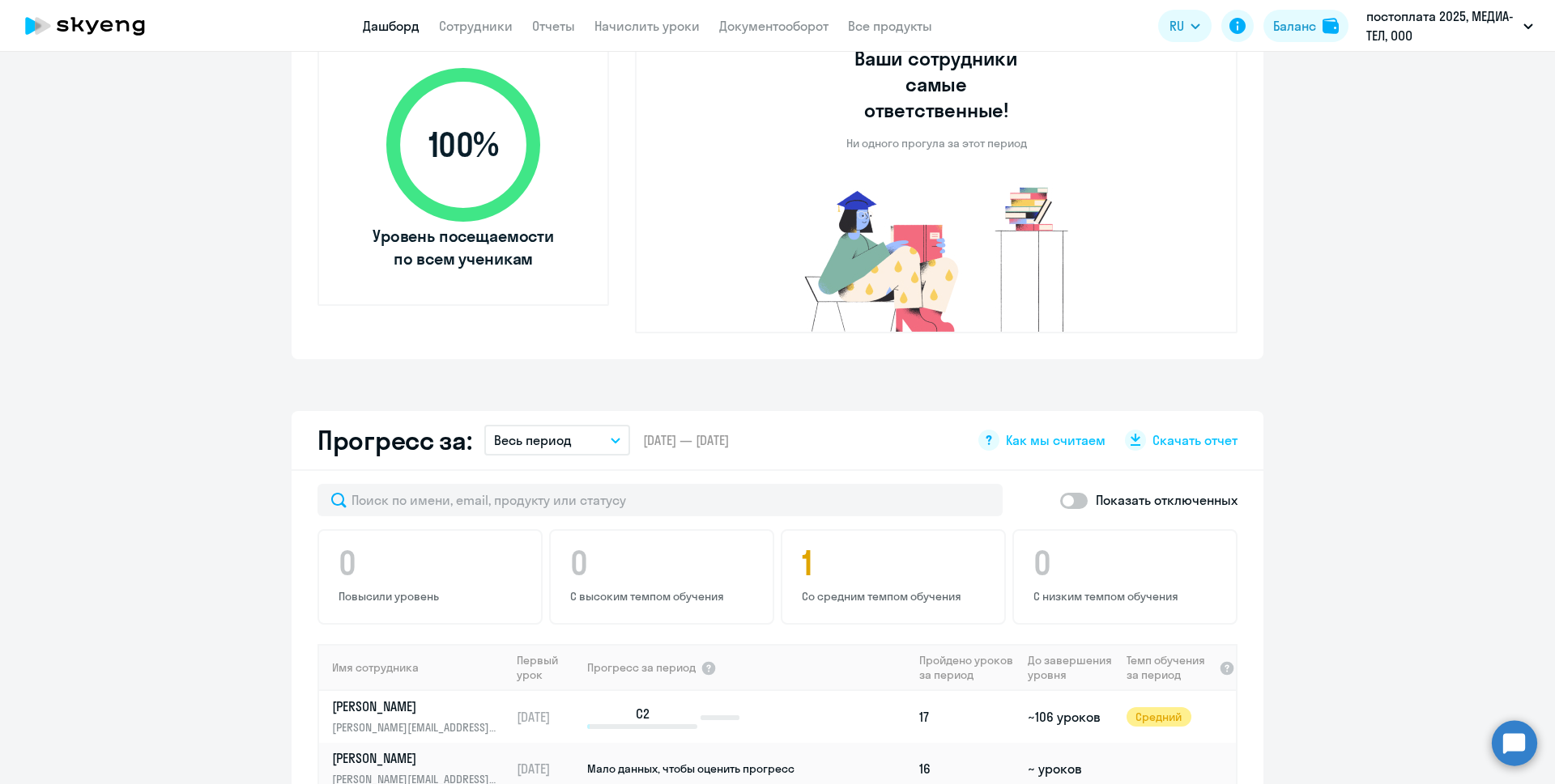
scroll to position [607, 0]
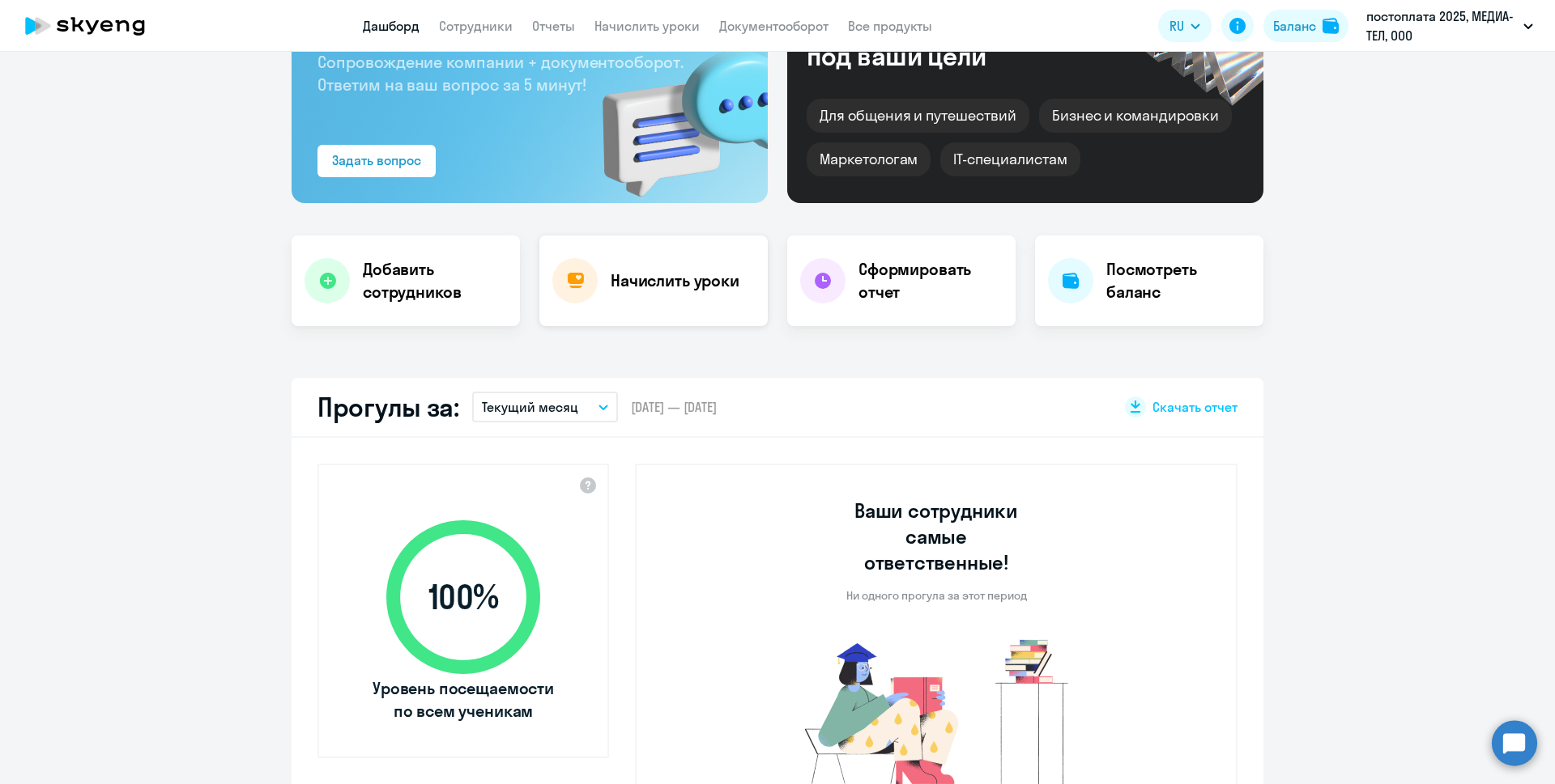
click at [707, 276] on h4 "Начислить уроки" at bounding box center [675, 281] width 129 height 23
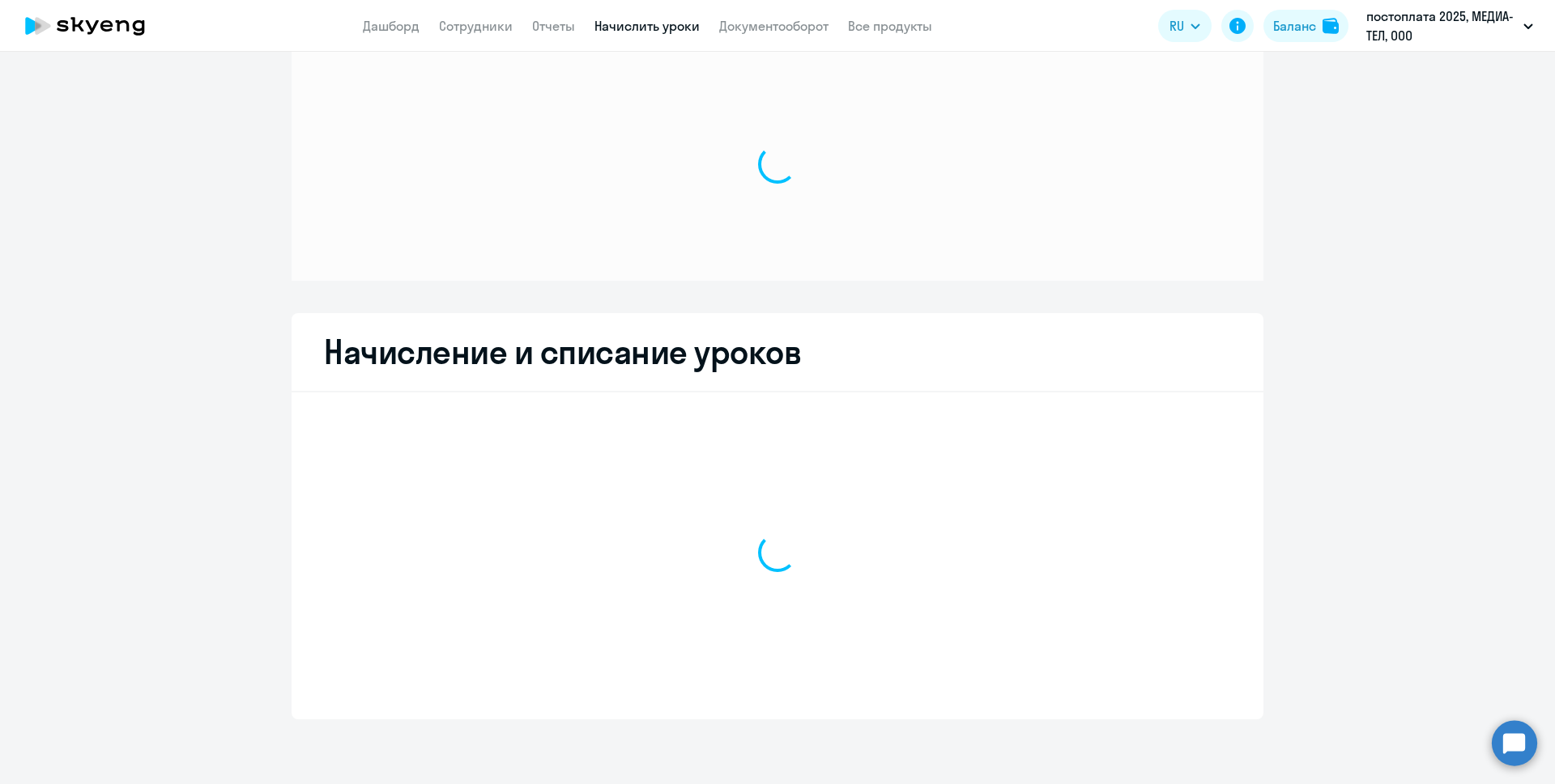
scroll to position [28, 0]
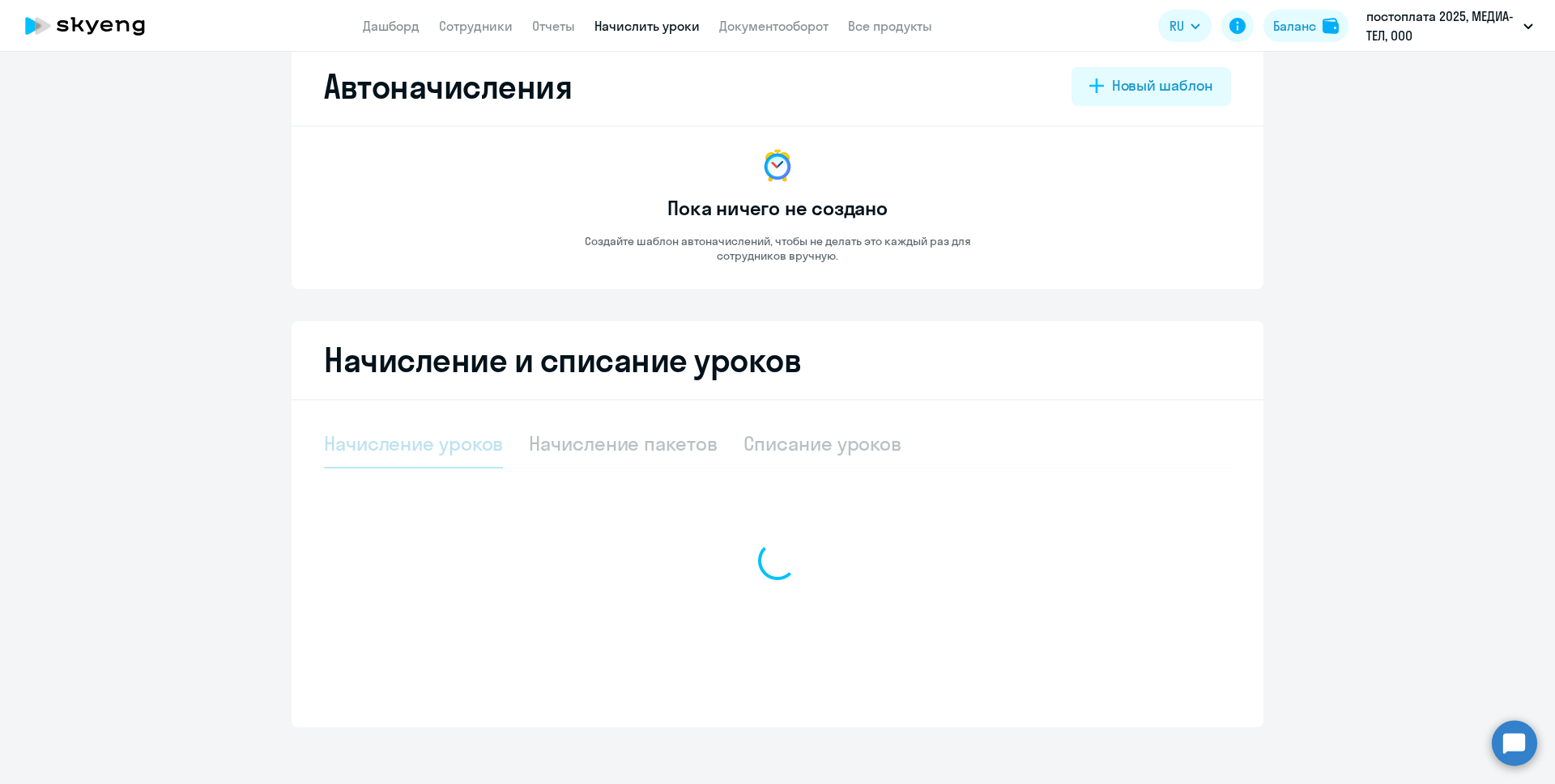
select select "10"
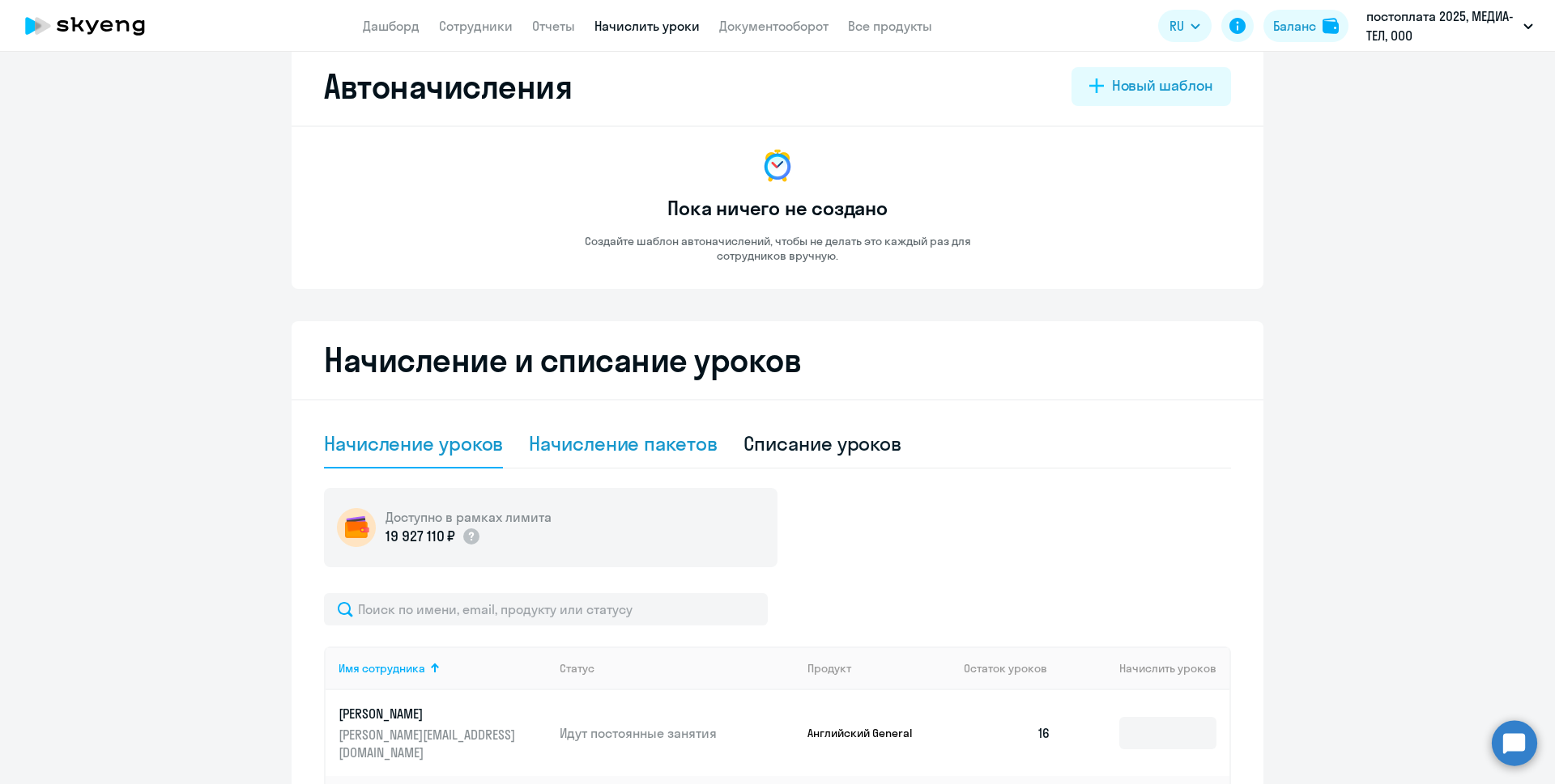
click at [669, 447] on div "Начисление пакетов" at bounding box center [622, 444] width 188 height 26
select select "10"
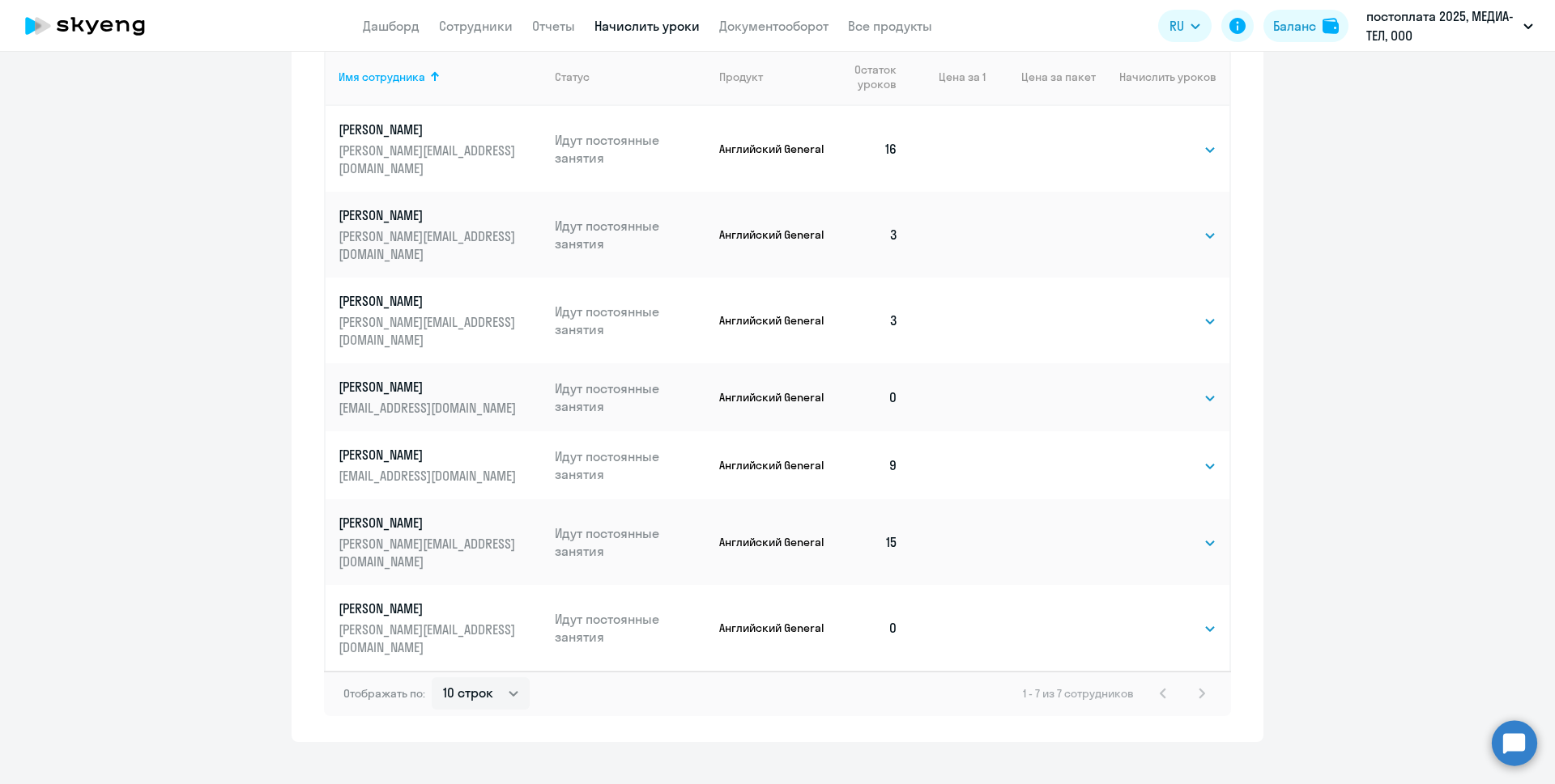
scroll to position [632, 0]
